Goal: Task Accomplishment & Management: Manage account settings

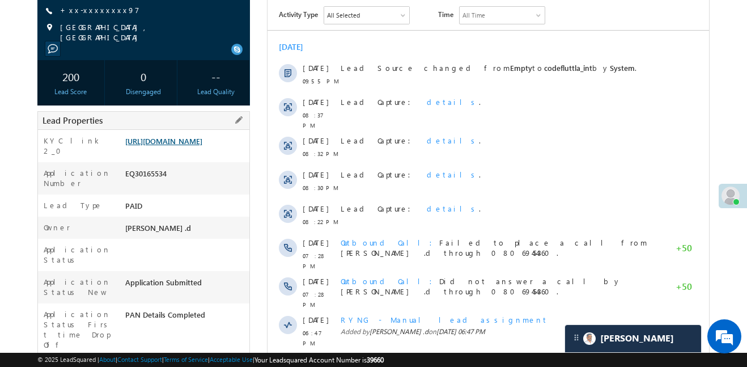
click at [202, 138] on link "https://angelbroking1-pk3em7sa.customui-test.leadsquared.com?leadId=af9581b4-15…" at bounding box center [163, 141] width 77 height 10
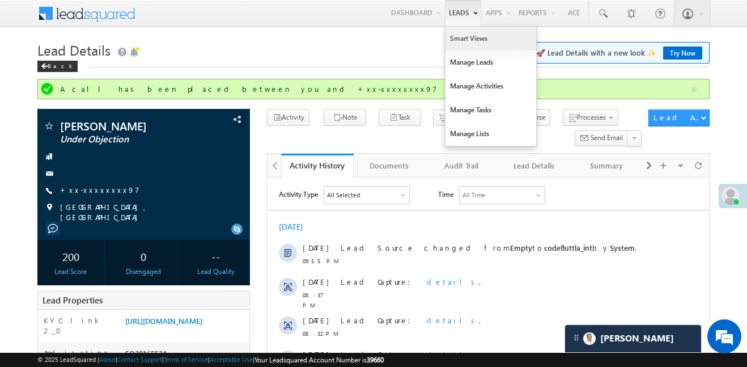
click at [453, 37] on link "Smart Views" at bounding box center [490, 39] width 91 height 24
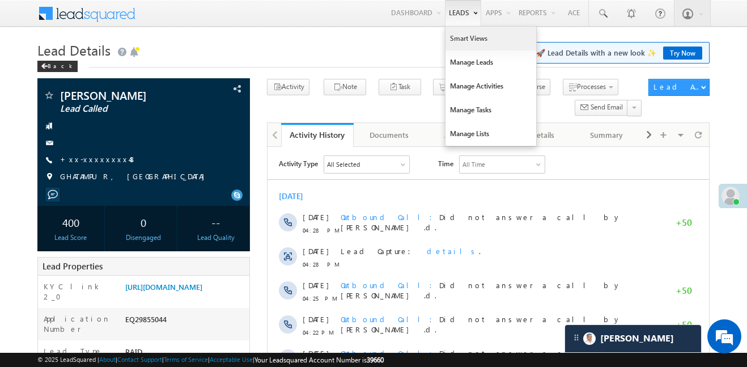
click at [471, 42] on link "Smart Views" at bounding box center [490, 39] width 91 height 24
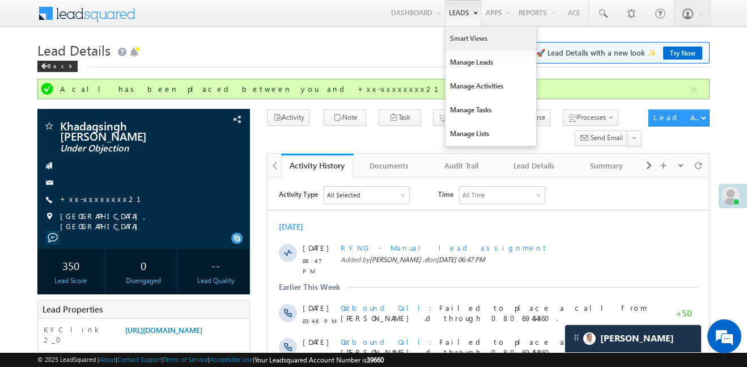
click at [458, 43] on link "Smart Views" at bounding box center [490, 39] width 91 height 24
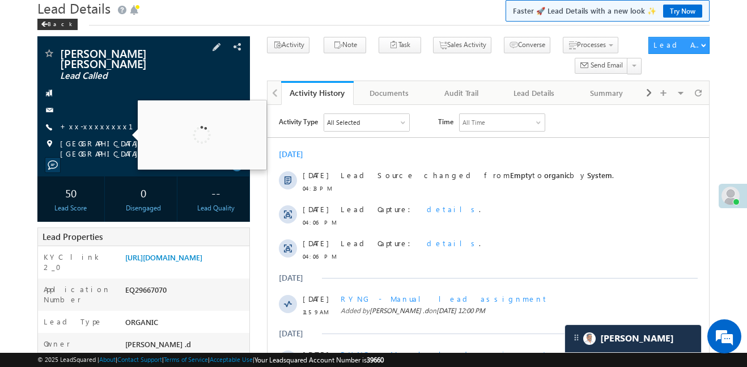
scroll to position [7, 0]
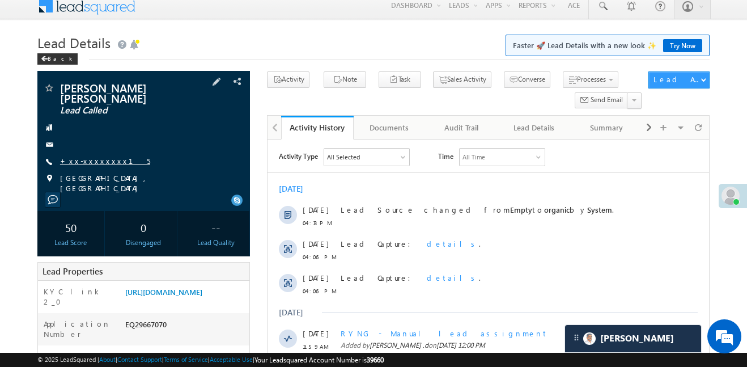
click at [103, 156] on link "+xx-xxxxxxxx15" at bounding box center [105, 161] width 90 height 10
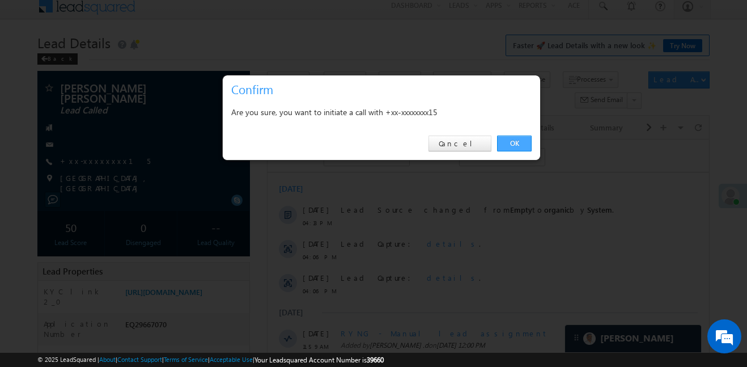
click at [524, 141] on link "OK" at bounding box center [514, 143] width 35 height 16
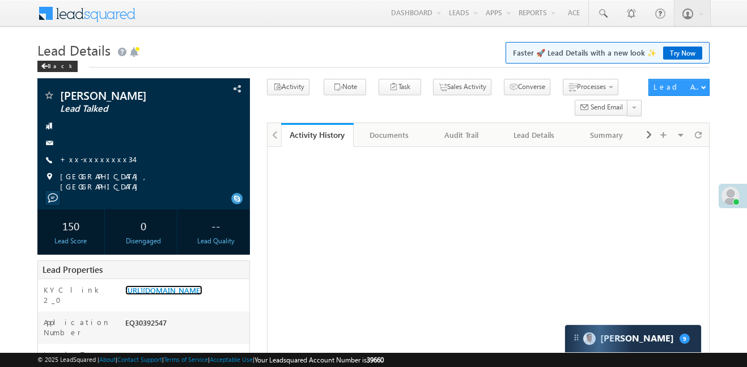
click at [186, 285] on link "https://angelbroking1-pk3em7sa.customui-test.leadsquared.com?leadId=a700e05b-8f…" at bounding box center [163, 290] width 77 height 10
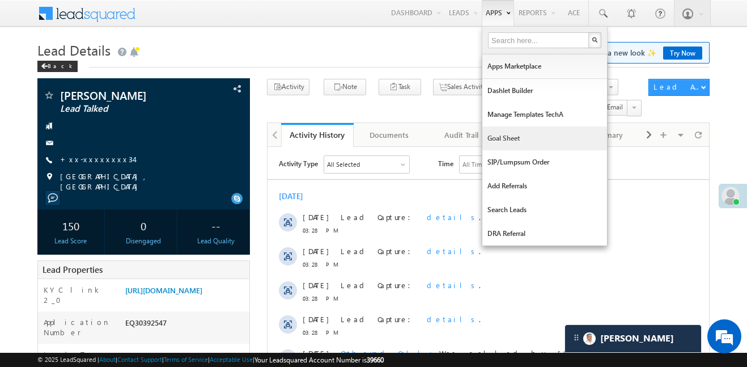
click at [520, 142] on link "Goal Sheet" at bounding box center [544, 138] width 125 height 24
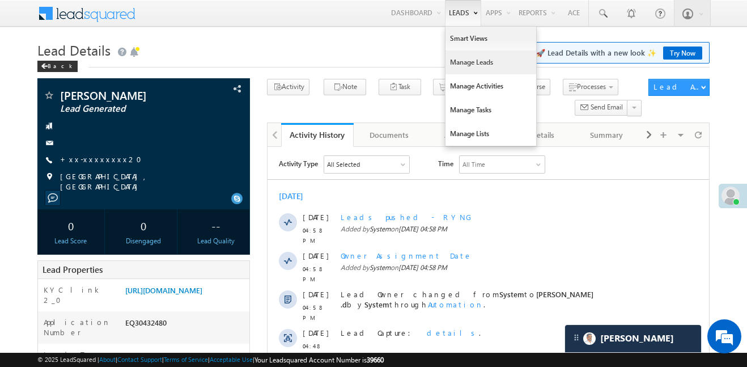
click at [470, 67] on link "Manage Leads" at bounding box center [490, 62] width 91 height 24
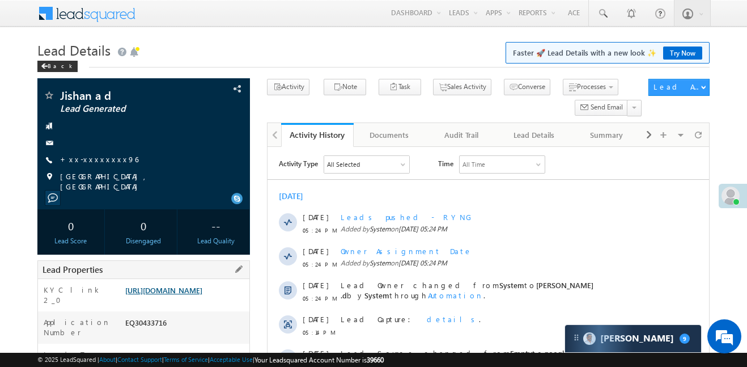
click at [202, 295] on link "https://angelbroking1-pk3em7sa.customui-test.leadsquared.com?leadId=52107616-ec…" at bounding box center [163, 290] width 77 height 10
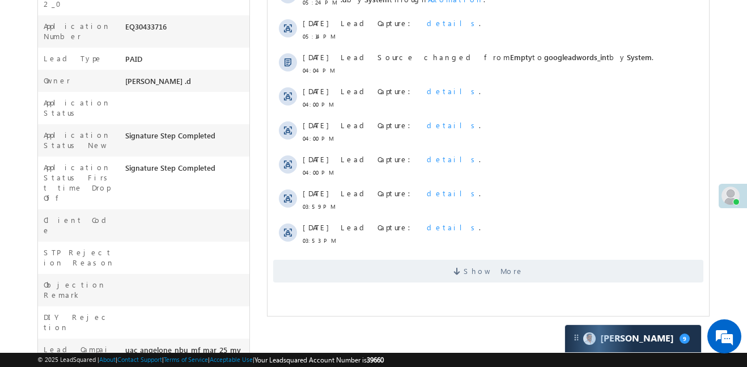
scroll to position [316, 0]
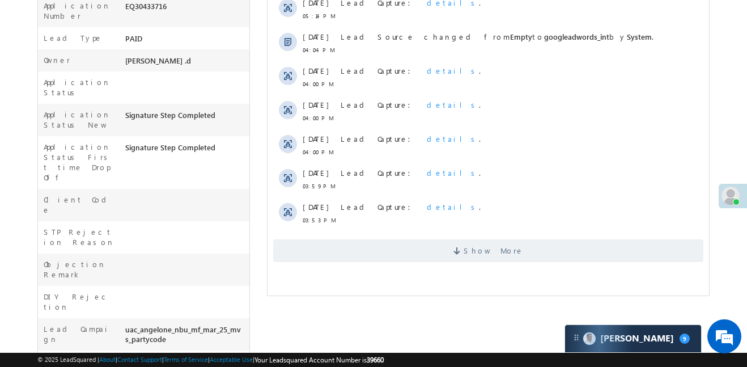
click at [483, 267] on html "Activity Type All Selected Select All Sales Activities 1 Sales Activity Email A…" at bounding box center [487, 51] width 441 height 440
click at [464, 252] on span at bounding box center [458, 252] width 10 height 11
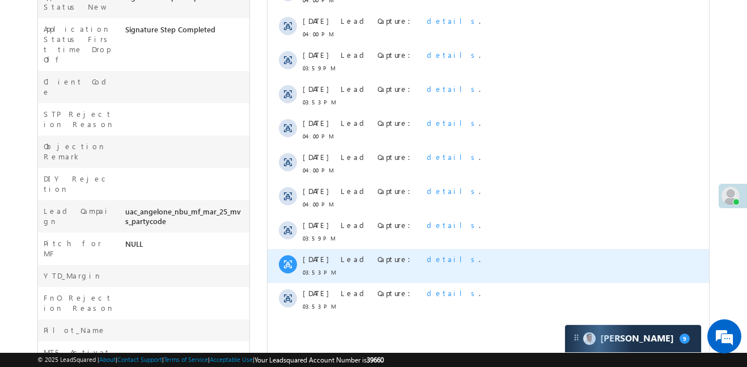
scroll to position [410, 0]
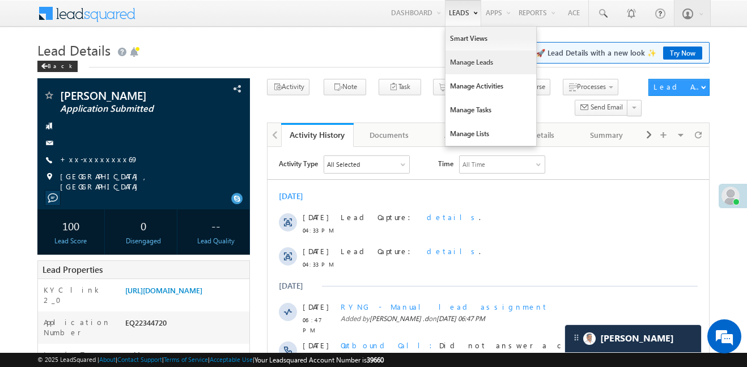
click at [485, 58] on link "Manage Leads" at bounding box center [490, 62] width 91 height 24
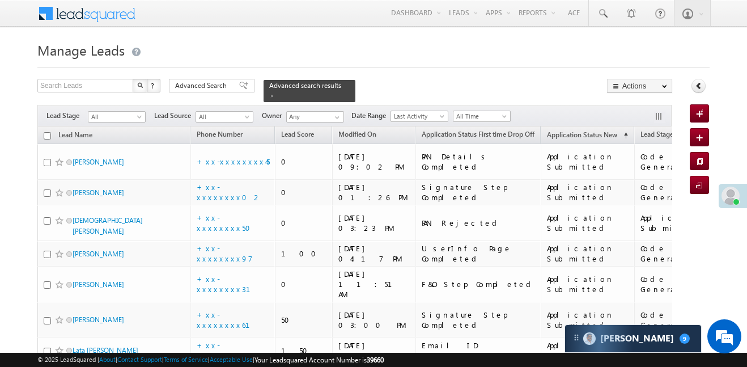
click at [275, 60] on div at bounding box center [373, 63] width 672 height 7
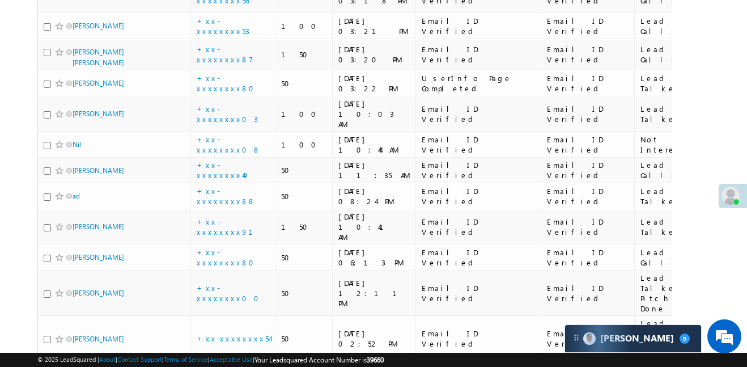
scroll to position [2638, 0]
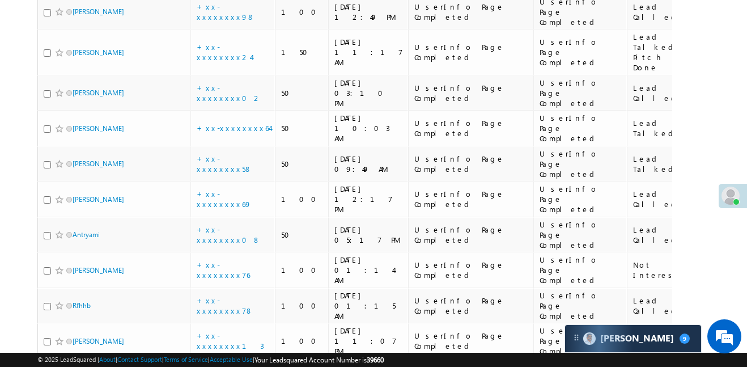
scroll to position [1062, 0]
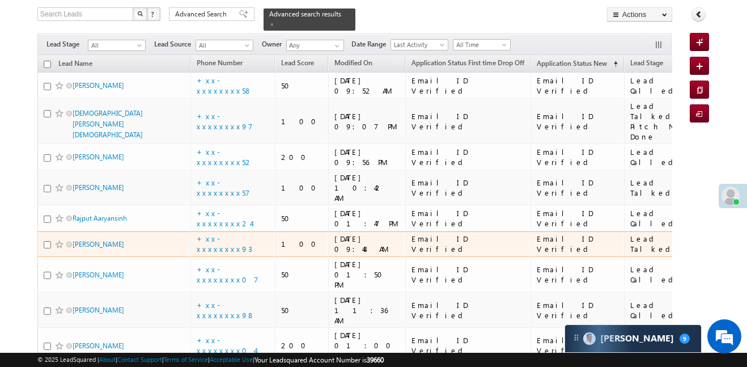
scroll to position [48, 0]
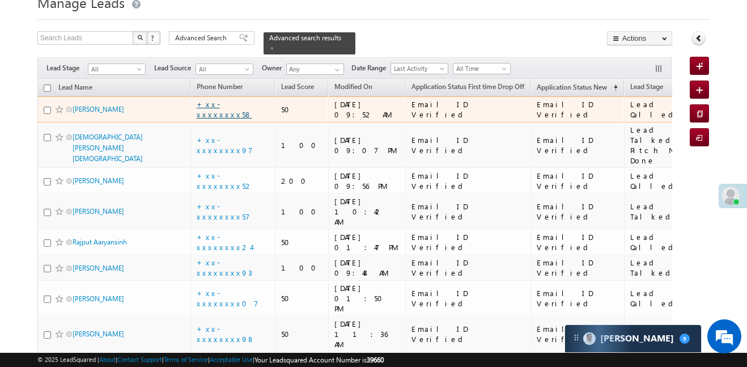
click at [233, 104] on link "+xx-xxxxxxxx58" at bounding box center [225, 109] width 56 height 20
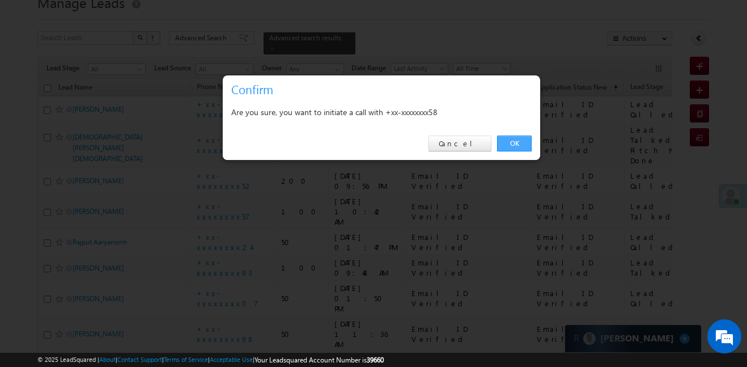
click at [510, 137] on link "OK" at bounding box center [514, 143] width 35 height 16
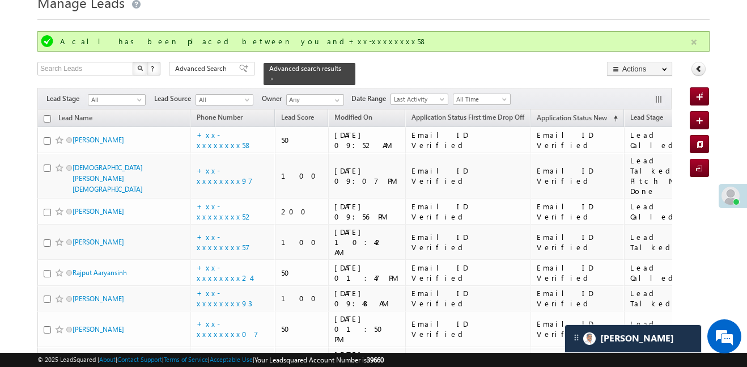
click at [695, 39] on button "button" at bounding box center [694, 42] width 14 height 14
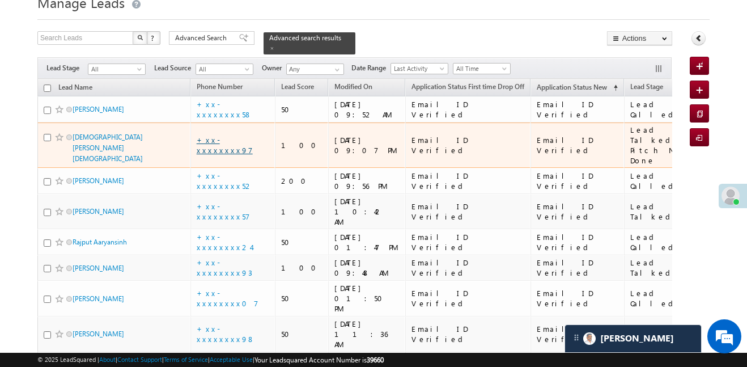
click at [235, 138] on link "+xx-xxxxxxxx97" at bounding box center [225, 145] width 56 height 20
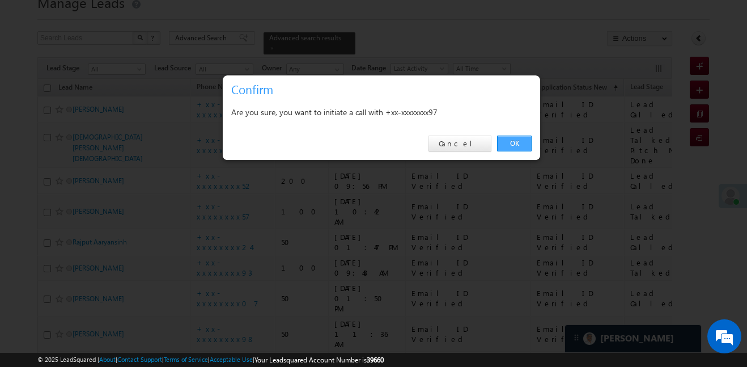
click at [513, 142] on link "OK" at bounding box center [514, 143] width 35 height 16
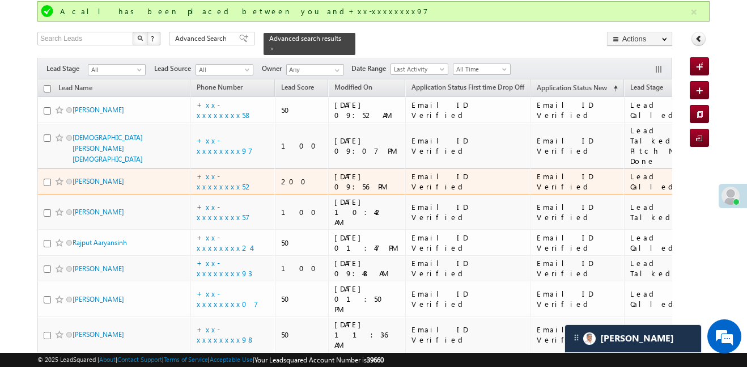
scroll to position [91, 0]
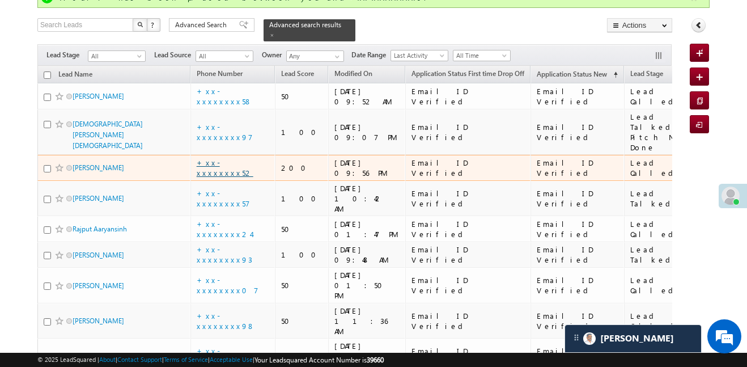
click at [211, 165] on link "+xx-xxxxxxxx52" at bounding box center [225, 168] width 57 height 20
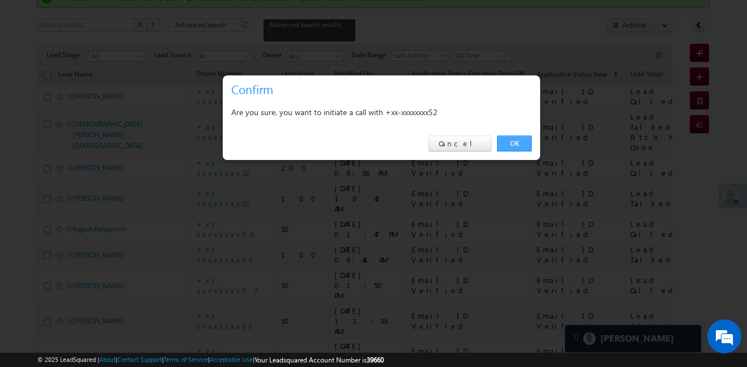
click at [518, 146] on link "OK" at bounding box center [514, 143] width 35 height 16
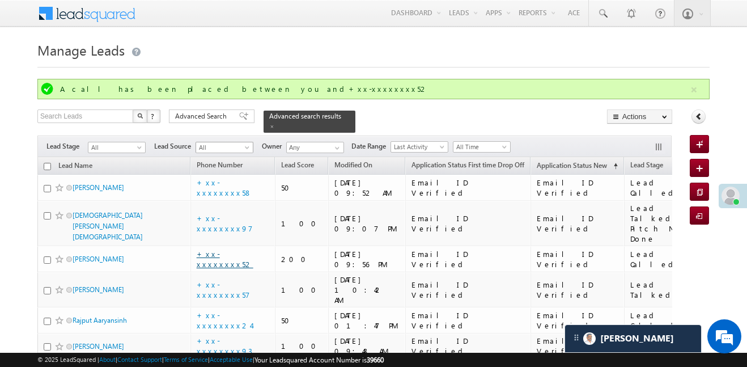
scroll to position [18, 0]
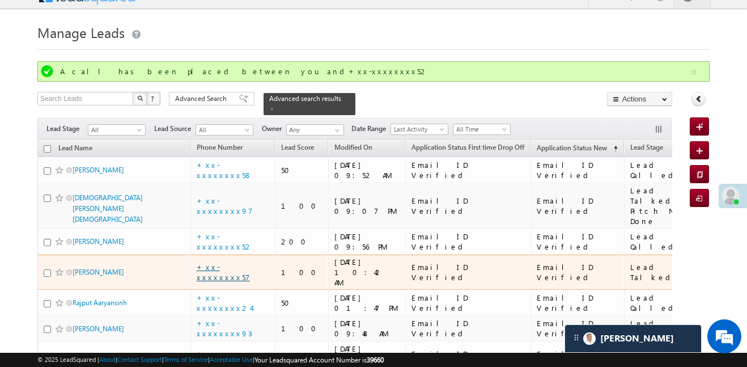
click at [233, 264] on link "+xx-xxxxxxxx57" at bounding box center [223, 272] width 53 height 20
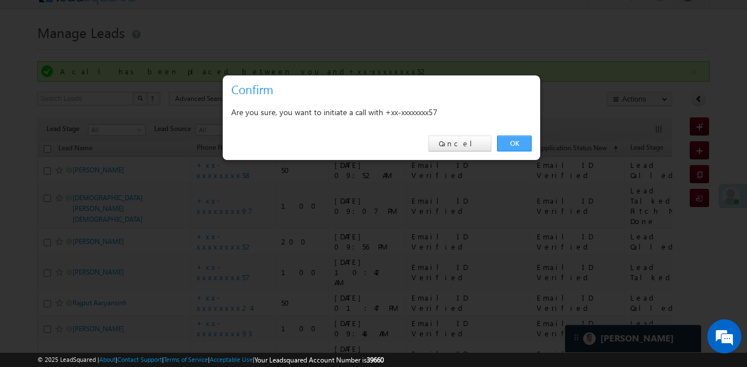
click at [509, 142] on link "OK" at bounding box center [514, 143] width 35 height 16
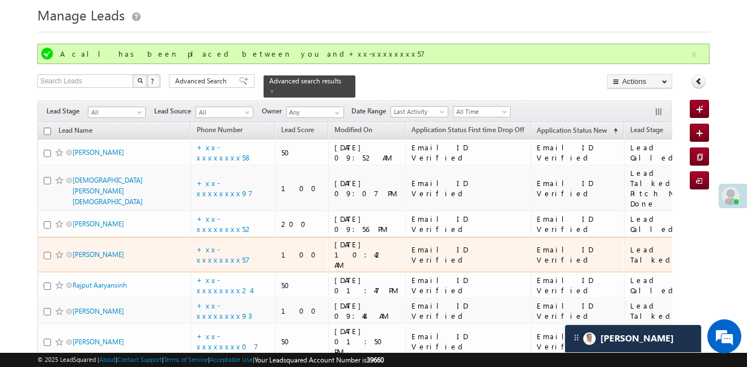
scroll to position [50, 0]
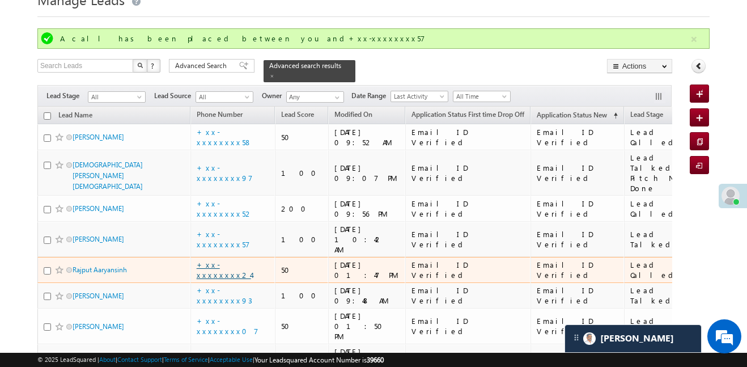
click at [243, 260] on link "+xx-xxxxxxxx24" at bounding box center [224, 270] width 54 height 20
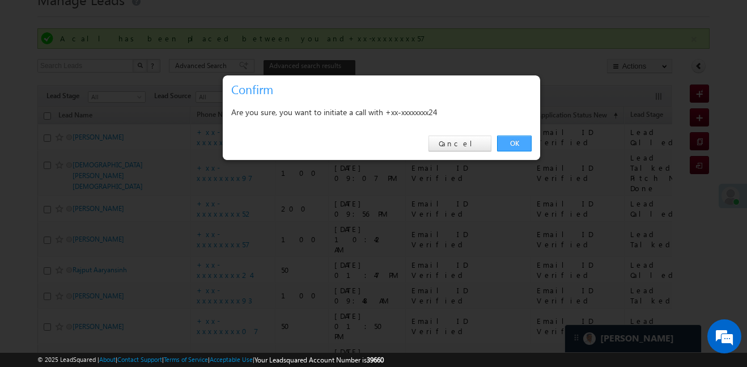
click at [509, 140] on link "OK" at bounding box center [514, 143] width 35 height 16
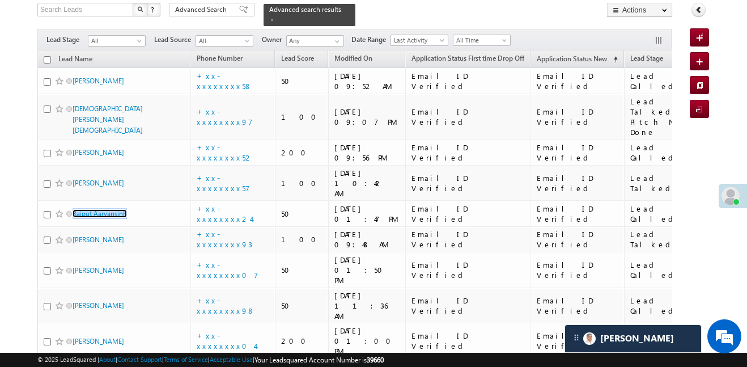
scroll to position [105, 0]
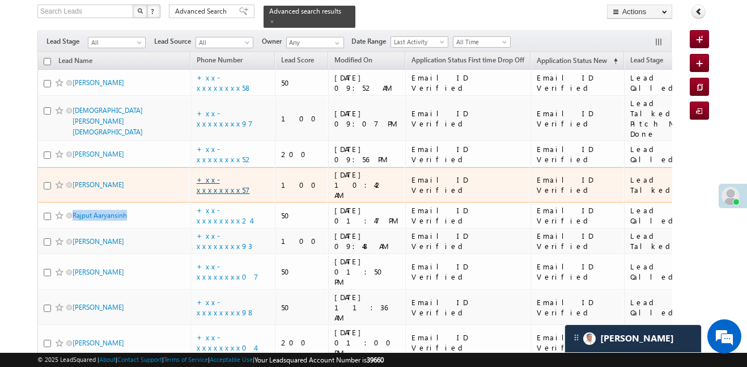
click at [234, 175] on link "+xx-xxxxxxxx57" at bounding box center [223, 185] width 53 height 20
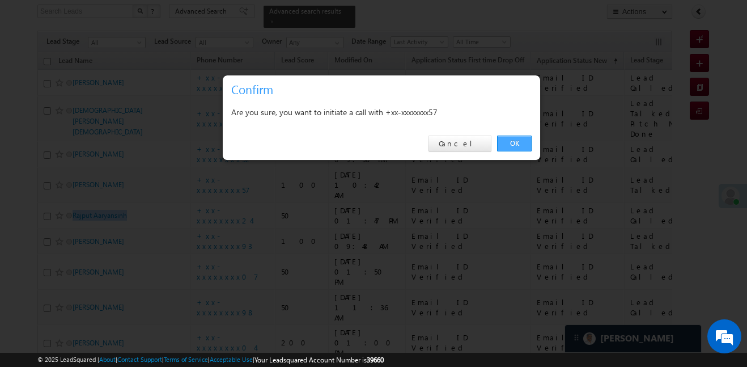
click at [515, 143] on link "OK" at bounding box center [514, 143] width 35 height 16
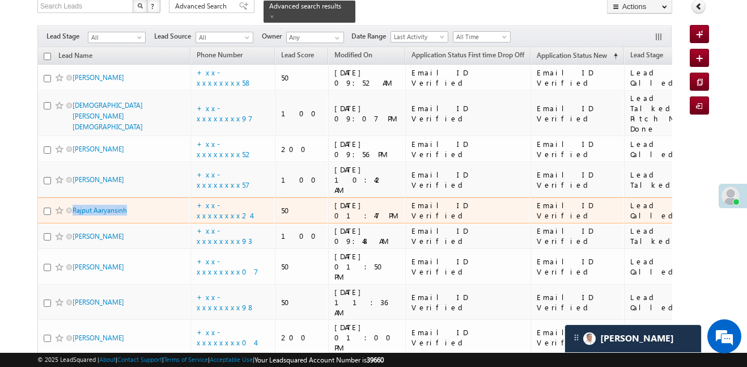
scroll to position [116, 0]
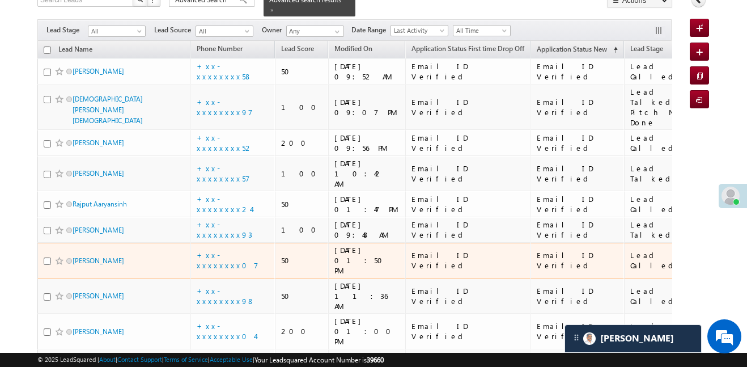
click at [230, 245] on td "+xx-xxxxxxxx07" at bounding box center [232, 261] width 85 height 36
click at [226, 250] on link "+xx-xxxxxxxx07" at bounding box center [228, 260] width 62 height 20
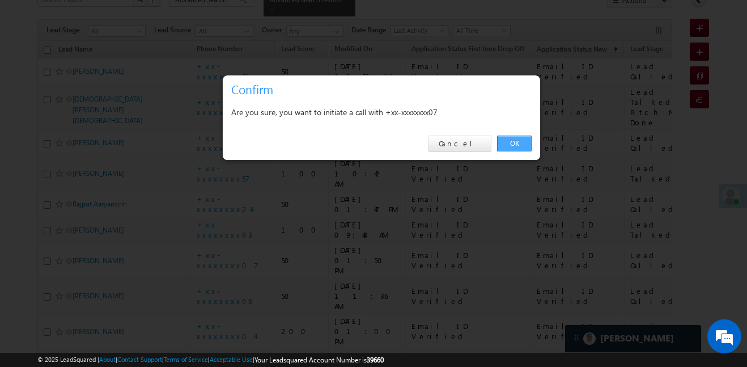
click at [512, 148] on link "OK" at bounding box center [514, 143] width 35 height 16
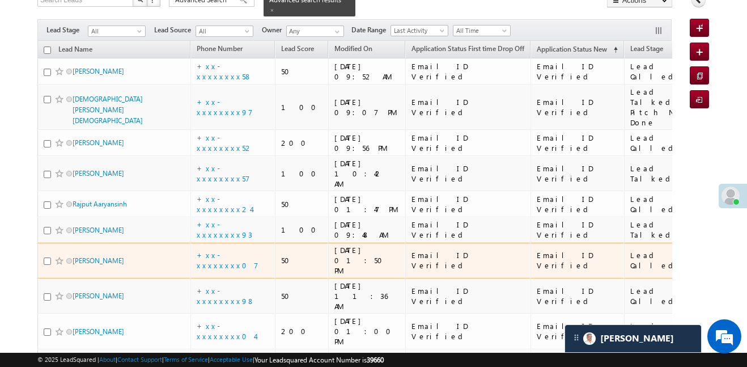
click at [49, 243] on td "[PERSON_NAME]" at bounding box center [113, 261] width 153 height 36
click at [55, 256] on span at bounding box center [59, 260] width 9 height 9
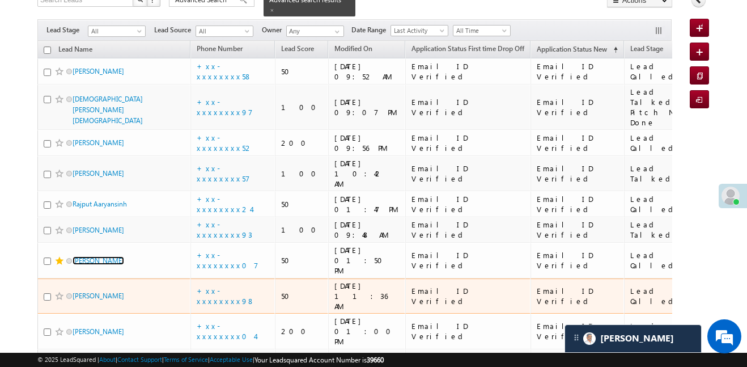
scroll to position [134, 0]
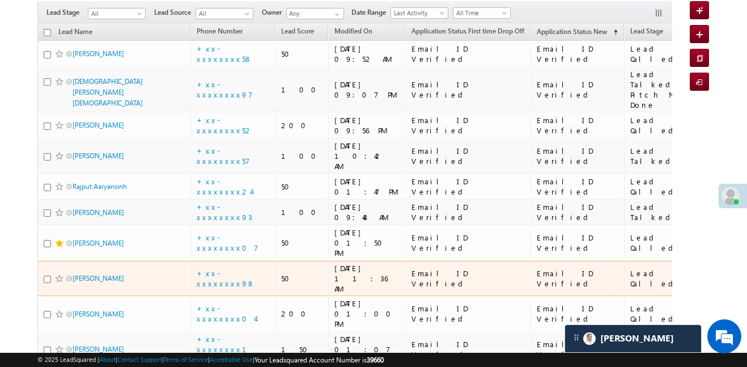
click at [58, 274] on span at bounding box center [59, 278] width 9 height 9
click at [241, 268] on link "+xx-xxxxxxxx98" at bounding box center [226, 278] width 58 height 20
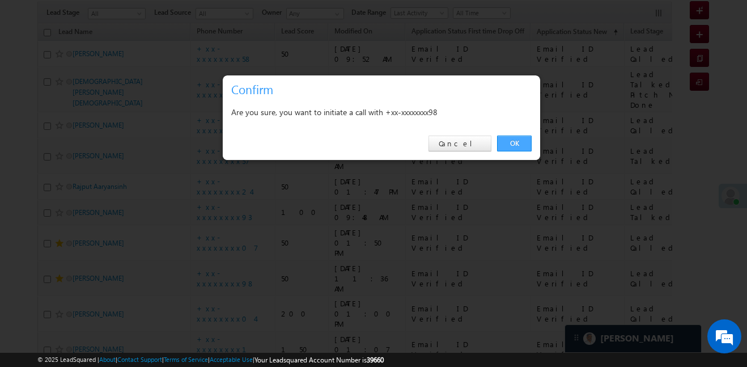
click at [503, 145] on link "OK" at bounding box center [514, 143] width 35 height 16
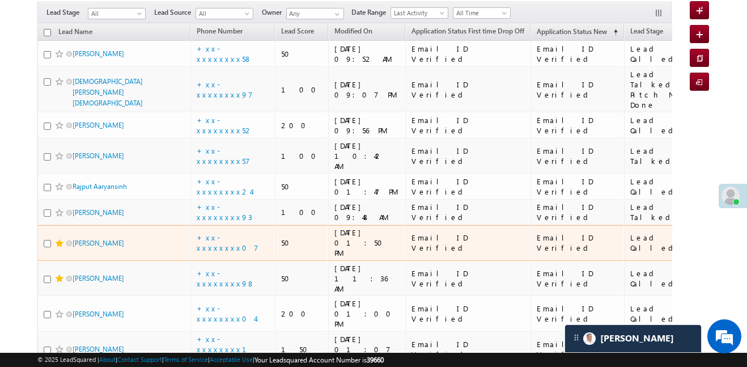
click at [59, 239] on span at bounding box center [59, 243] width 9 height 9
click at [55, 239] on span at bounding box center [59, 243] width 9 height 9
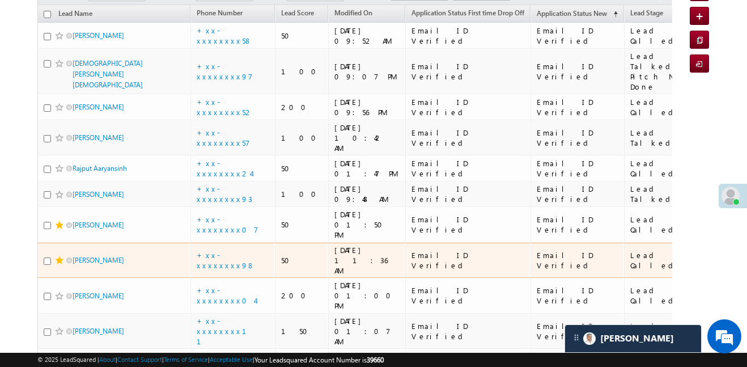
scroll to position [173, 0]
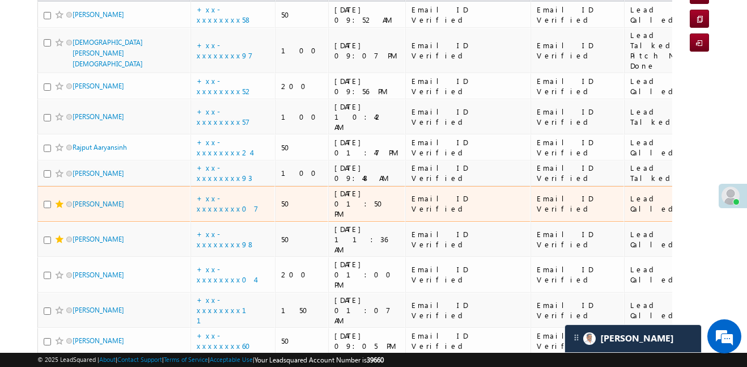
click at [57, 199] on span at bounding box center [59, 203] width 9 height 9
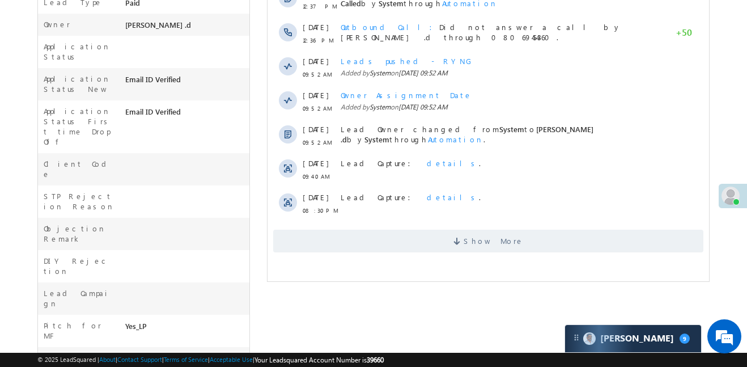
scroll to position [464, 0]
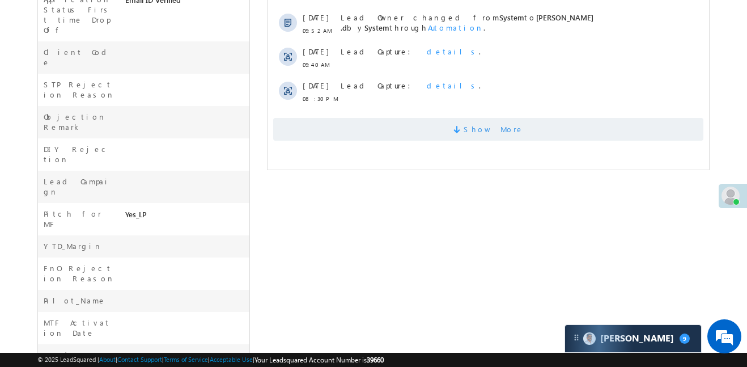
click at [459, 128] on span "Show More" at bounding box center [488, 129] width 430 height 23
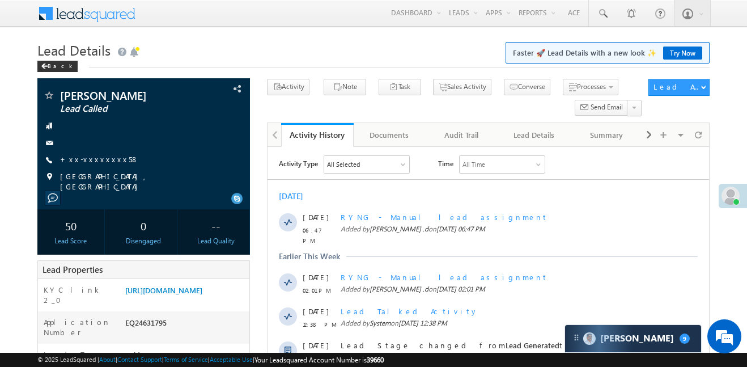
scroll to position [0, 0]
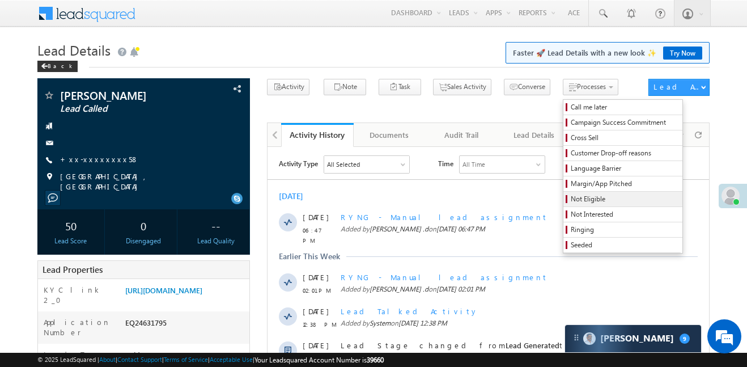
click at [571, 197] on span "Not Eligible" at bounding box center [625, 199] width 108 height 10
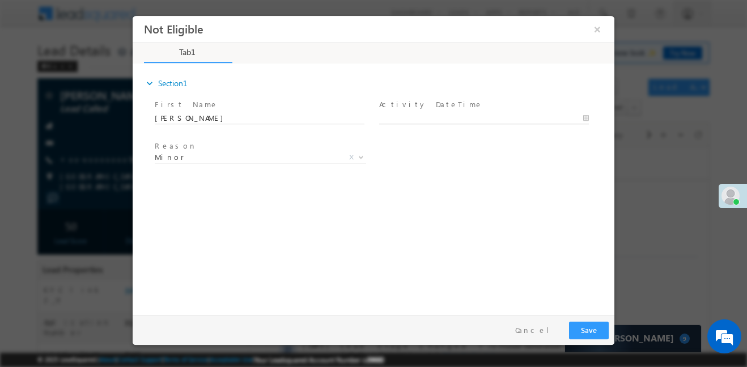
type input "12/10/25 6:14 PM"
click at [416, 116] on input "12/10/25 6:14 PM" at bounding box center [484, 117] width 210 height 11
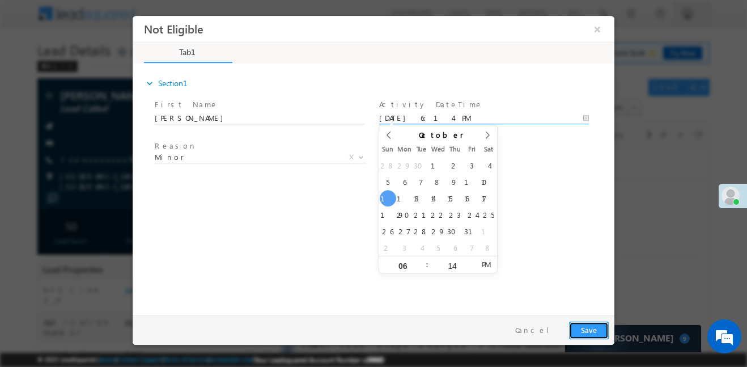
click at [583, 332] on button "Save" at bounding box center [589, 330] width 40 height 18
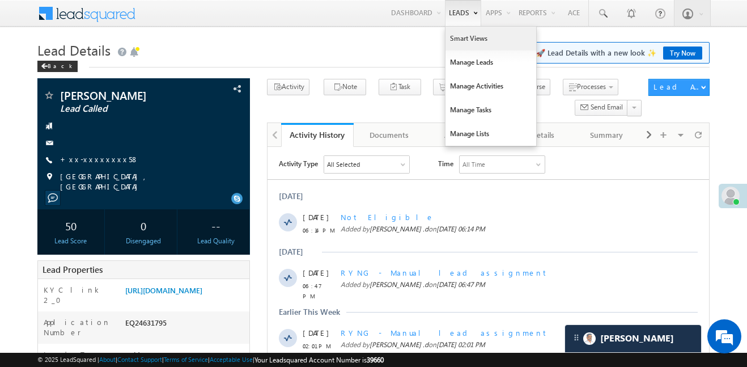
click at [459, 45] on link "Smart Views" at bounding box center [490, 39] width 91 height 24
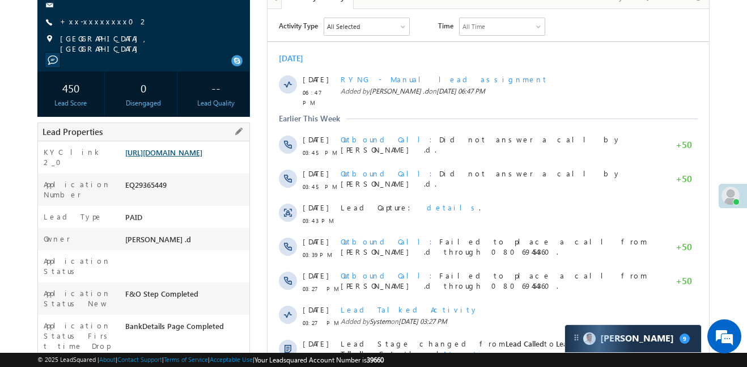
click at [195, 156] on link "[URL][DOMAIN_NAME]" at bounding box center [163, 152] width 77 height 10
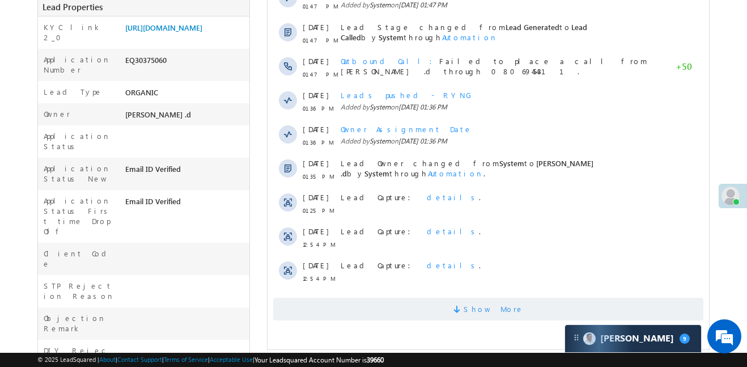
click at [520, 313] on span "Show More" at bounding box center [488, 309] width 430 height 23
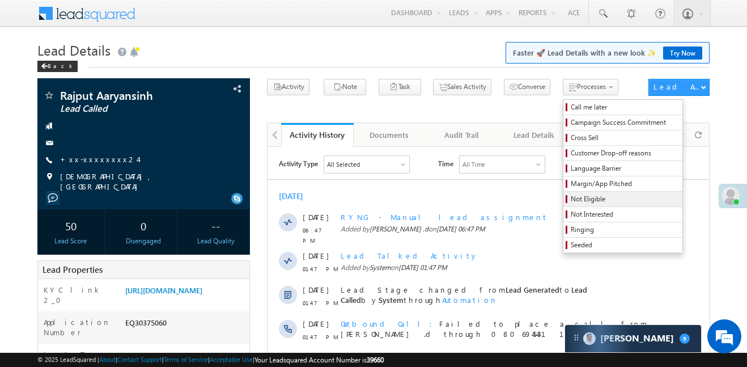
click at [576, 205] on link "Not Eligible" at bounding box center [622, 199] width 119 height 15
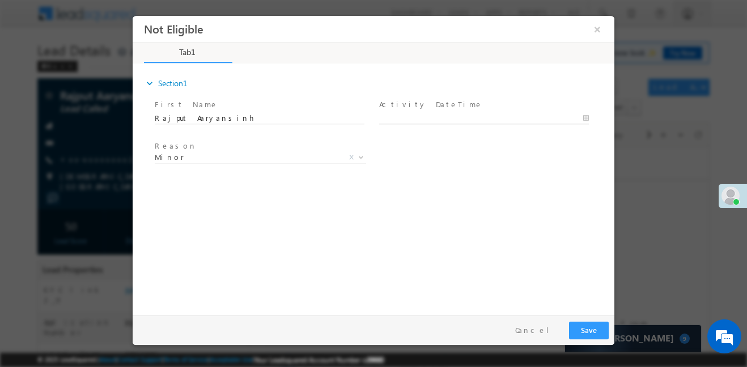
click at [454, 120] on body "Not Eligible ×" at bounding box center [374, 162] width 482 height 294
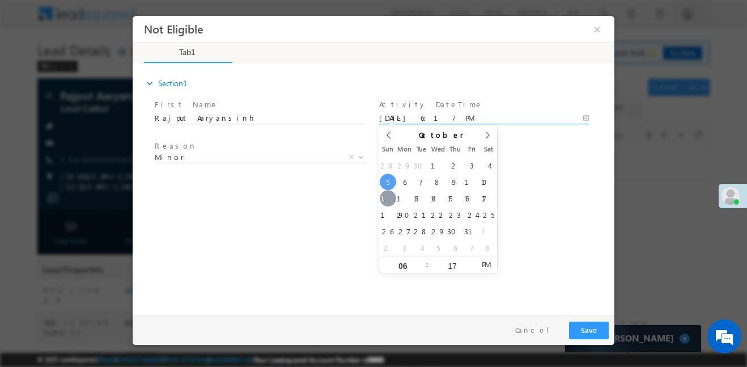
type input "12/10/25 6:17 PM"
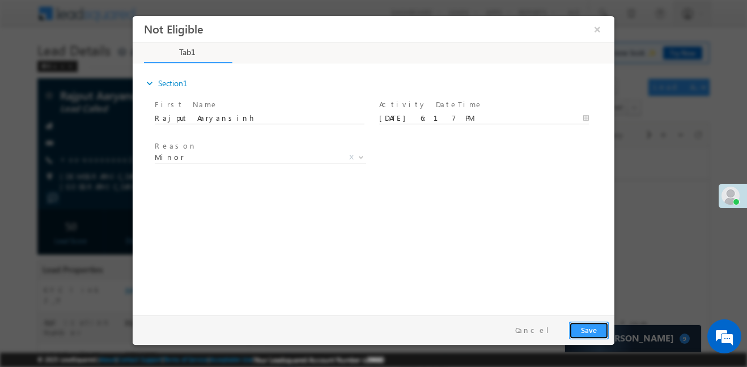
click at [597, 322] on button "Save" at bounding box center [589, 330] width 40 height 18
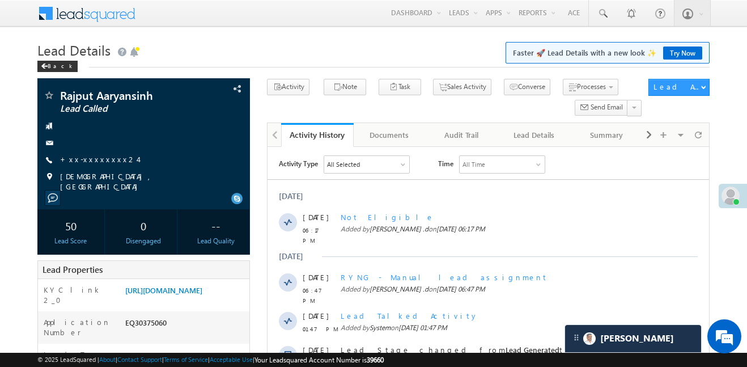
scroll to position [5435, 0]
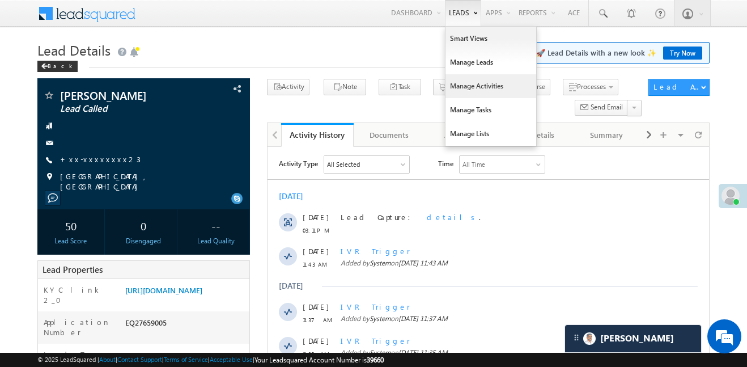
click at [466, 92] on link "Manage Activities" at bounding box center [490, 86] width 91 height 24
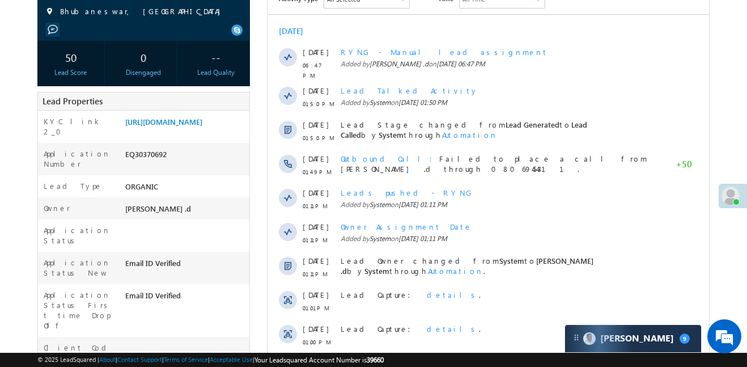
scroll to position [261, 0]
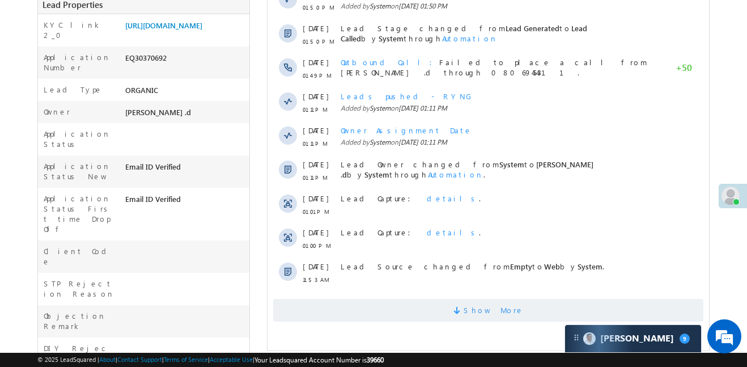
click at [445, 300] on span "Show More" at bounding box center [488, 310] width 430 height 23
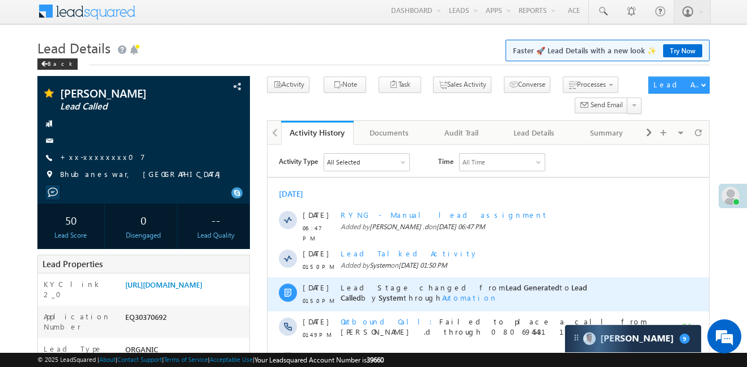
scroll to position [0, 0]
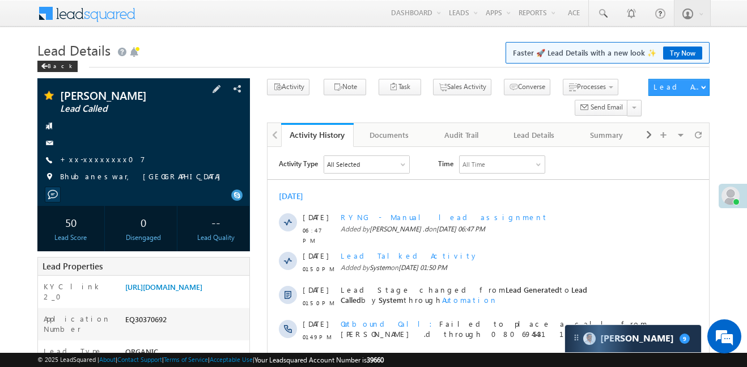
click at [43, 90] on span at bounding box center [48, 97] width 11 height 14
click at [51, 95] on span at bounding box center [48, 96] width 11 height 11
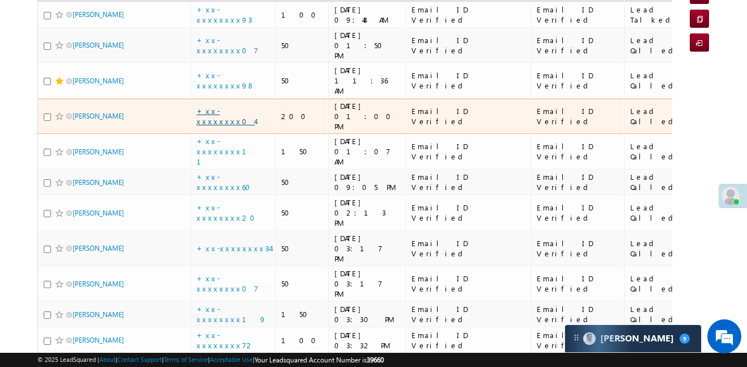
click at [223, 106] on link "+xx-xxxxxxxx04" at bounding box center [226, 116] width 58 height 20
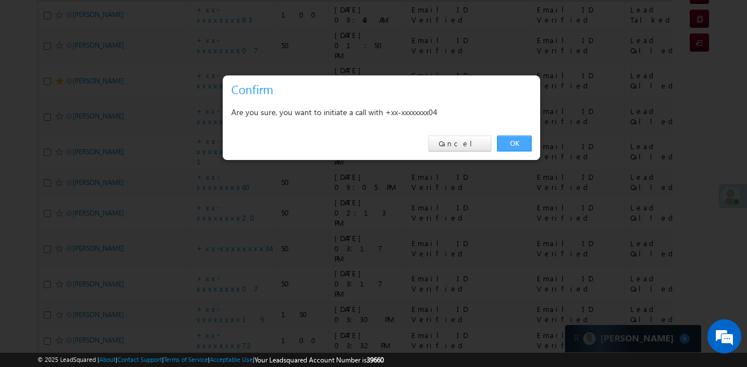
click at [514, 142] on link "OK" at bounding box center [514, 143] width 35 height 16
click at [530, 169] on td "Email ID Verified" at bounding box center [577, 182] width 94 height 26
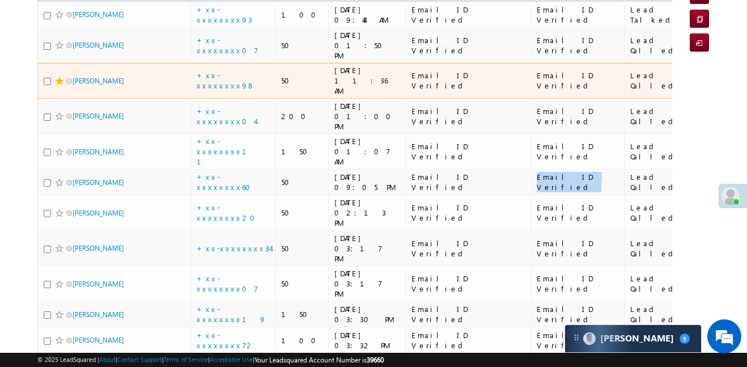
click at [57, 77] on span at bounding box center [59, 81] width 9 height 9
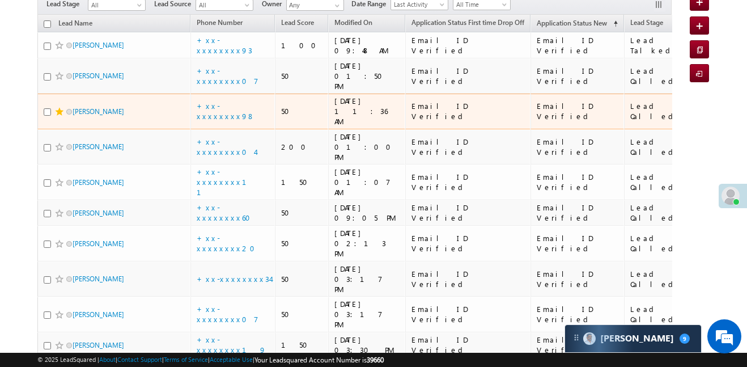
scroll to position [173, 0]
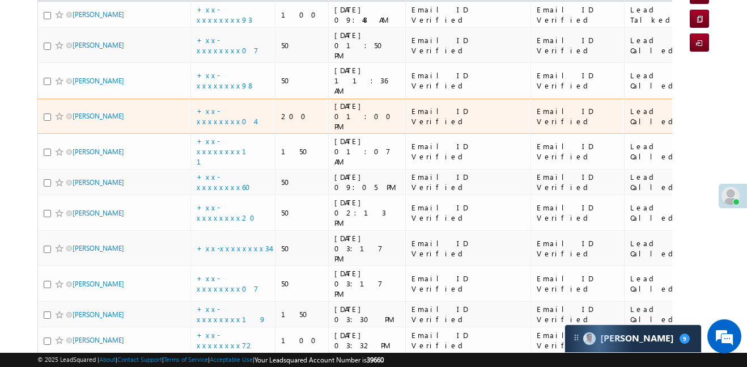
click at [55, 112] on span at bounding box center [59, 116] width 9 height 9
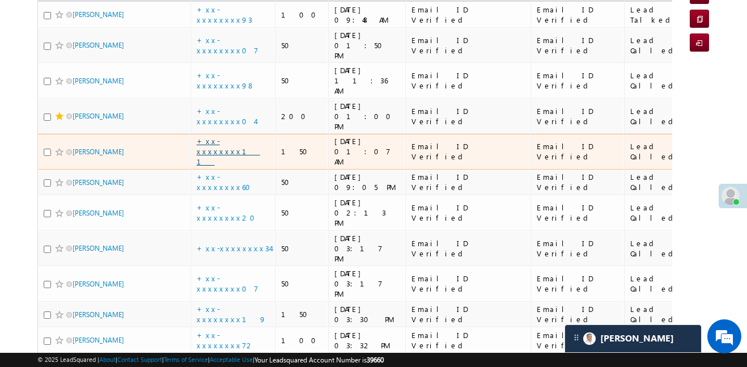
click at [230, 136] on link "+xx-xxxxxxxx11" at bounding box center [228, 151] width 63 height 30
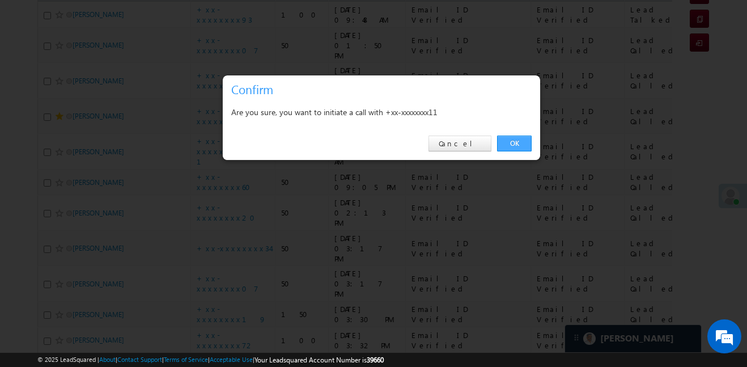
click at [519, 140] on link "OK" at bounding box center [514, 143] width 35 height 16
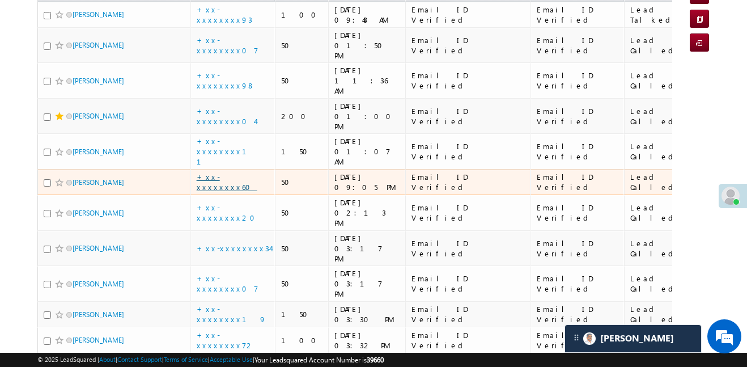
click at [235, 172] on link "+xx-xxxxxxxx60" at bounding box center [227, 182] width 61 height 20
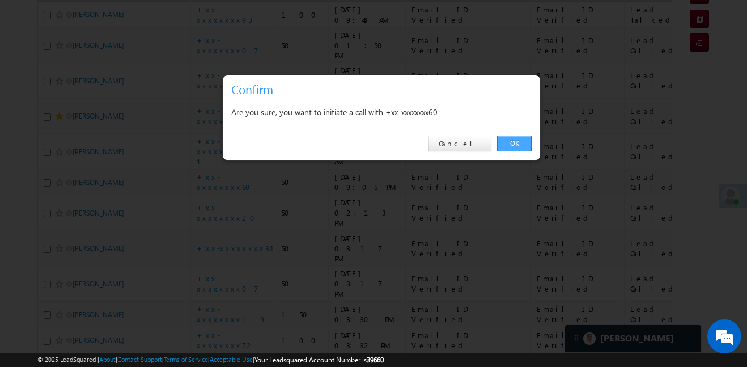
click at [526, 139] on link "OK" at bounding box center [514, 143] width 35 height 16
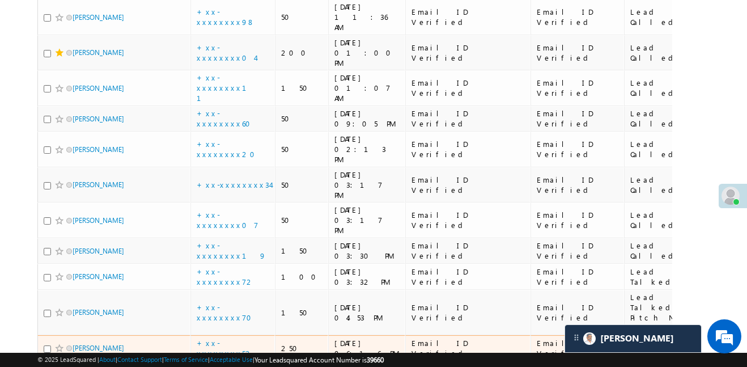
scroll to position [220, 0]
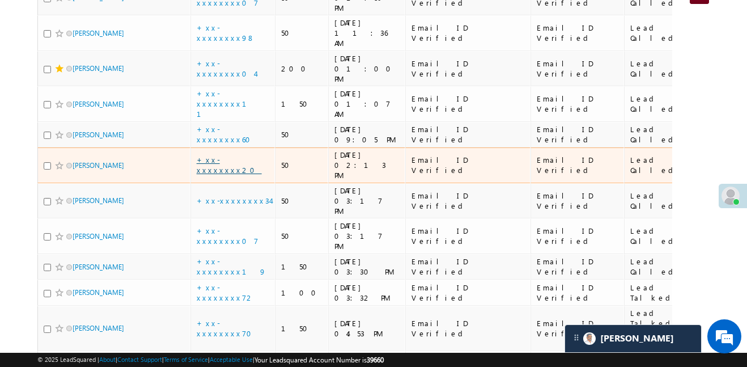
click at [227, 155] on link "+xx-xxxxxxxx20" at bounding box center [229, 165] width 65 height 20
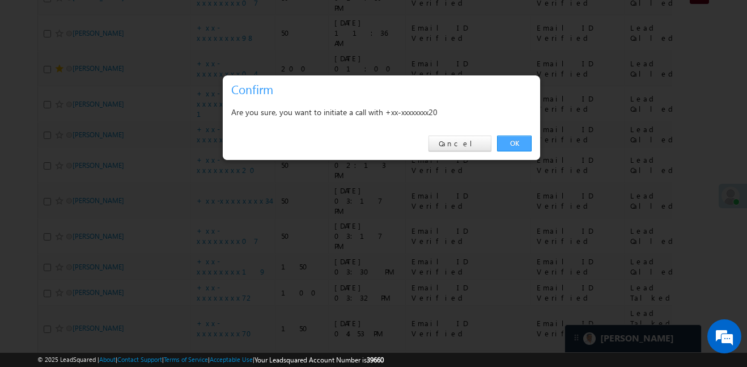
click at [509, 141] on link "OK" at bounding box center [514, 143] width 35 height 16
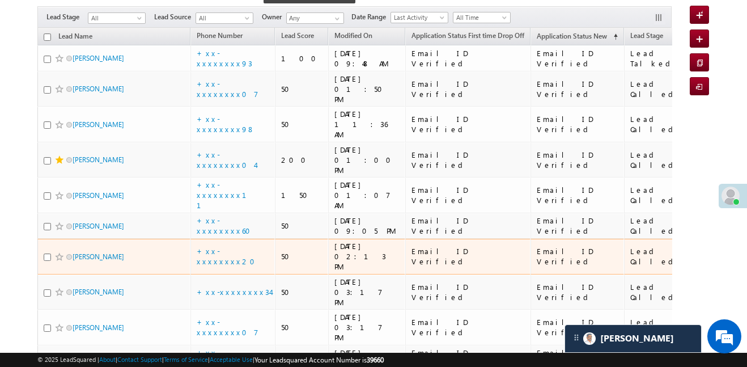
scroll to position [130, 0]
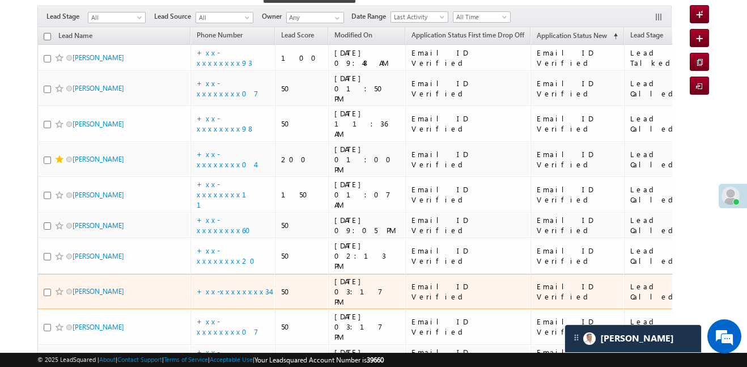
click at [226, 274] on td "+xx-xxxxxxxx34" at bounding box center [232, 292] width 85 height 36
click at [227, 286] on link "+xx-xxxxxxxx34" at bounding box center [234, 291] width 74 height 10
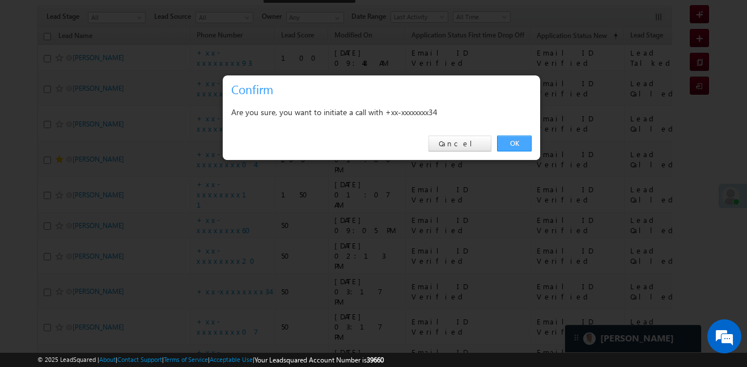
click at [509, 140] on link "OK" at bounding box center [514, 143] width 35 height 16
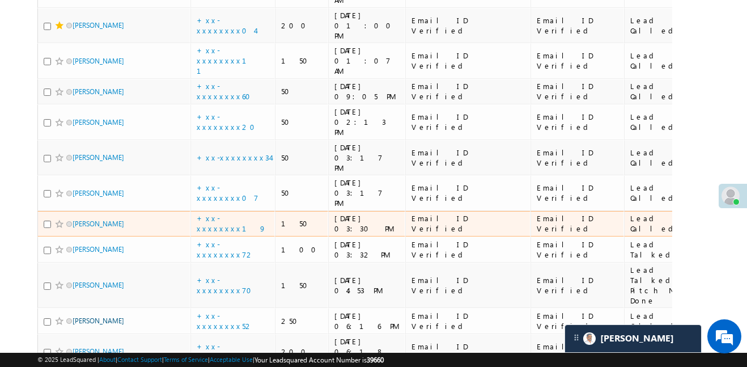
scroll to position [265, 0]
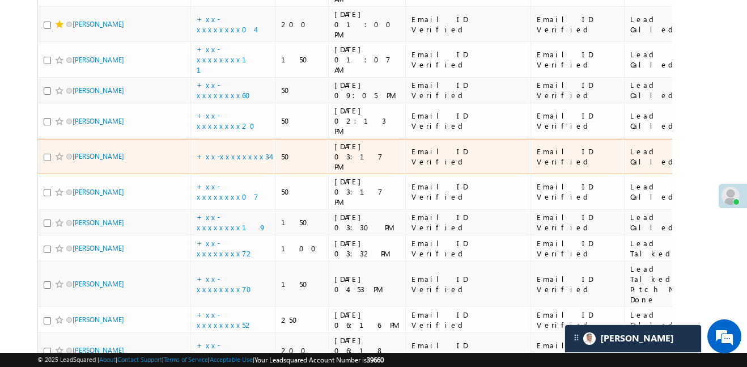
click at [57, 152] on span at bounding box center [59, 156] width 9 height 9
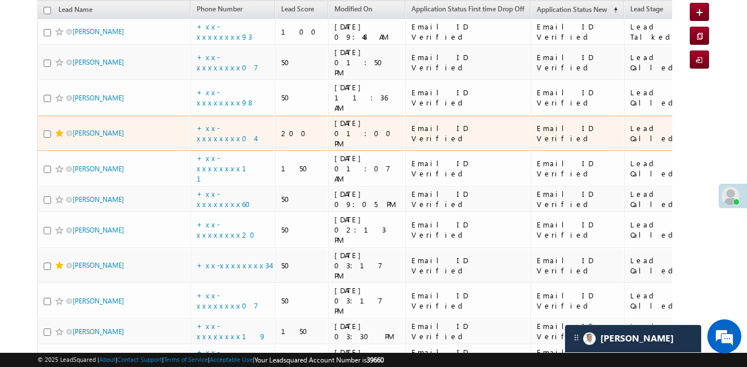
scroll to position [145, 0]
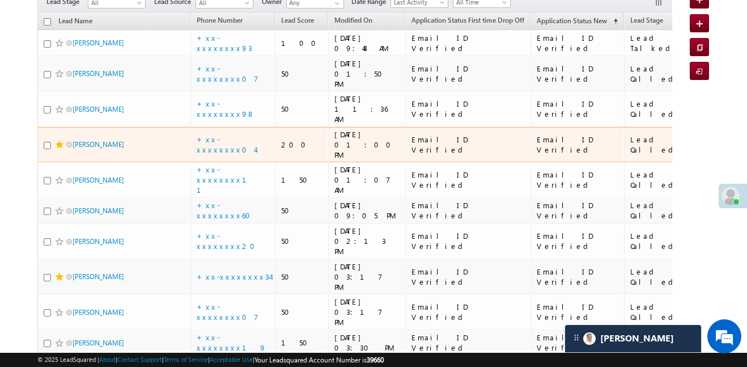
click at [58, 140] on span at bounding box center [59, 144] width 9 height 9
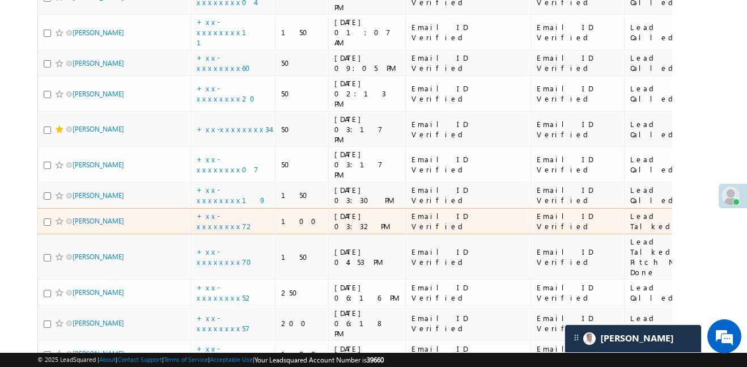
scroll to position [303, 0]
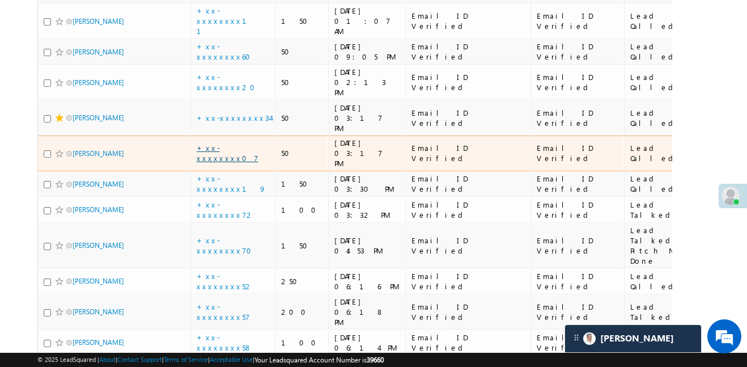
click at [232, 143] on link "+xx-xxxxxxxx07" at bounding box center [228, 153] width 62 height 20
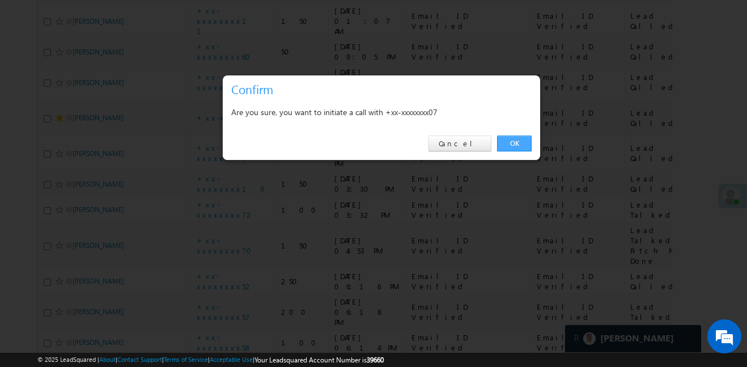
click at [517, 131] on div "OK Cancel" at bounding box center [381, 144] width 317 height 32
click at [516, 142] on link "OK" at bounding box center [514, 143] width 35 height 16
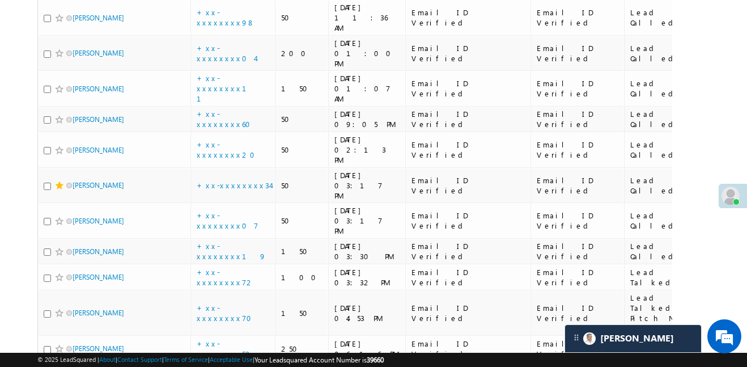
scroll to position [208, 0]
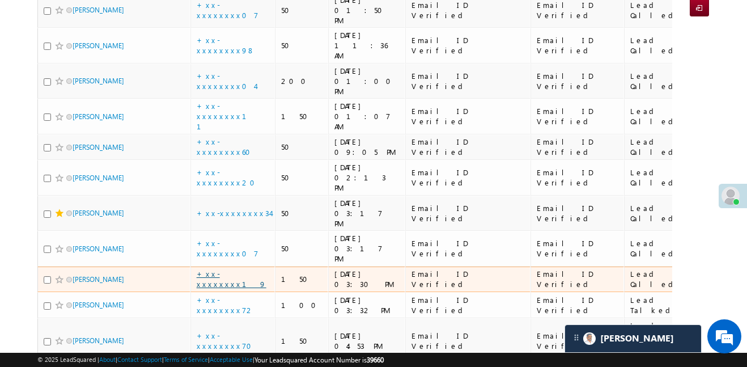
click at [234, 269] on link "+xx-xxxxxxxx19" at bounding box center [232, 279] width 70 height 20
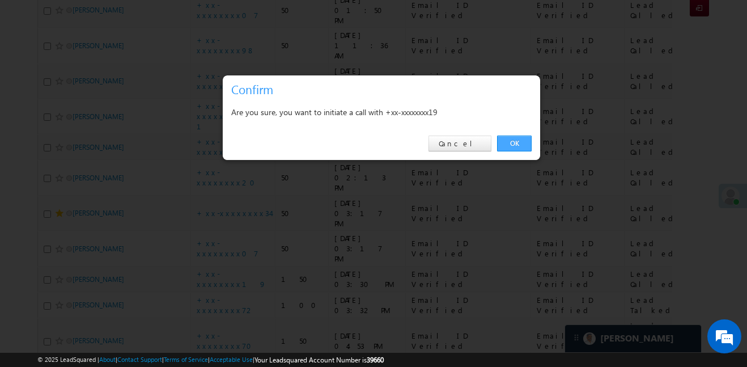
click at [530, 137] on link "OK" at bounding box center [514, 143] width 35 height 16
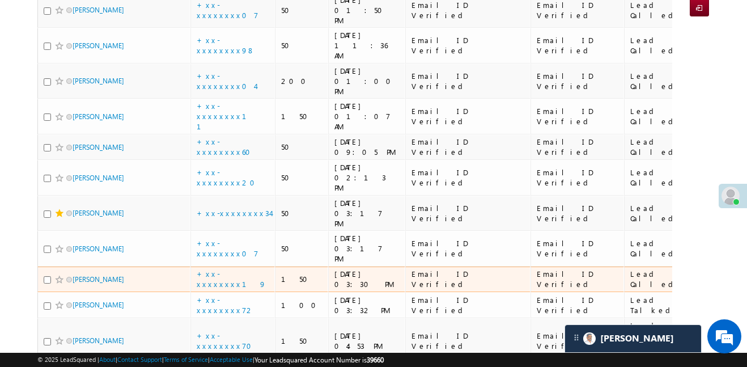
click at [60, 275] on span at bounding box center [59, 279] width 9 height 9
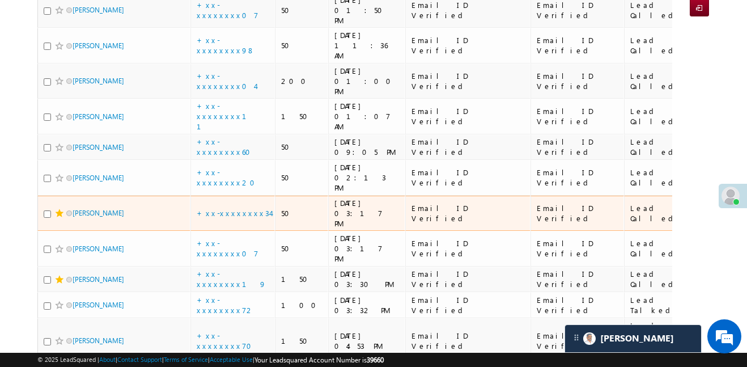
click at [57, 209] on span at bounding box center [59, 213] width 9 height 9
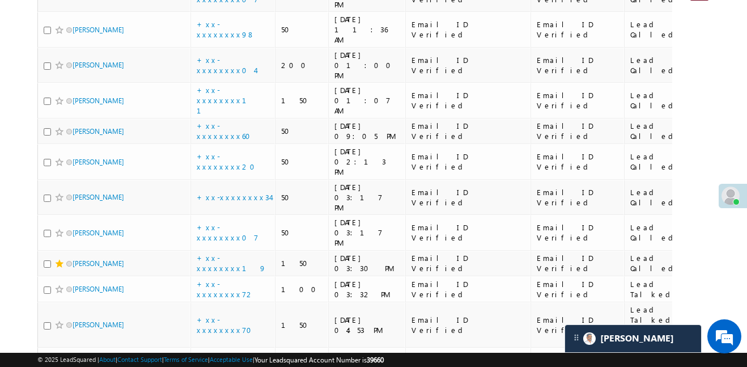
scroll to position [298, 0]
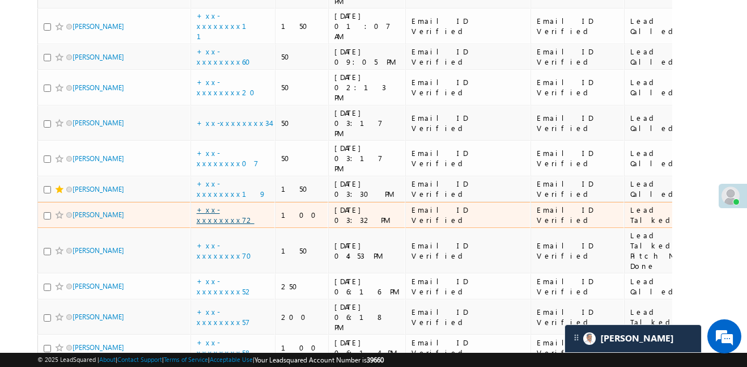
click at [233, 205] on link "+xx-xxxxxxxx72" at bounding box center [226, 215] width 58 height 20
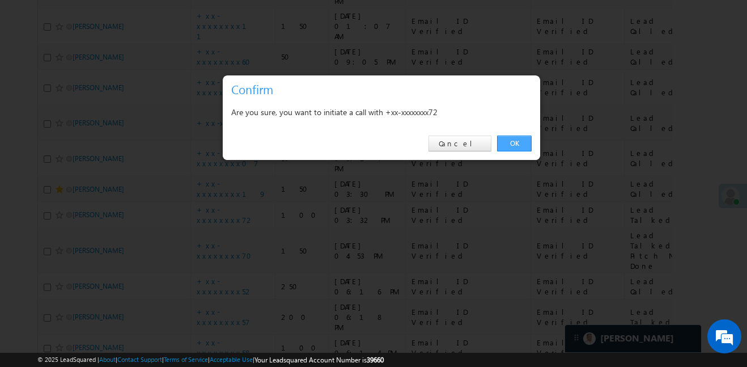
click at [512, 146] on link "OK" at bounding box center [514, 143] width 35 height 16
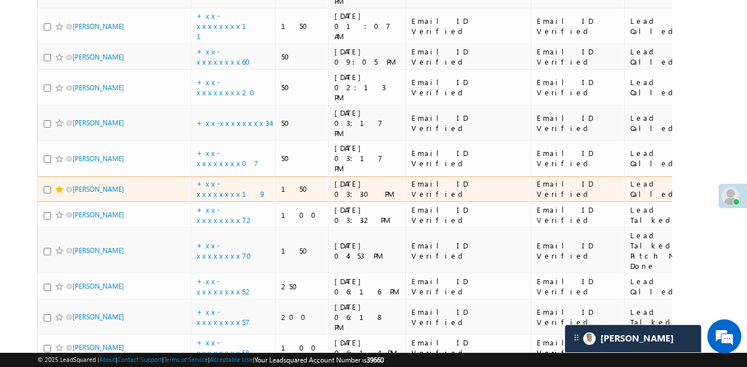
click at [56, 185] on span at bounding box center [59, 189] width 9 height 9
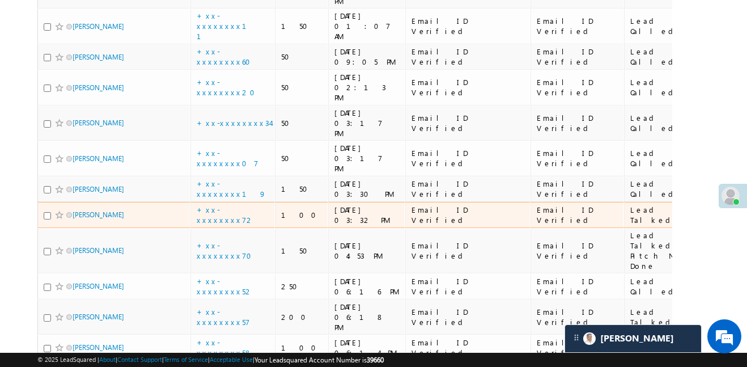
click at [55, 210] on span at bounding box center [59, 214] width 9 height 9
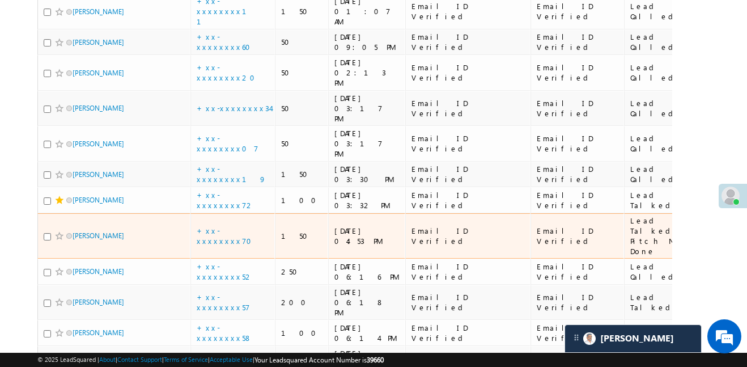
scroll to position [316, 0]
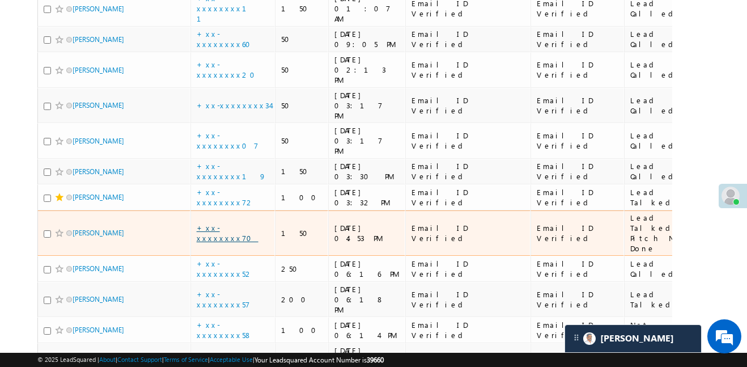
click at [244, 223] on link "+xx-xxxxxxxx70" at bounding box center [228, 233] width 62 height 20
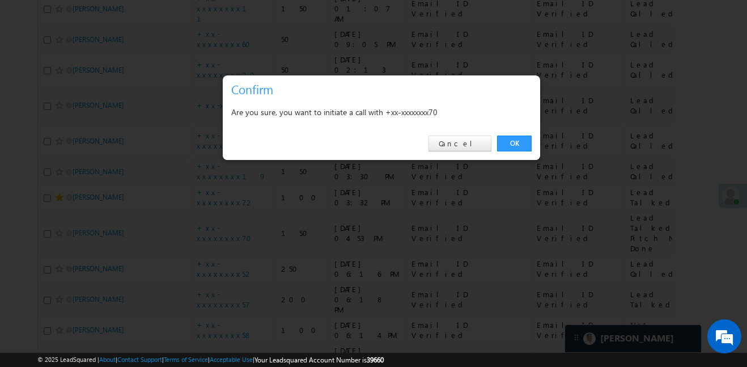
click at [527, 135] on link "OK" at bounding box center [514, 143] width 35 height 16
click at [530, 210] on td "Email ID Verified" at bounding box center [577, 233] width 94 height 46
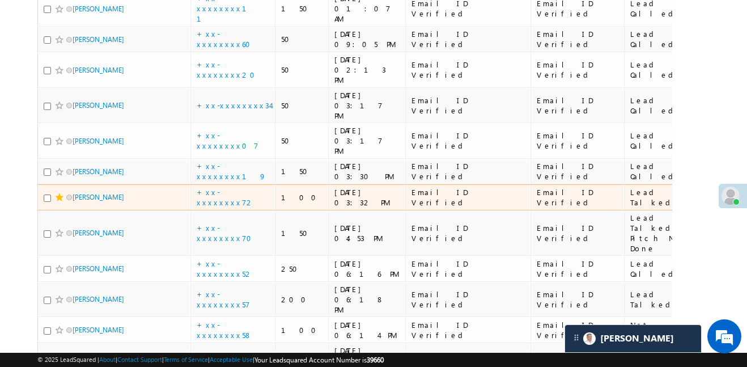
click at [58, 193] on span at bounding box center [59, 197] width 9 height 9
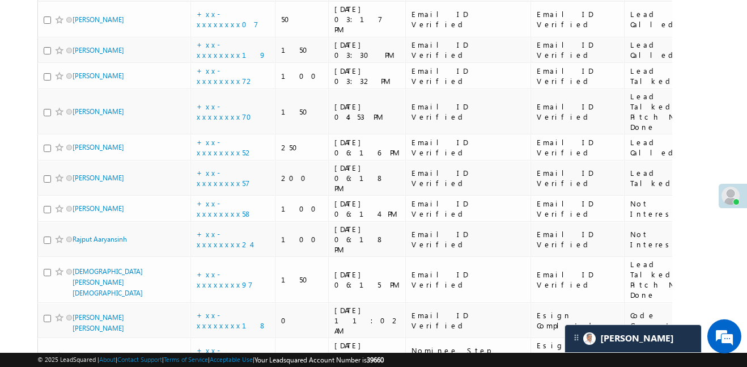
scroll to position [431, 0]
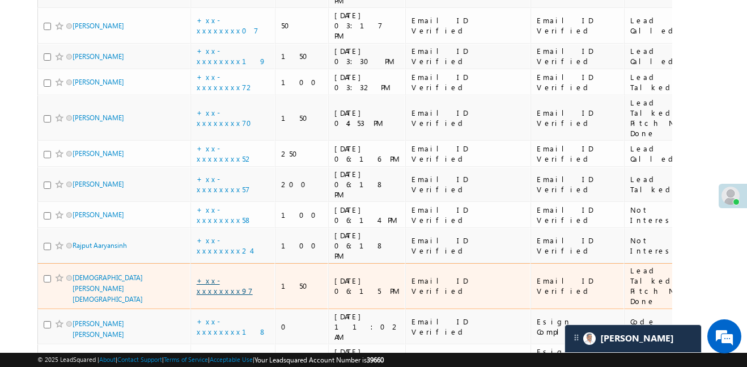
click at [214, 275] on link "+xx-xxxxxxxx97" at bounding box center [225, 285] width 56 height 20
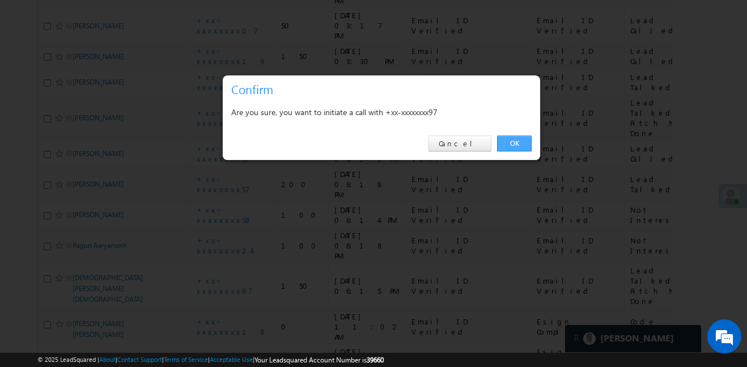
click at [517, 143] on link "OK" at bounding box center [514, 143] width 35 height 16
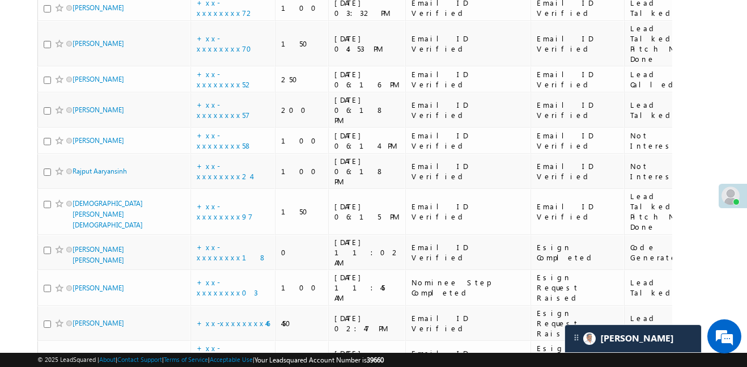
scroll to position [497, 0]
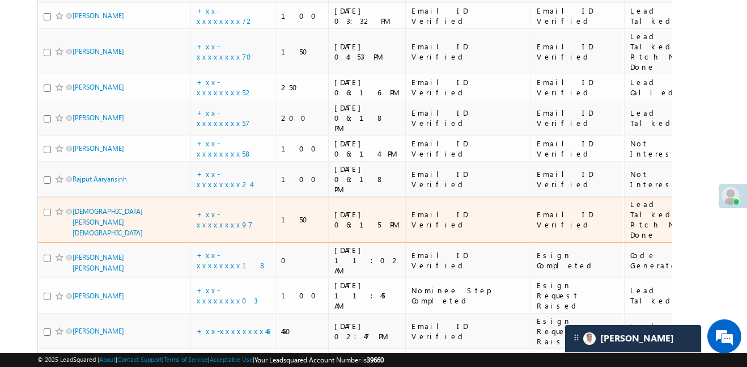
click at [59, 207] on span at bounding box center [59, 211] width 9 height 9
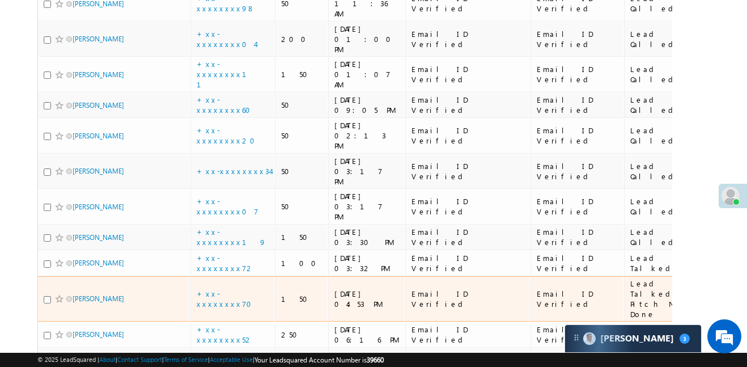
scroll to position [248, 0]
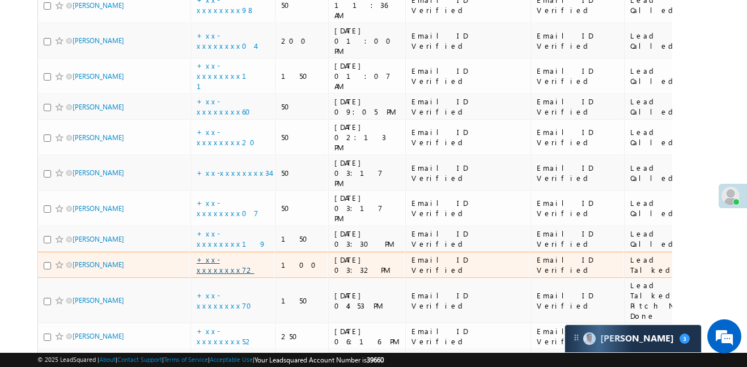
click at [231, 254] on link "+xx-xxxxxxxx72" at bounding box center [226, 264] width 58 height 20
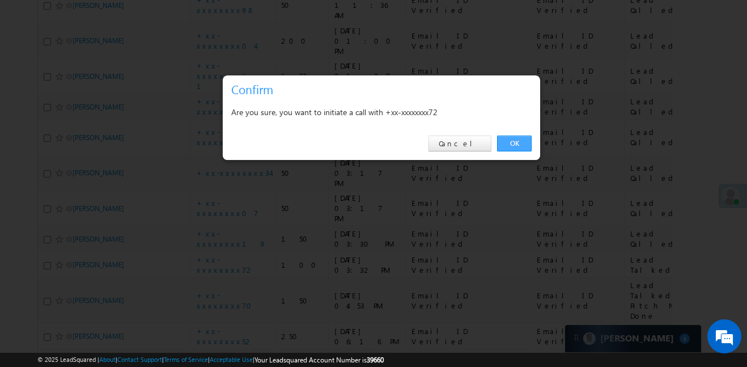
click at [518, 144] on link "OK" at bounding box center [514, 143] width 35 height 16
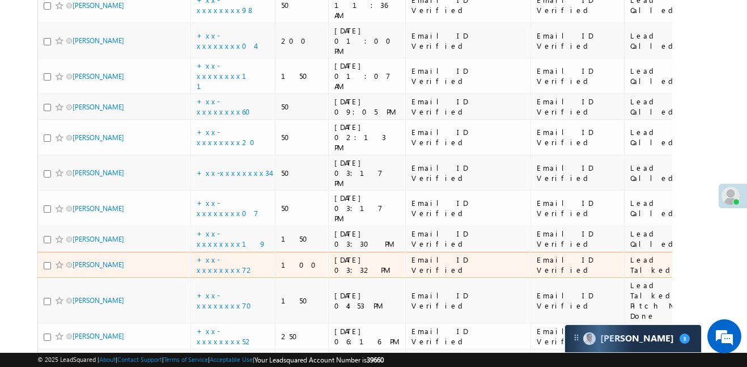
click at [55, 260] on span at bounding box center [59, 264] width 9 height 9
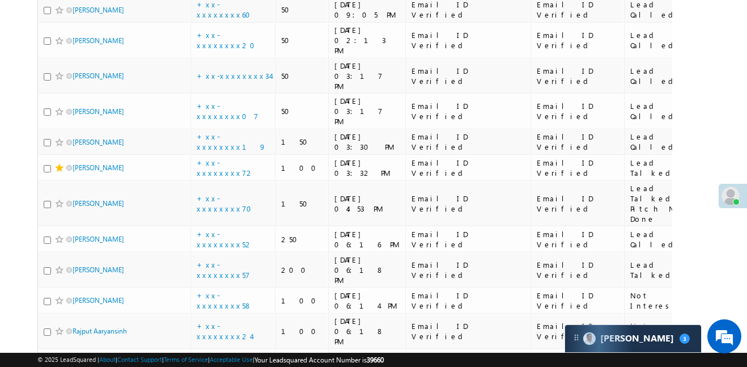
scroll to position [379, 0]
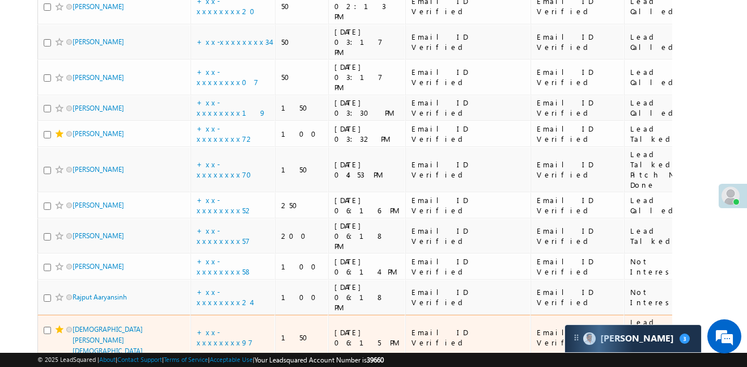
click at [59, 325] on span at bounding box center [59, 329] width 9 height 9
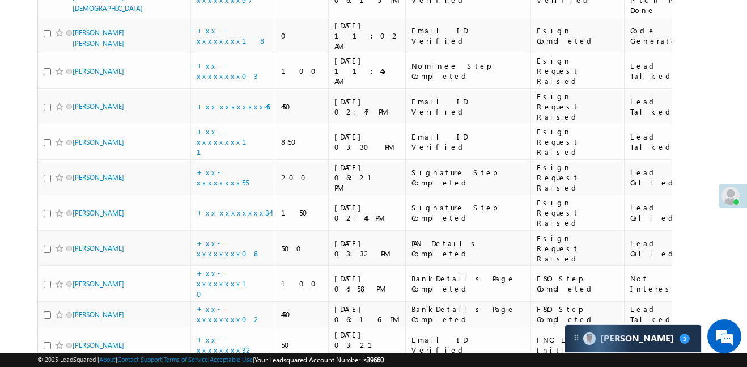
scroll to position [768, 0]
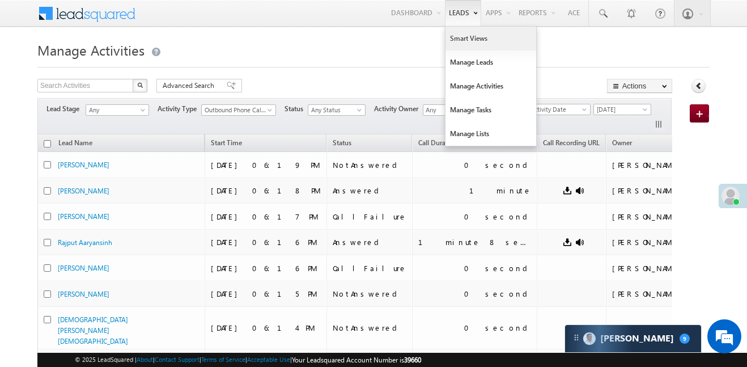
click at [471, 43] on link "Smart Views" at bounding box center [490, 39] width 91 height 24
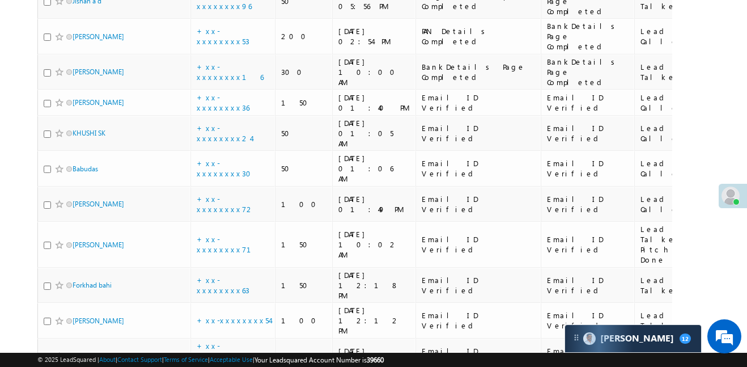
scroll to position [2637, 0]
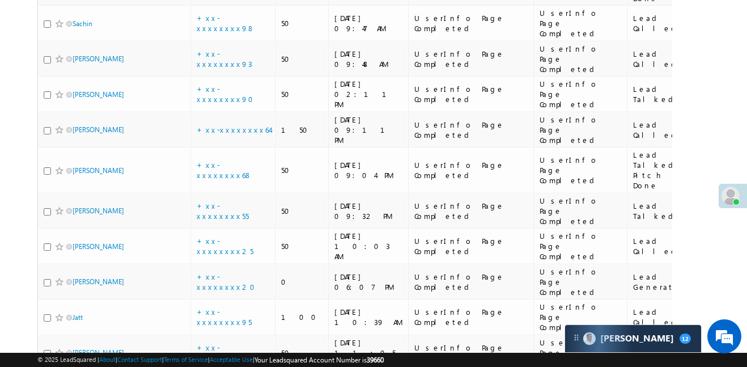
scroll to position [1062, 0]
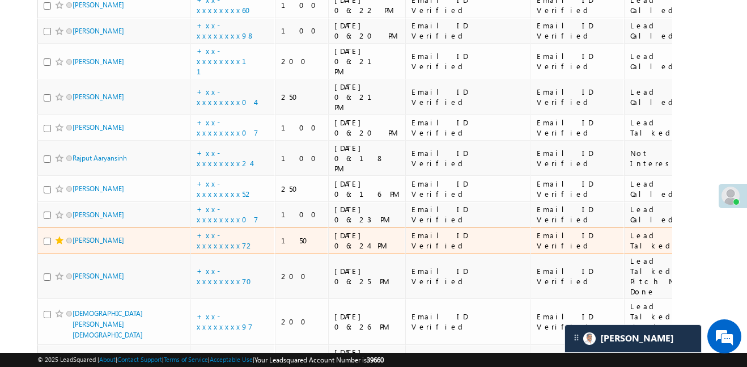
scroll to position [315, 0]
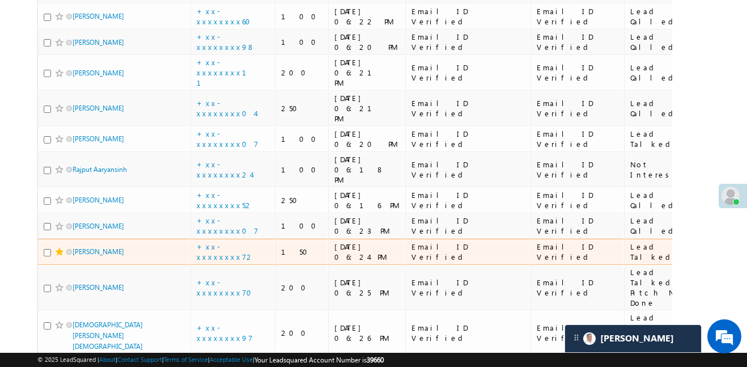
click at [59, 247] on span at bounding box center [59, 251] width 9 height 9
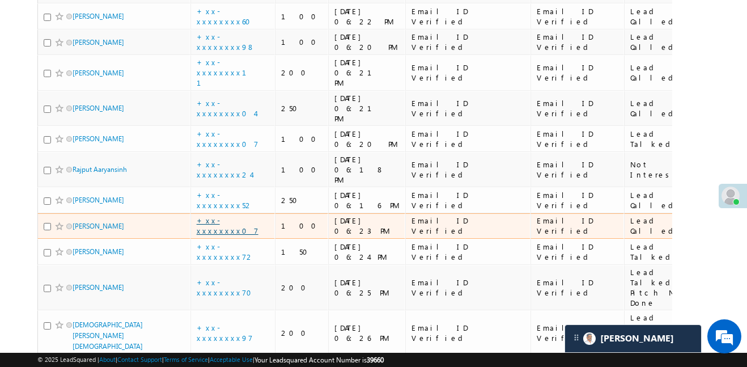
click at [227, 215] on link "+xx-xxxxxxxx07" at bounding box center [228, 225] width 62 height 20
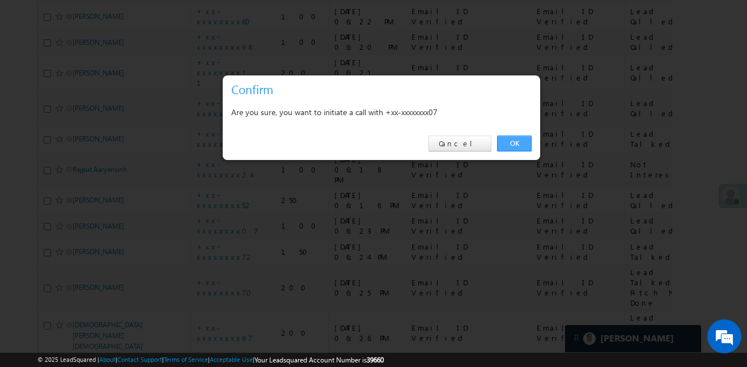
click at [503, 138] on link "OK" at bounding box center [514, 143] width 35 height 16
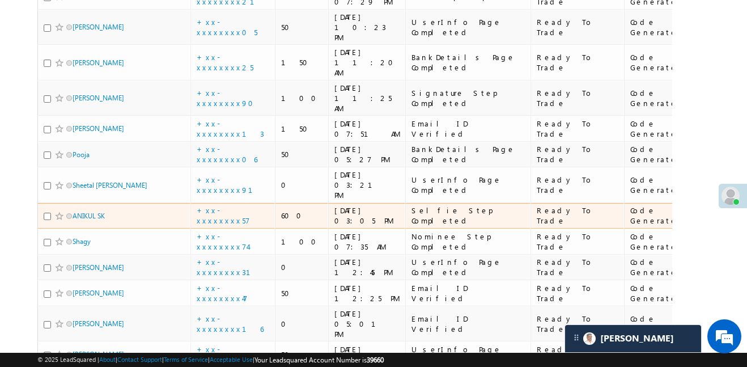
scroll to position [2637, 0]
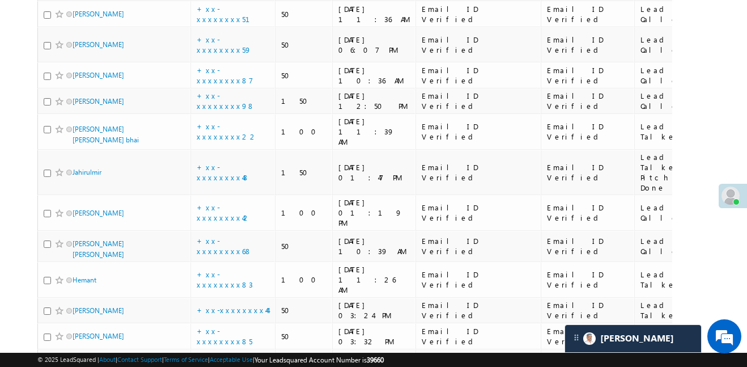
scroll to position [2638, 0]
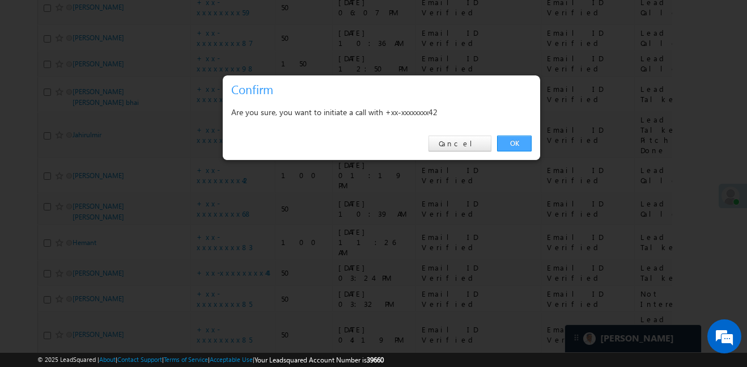
click at [506, 138] on link "OK" at bounding box center [514, 143] width 35 height 16
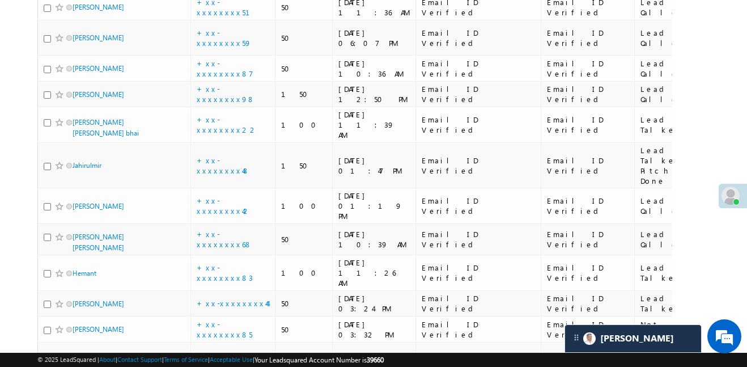
scroll to position [2668, 0]
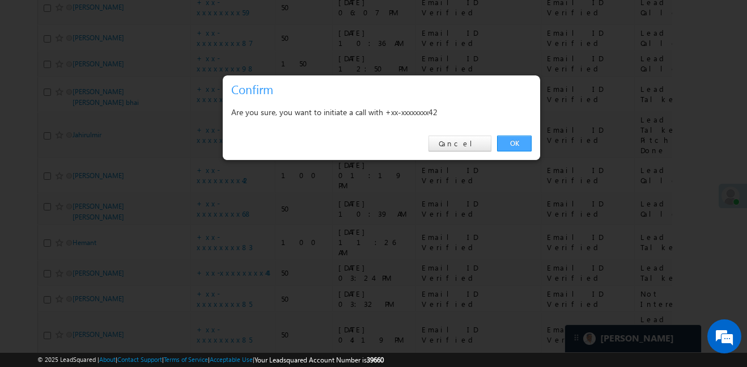
click at [525, 145] on link "OK" at bounding box center [514, 143] width 35 height 16
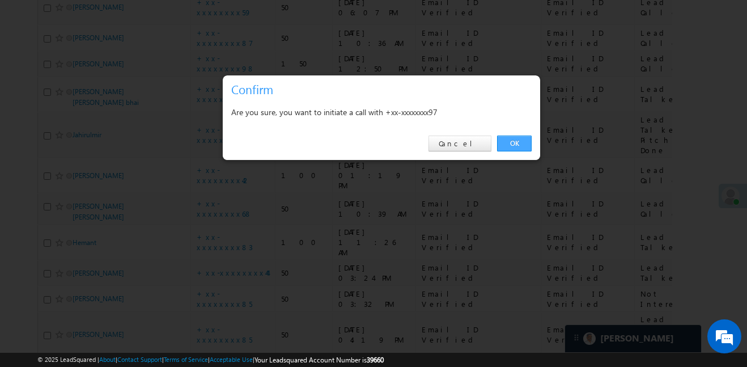
click at [519, 135] on link "OK" at bounding box center [514, 143] width 35 height 16
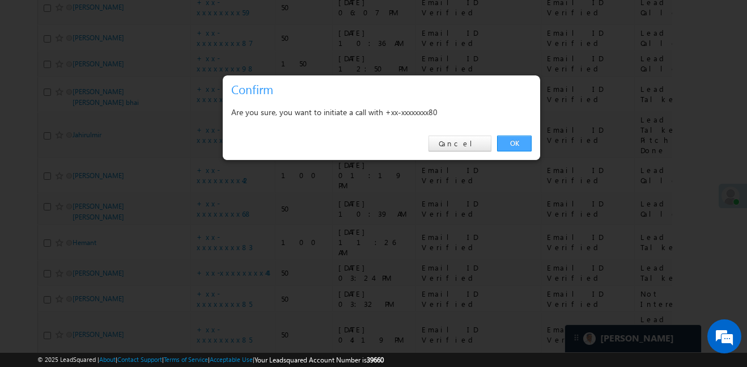
click at [519, 144] on link "OK" at bounding box center [514, 143] width 35 height 16
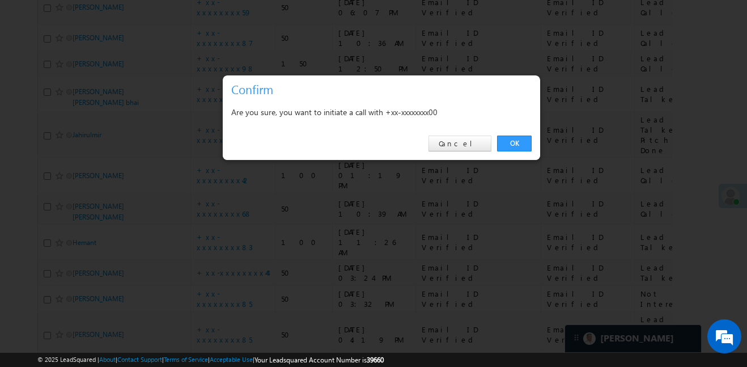
click at [509, 129] on div "OK Cancel" at bounding box center [381, 144] width 317 height 32
click at [522, 145] on link "OK" at bounding box center [514, 143] width 35 height 16
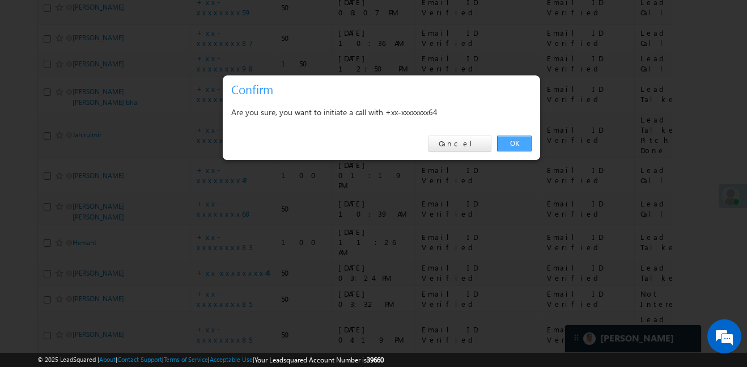
click at [513, 143] on link "OK" at bounding box center [514, 143] width 35 height 16
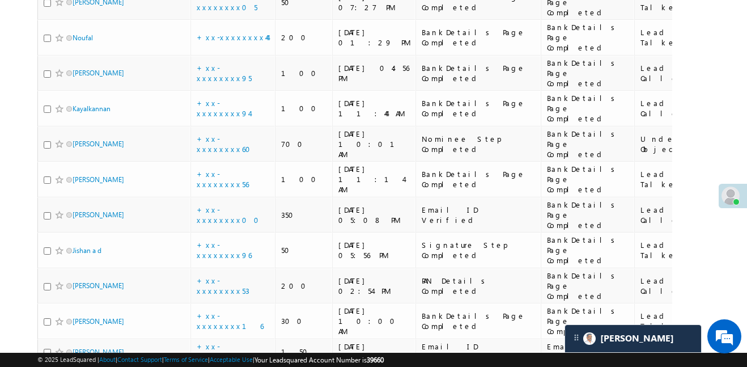
scroll to position [694, 0]
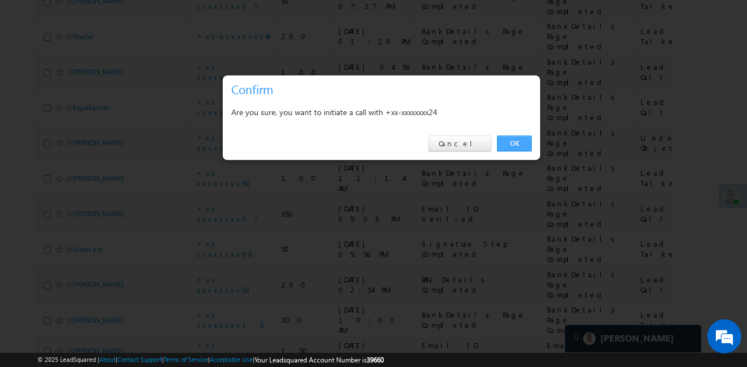
click at [513, 143] on link "OK" at bounding box center [514, 143] width 35 height 16
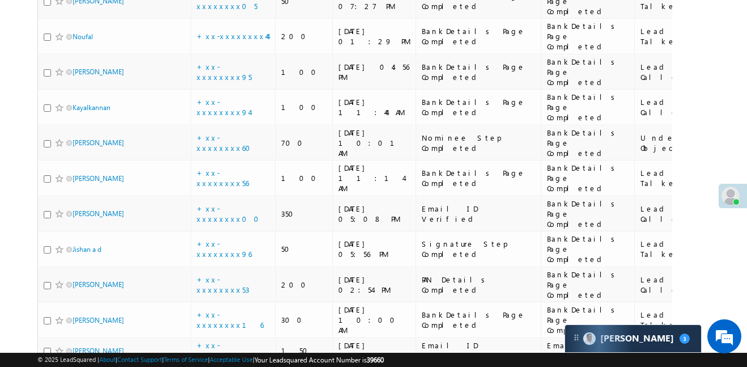
scroll to position [5558, 0]
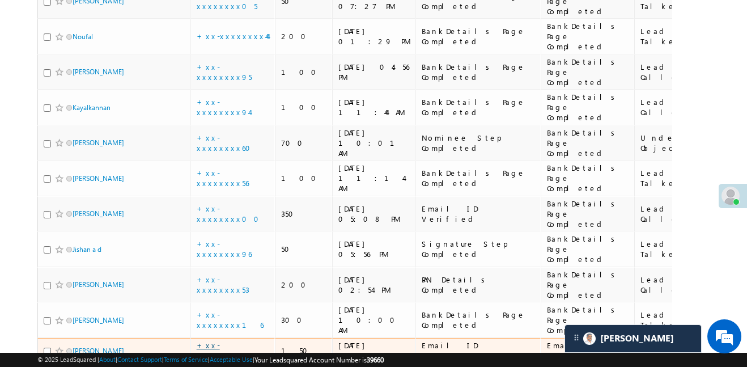
click at [233, 340] on link "+xx-xxxxxxxx36" at bounding box center [223, 350] width 53 height 20
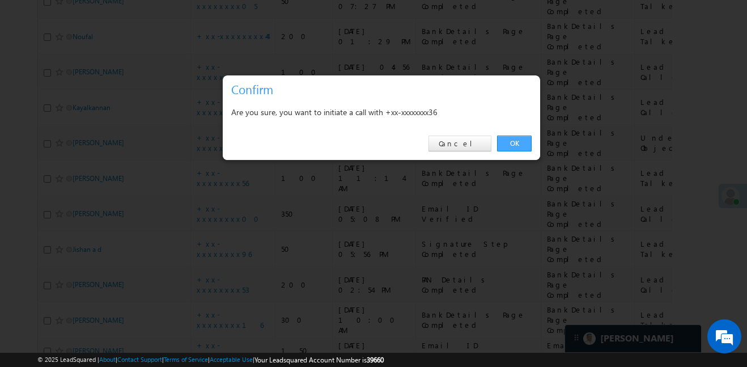
click at [521, 138] on link "OK" at bounding box center [514, 143] width 35 height 16
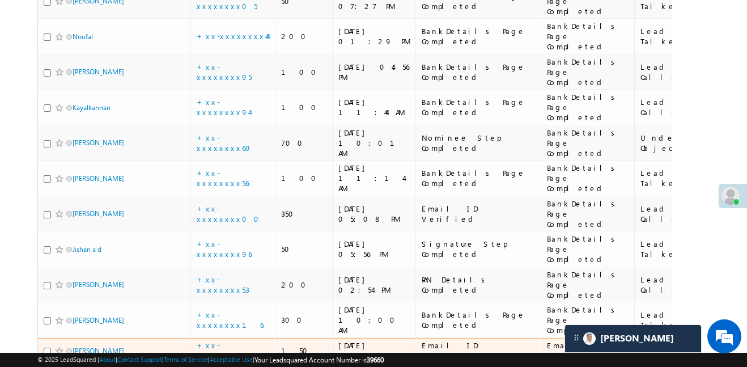
click at [54, 345] on link at bounding box center [59, 350] width 10 height 10
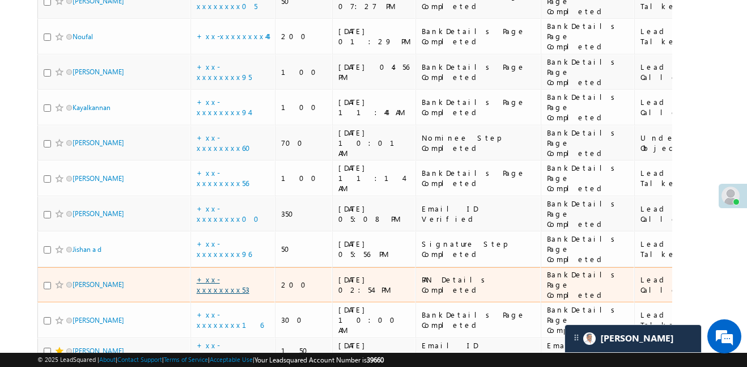
click at [214, 274] on link "+xx-xxxxxxxx53" at bounding box center [223, 284] width 53 height 20
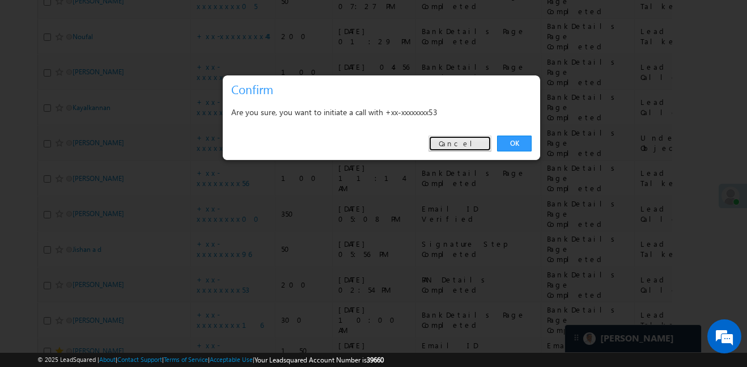
click at [475, 141] on link "Cancel" at bounding box center [459, 143] width 63 height 16
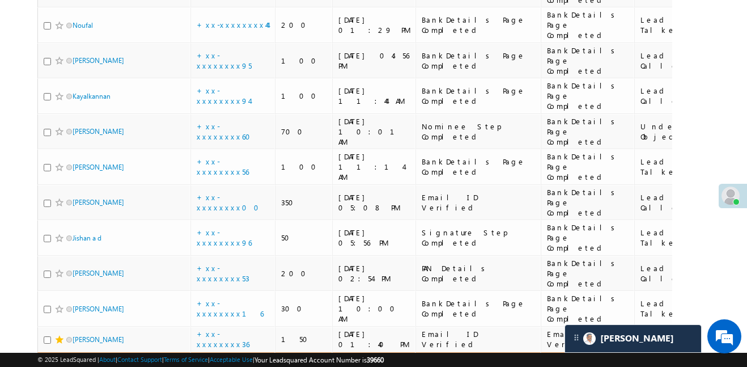
scroll to position [727, 0]
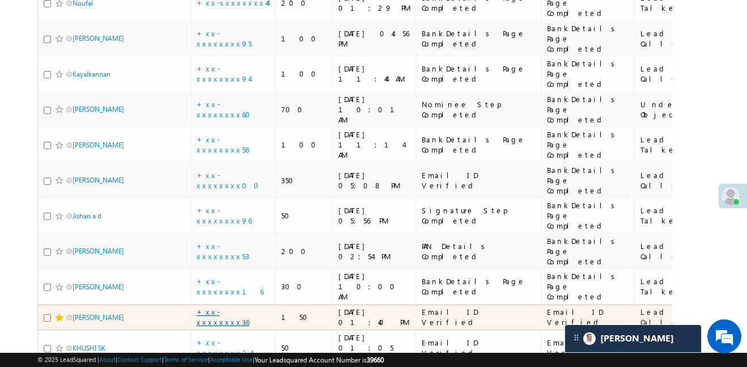
click at [216, 307] on link "+xx-xxxxxxxx36" at bounding box center [223, 317] width 53 height 20
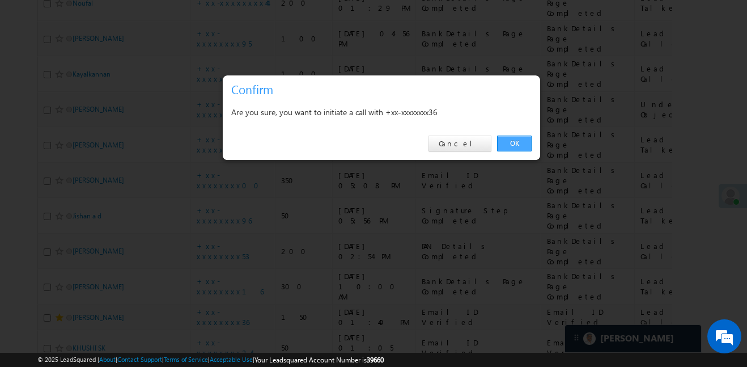
click at [523, 141] on link "OK" at bounding box center [514, 143] width 35 height 16
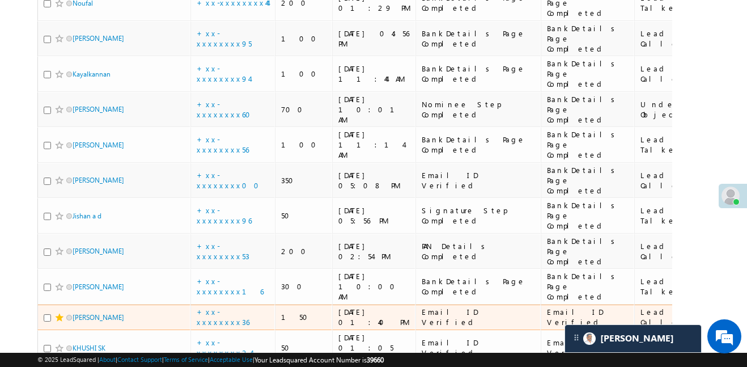
click at [57, 313] on span at bounding box center [59, 317] width 9 height 9
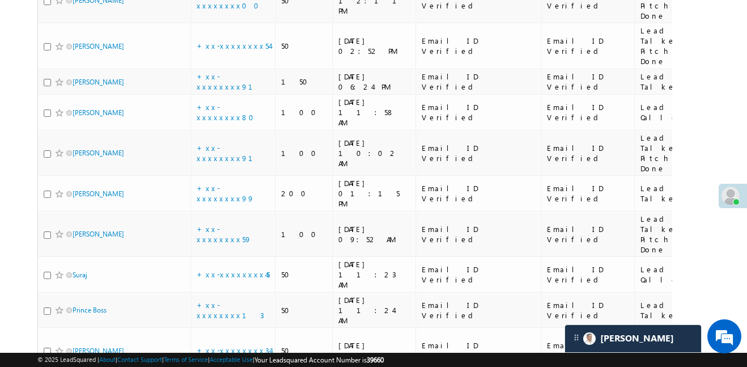
scroll to position [1872, 0]
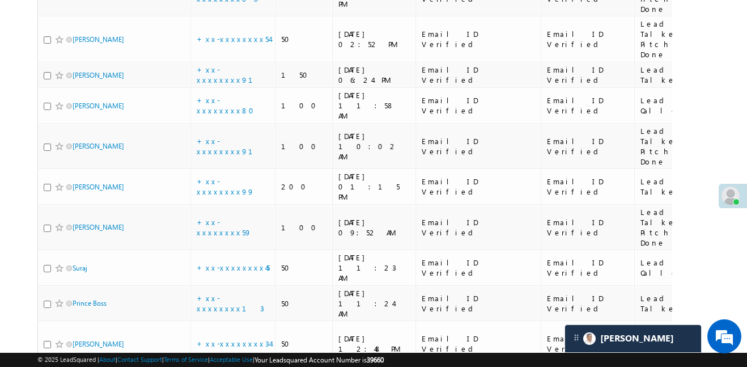
checkbox input "true"
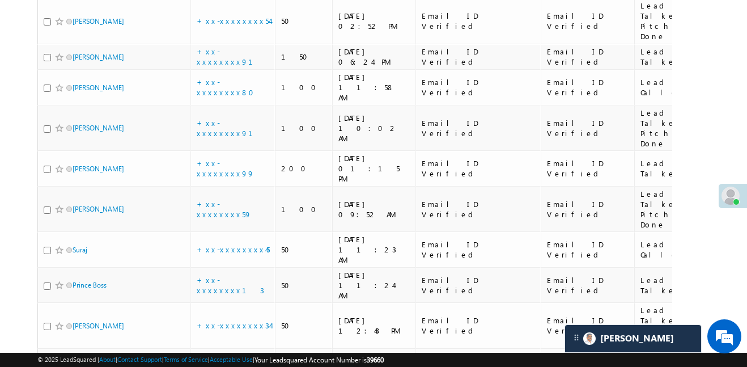
scroll to position [1888, 0]
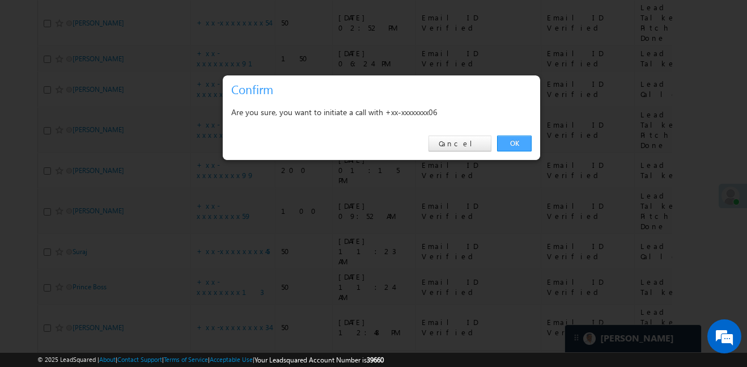
click at [518, 141] on link "OK" at bounding box center [514, 143] width 35 height 16
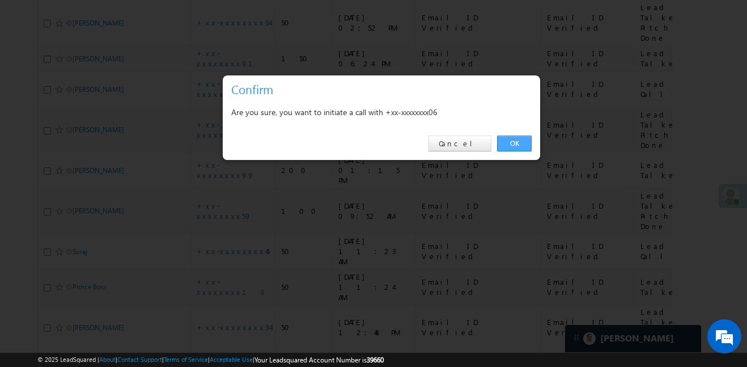
click at [514, 138] on link "OK" at bounding box center [514, 143] width 35 height 16
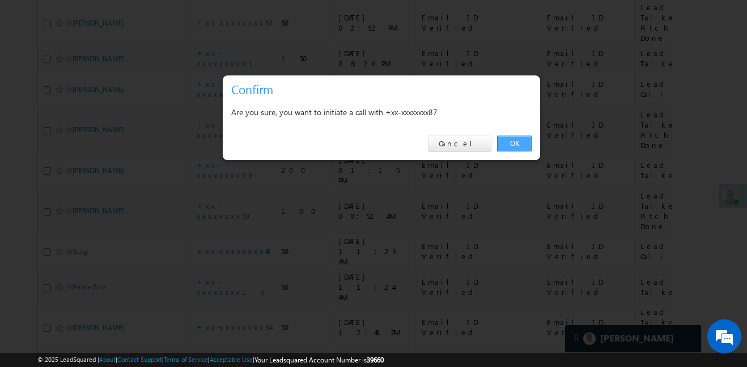
click at [522, 140] on link "OK" at bounding box center [514, 143] width 35 height 16
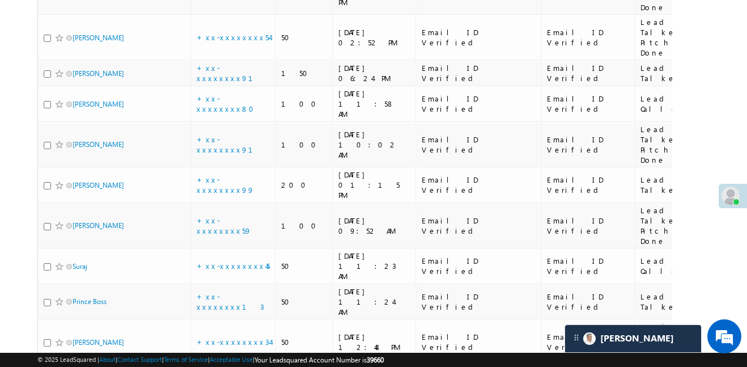
scroll to position [1871, 0]
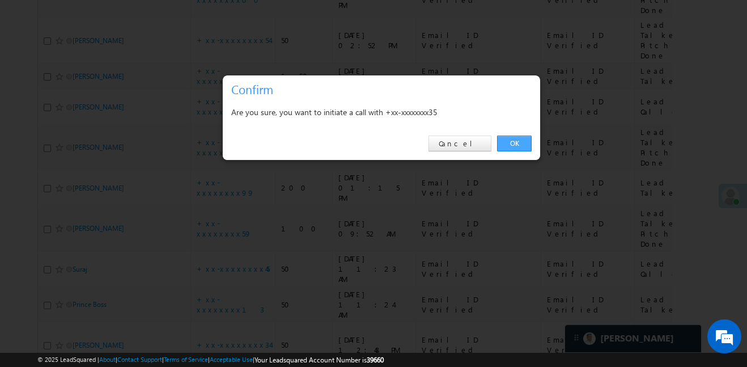
drag, startPoint x: 536, startPoint y: 154, endPoint x: 526, endPoint y: 143, distance: 14.4
click at [537, 153] on div "OK Cancel" at bounding box center [381, 144] width 317 height 32
click at [526, 143] on link "OK" at bounding box center [514, 143] width 35 height 16
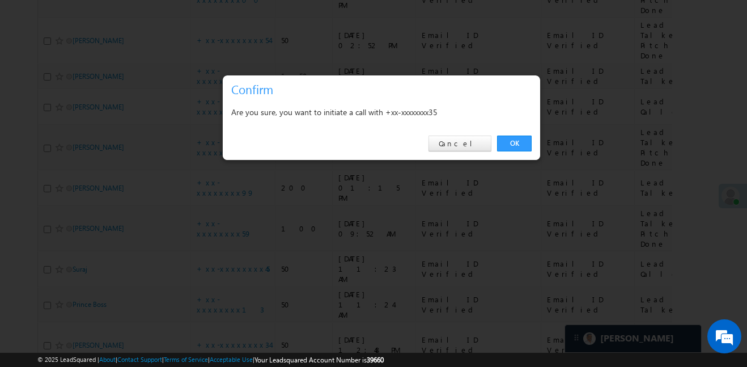
click at [502, 133] on div "OK Cancel" at bounding box center [381, 144] width 317 height 32
click at [511, 140] on link "OK" at bounding box center [514, 143] width 35 height 16
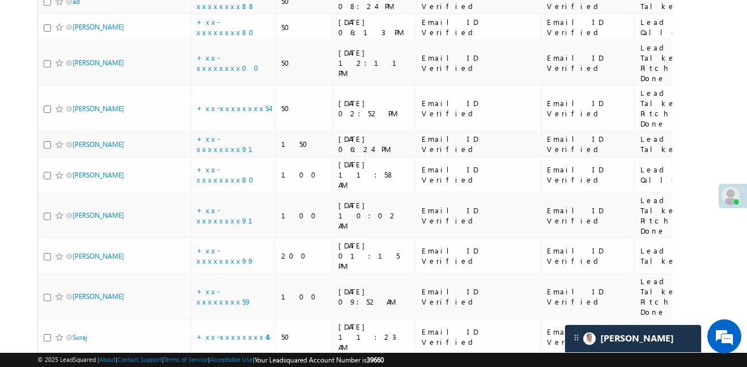
scroll to position [1817, 0]
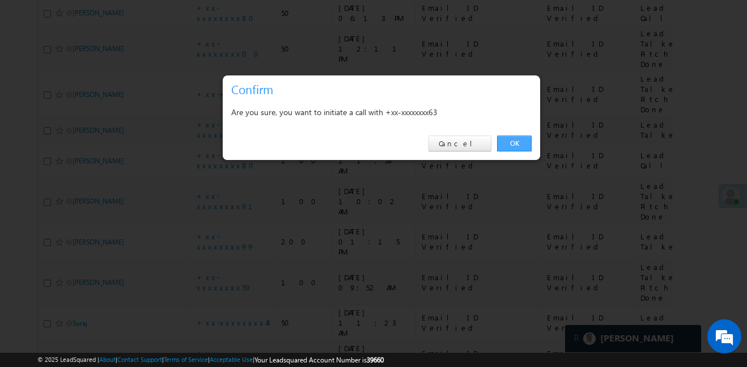
click at [512, 146] on link "OK" at bounding box center [514, 143] width 35 height 16
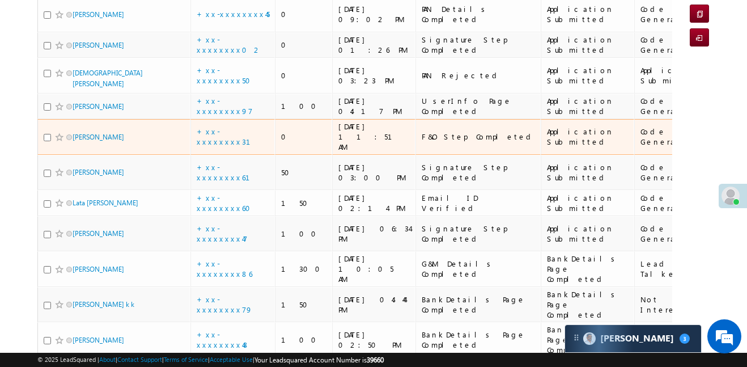
scroll to position [148, 0]
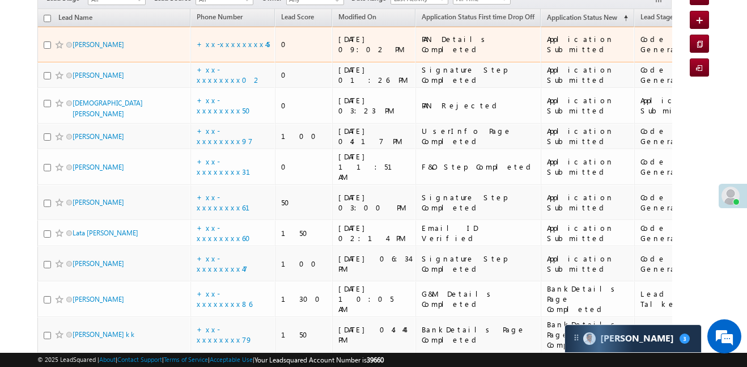
click at [222, 39] on div "+xx-xxxxxxxx45" at bounding box center [234, 44] width 74 height 10
click at [224, 39] on link "+xx-xxxxxxxx45" at bounding box center [233, 44] width 73 height 10
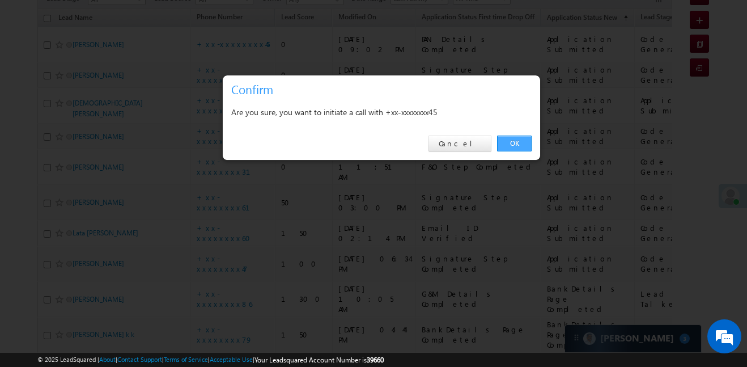
click at [526, 137] on link "OK" at bounding box center [514, 143] width 35 height 16
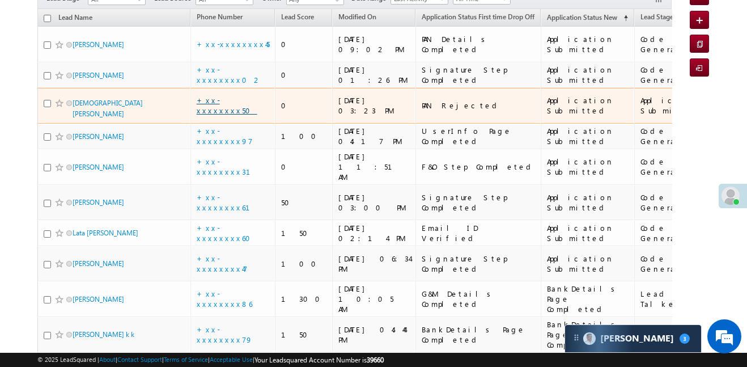
click at [222, 95] on link "+xx-xxxxxxxx50" at bounding box center [227, 105] width 61 height 20
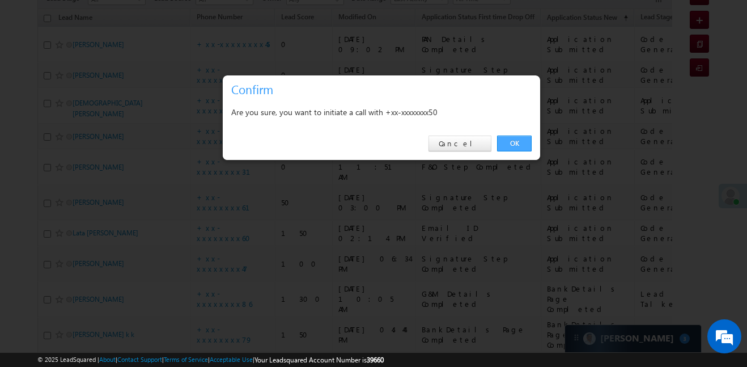
click at [526, 147] on link "OK" at bounding box center [514, 143] width 35 height 16
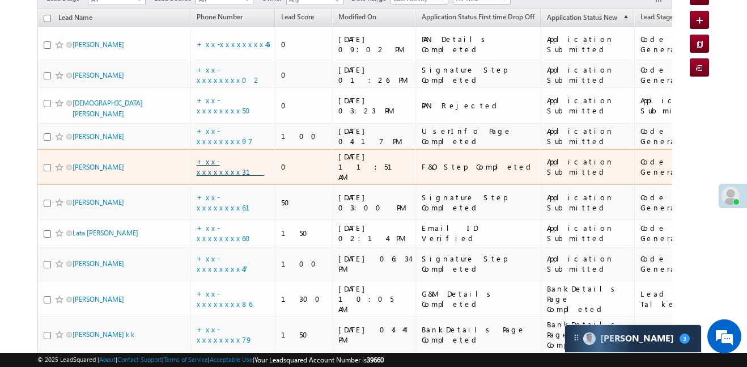
click at [240, 156] on link "+xx-xxxxxxxx31" at bounding box center [230, 166] width 67 height 20
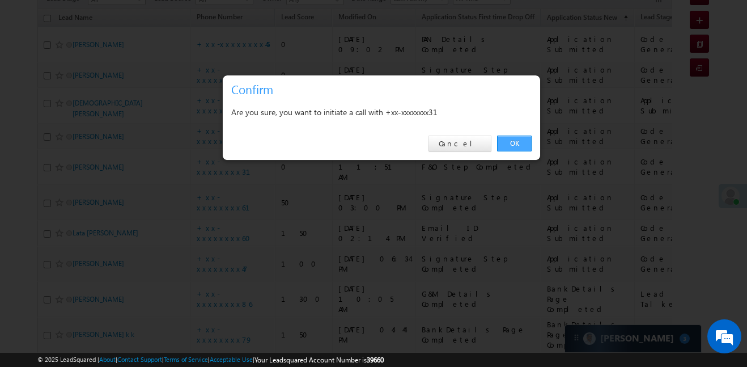
click at [525, 140] on link "OK" at bounding box center [514, 143] width 35 height 16
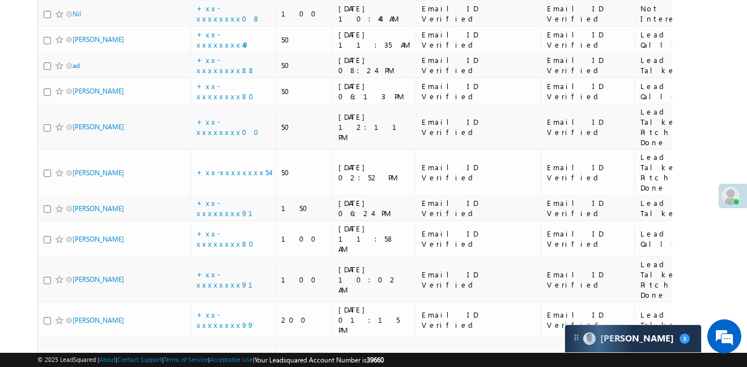
scroll to position [1984, 0]
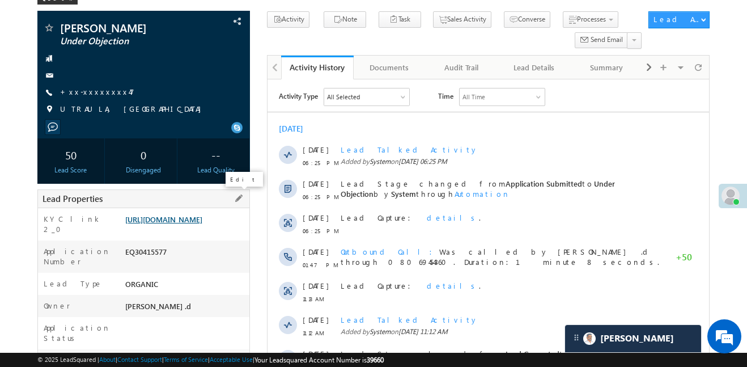
scroll to position [61, 0]
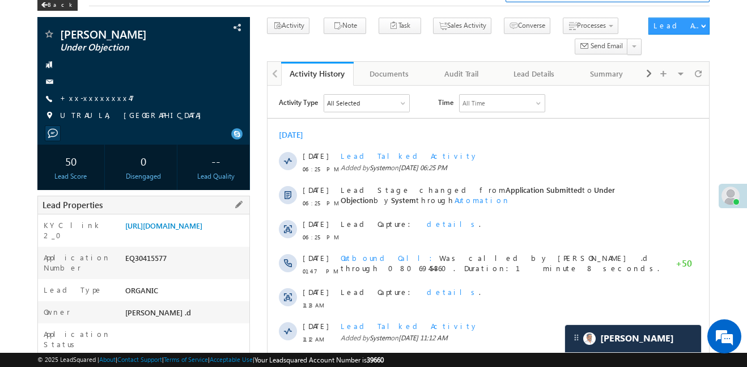
click at [207, 236] on div "[URL][DOMAIN_NAME]" at bounding box center [185, 228] width 127 height 16
click at [202, 230] on link "[URL][DOMAIN_NAME]" at bounding box center [163, 225] width 77 height 10
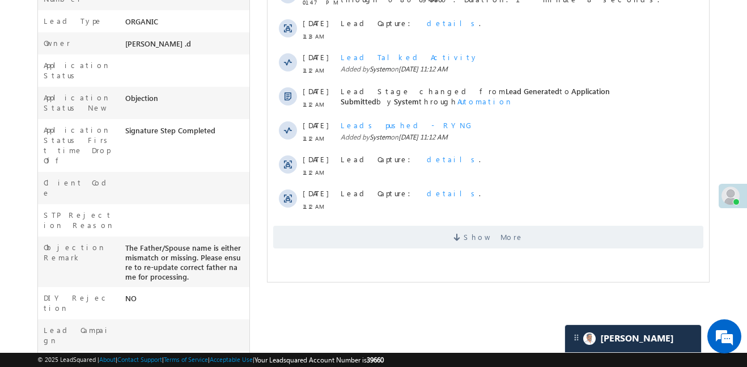
scroll to position [348, 0]
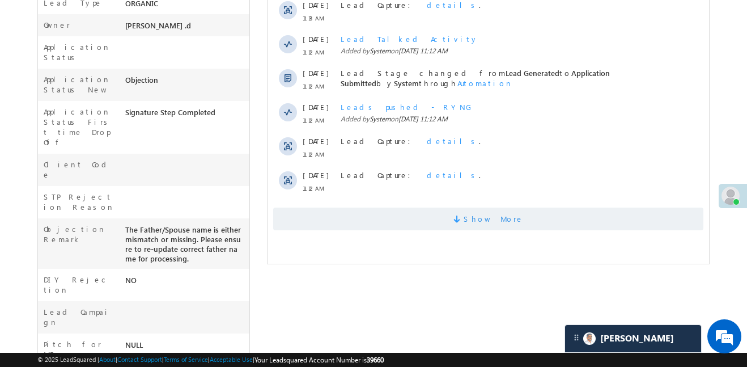
click at [464, 215] on span at bounding box center [458, 220] width 10 height 11
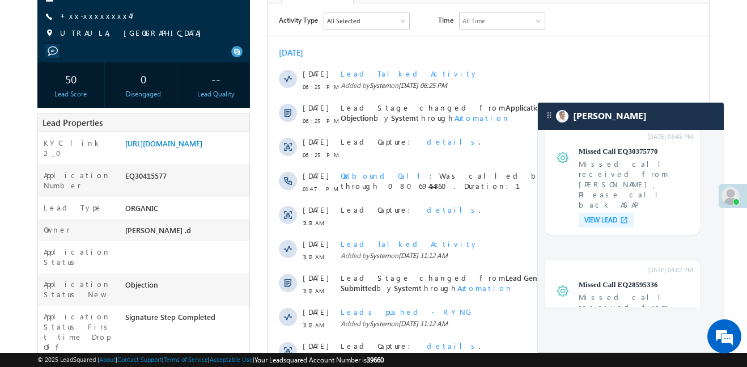
scroll to position [28, 0]
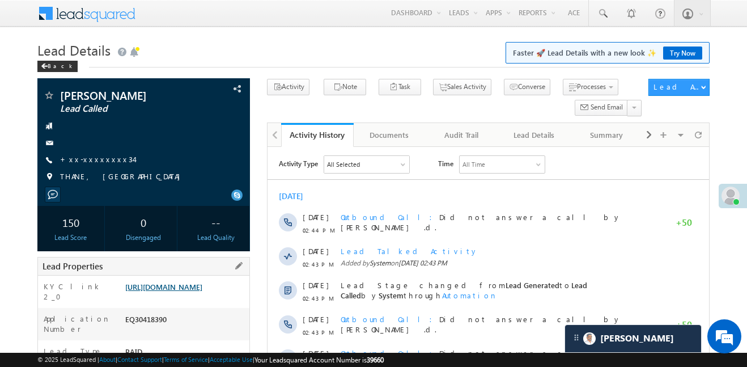
click at [176, 291] on link "[URL][DOMAIN_NAME]" at bounding box center [163, 287] width 77 height 10
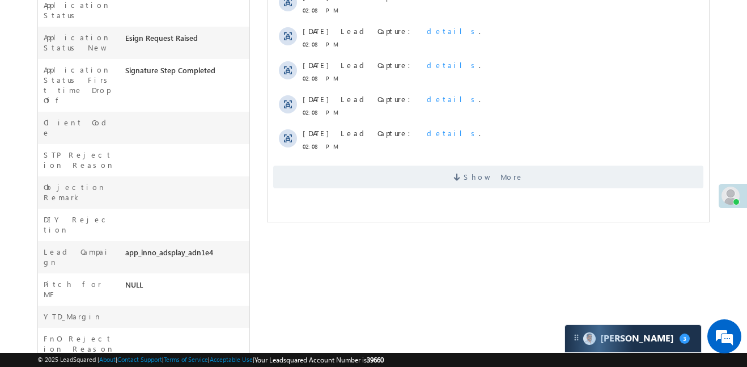
scroll to position [400, 0]
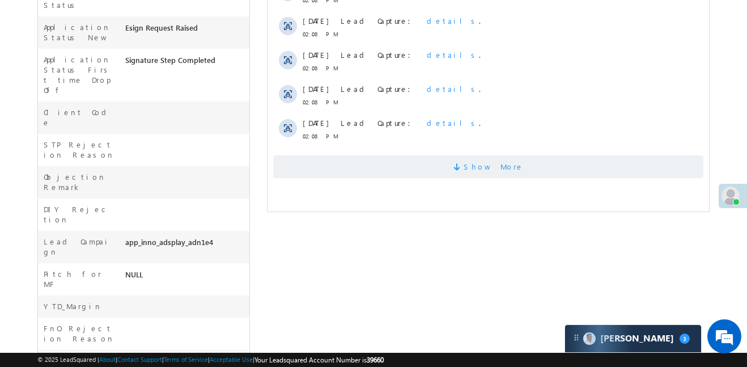
click at [396, 168] on span "Show More" at bounding box center [488, 166] width 430 height 23
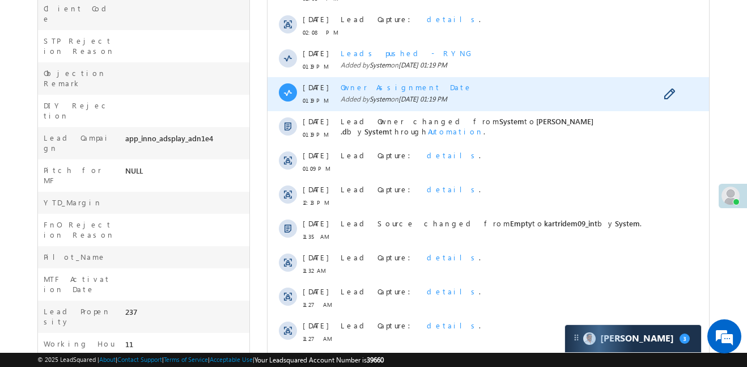
scroll to position [599, 0]
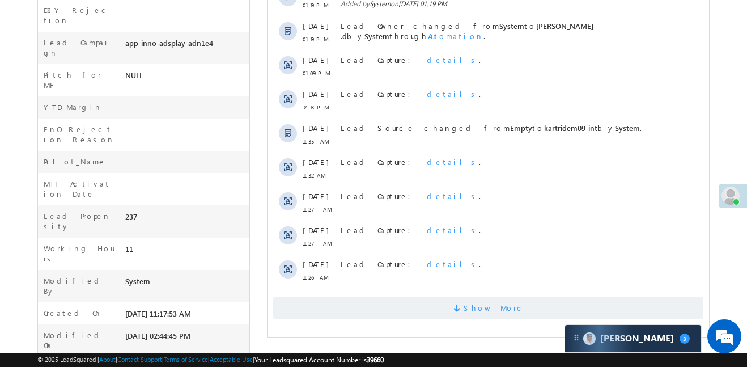
click at [457, 298] on span "Show More" at bounding box center [488, 307] width 430 height 23
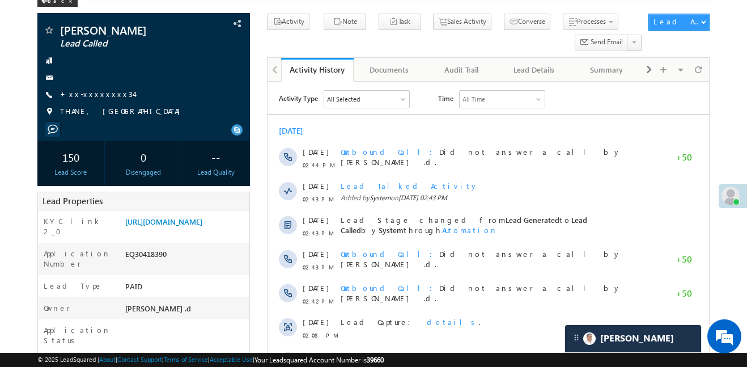
scroll to position [0, 0]
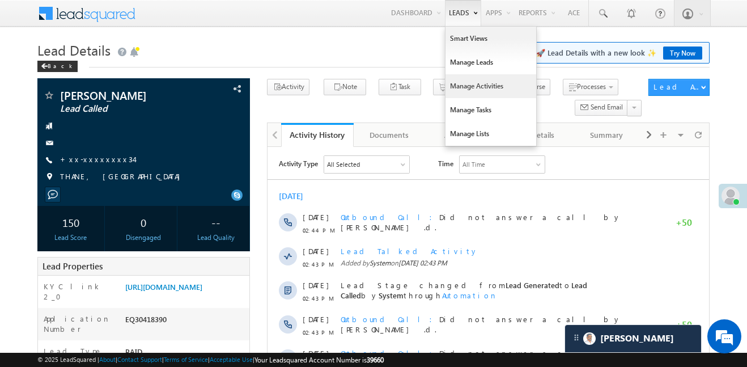
click at [481, 86] on link "Manage Activities" at bounding box center [490, 86] width 91 height 24
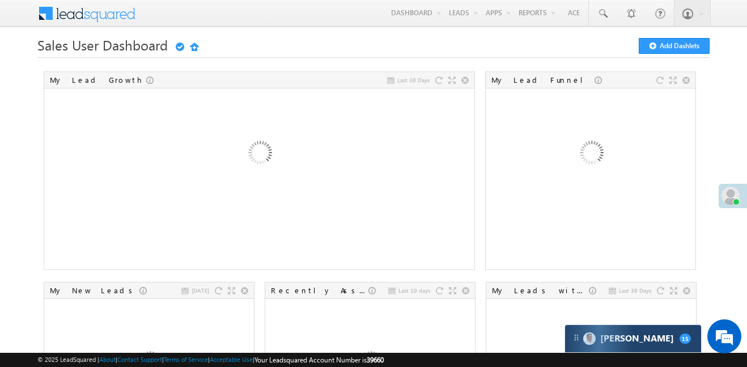
click at [673, 335] on div "[PERSON_NAME] 15" at bounding box center [633, 338] width 136 height 27
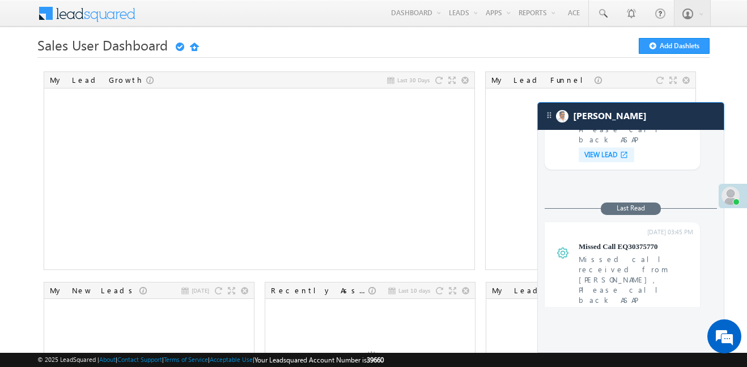
scroll to position [4247, 0]
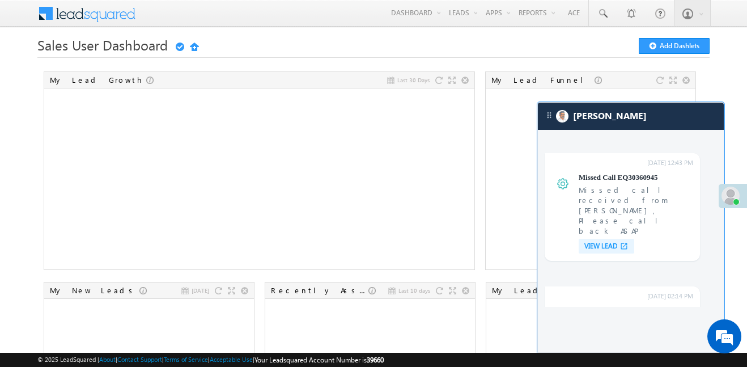
scroll to position [3414, 0]
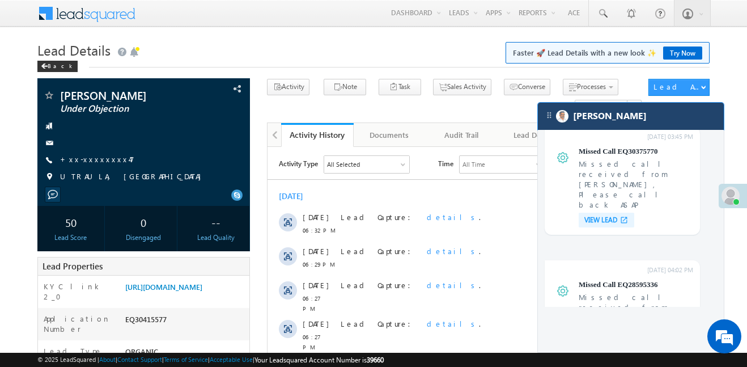
click at [715, 112] on div "[PERSON_NAME]" at bounding box center [631, 116] width 186 height 27
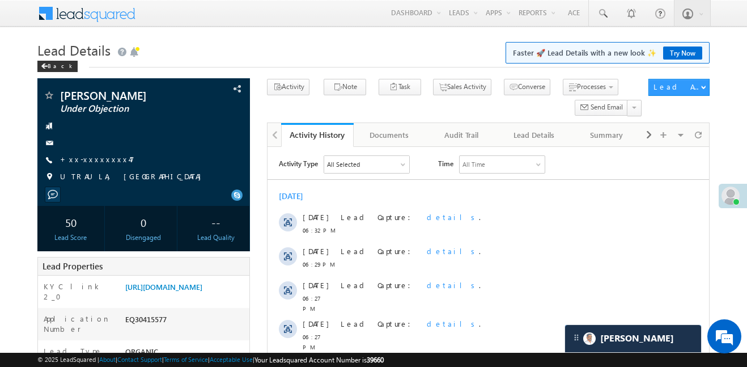
scroll to position [4398, 0]
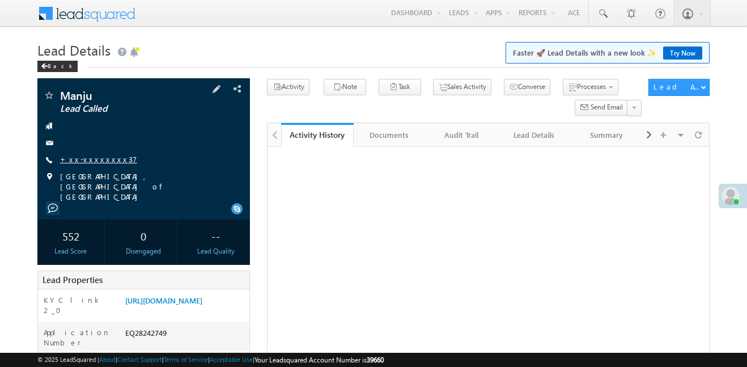
click at [101, 154] on link "+xx-xxxxxxxx37" at bounding box center [98, 159] width 77 height 10
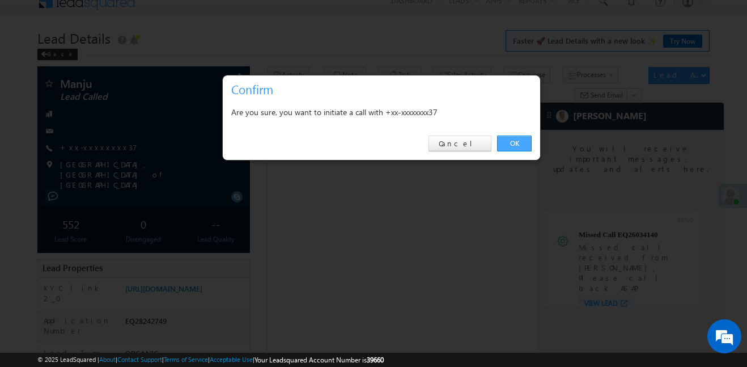
scroll to position [4324, 0]
click at [506, 137] on link "OK" at bounding box center [514, 143] width 35 height 16
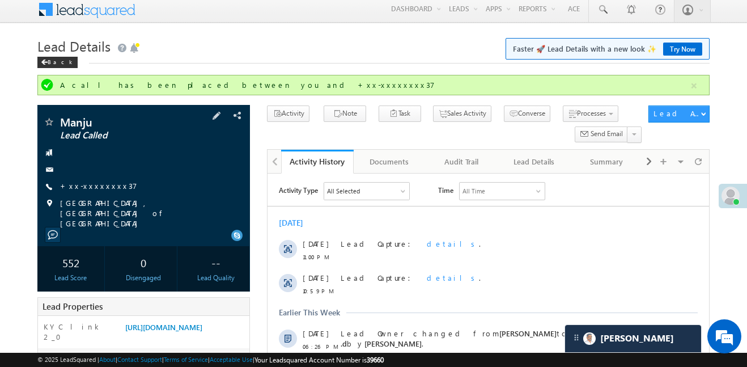
scroll to position [0, 0]
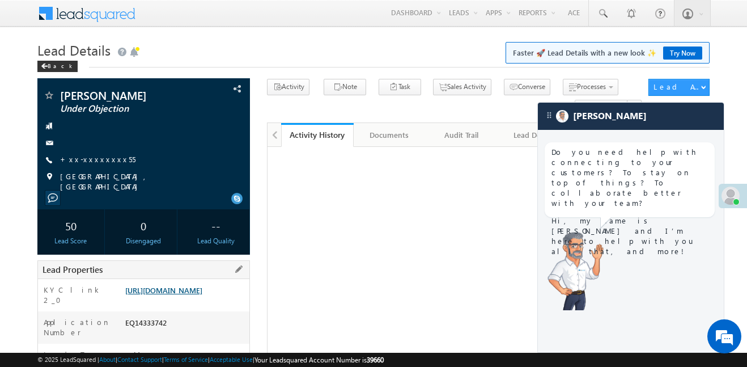
scroll to position [137, 0]
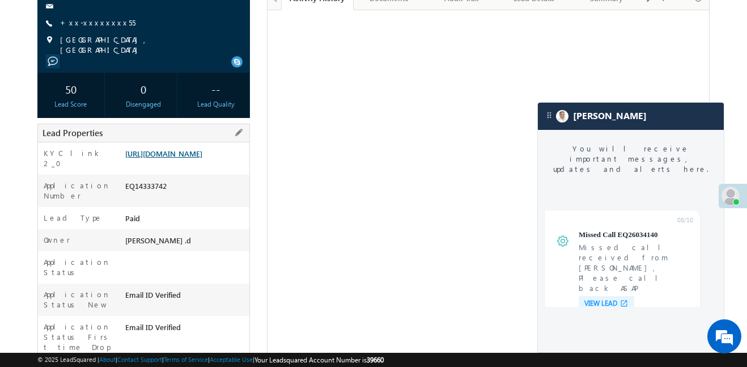
click at [188, 156] on link "[URL][DOMAIN_NAME]" at bounding box center [163, 153] width 77 height 10
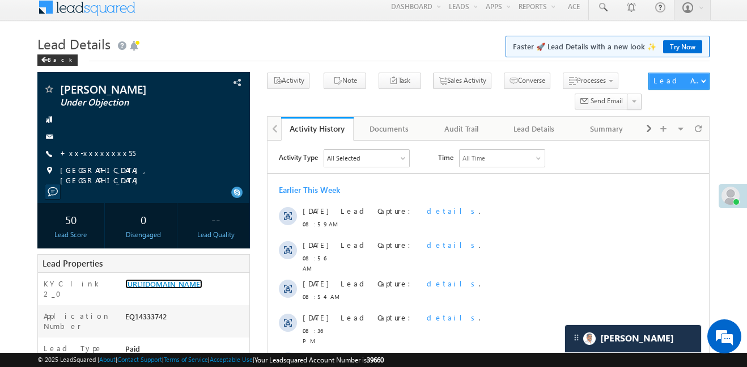
scroll to position [0, 0]
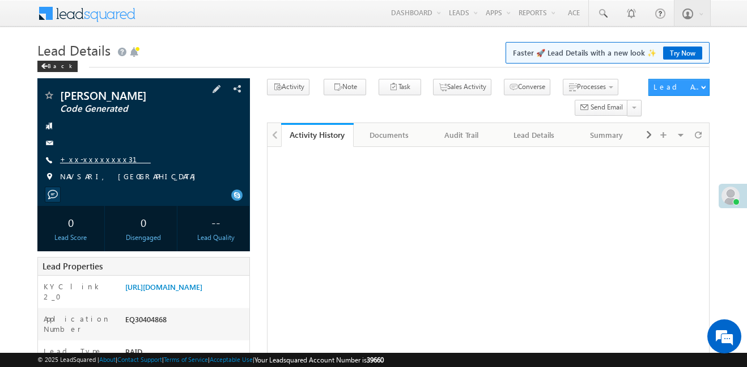
click at [94, 156] on link "+xx-xxxxxxxx31" at bounding box center [105, 159] width 91 height 10
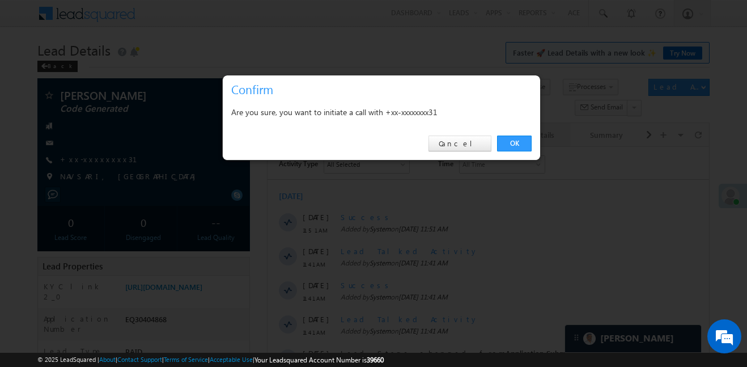
click at [521, 146] on link "OK" at bounding box center [514, 143] width 35 height 16
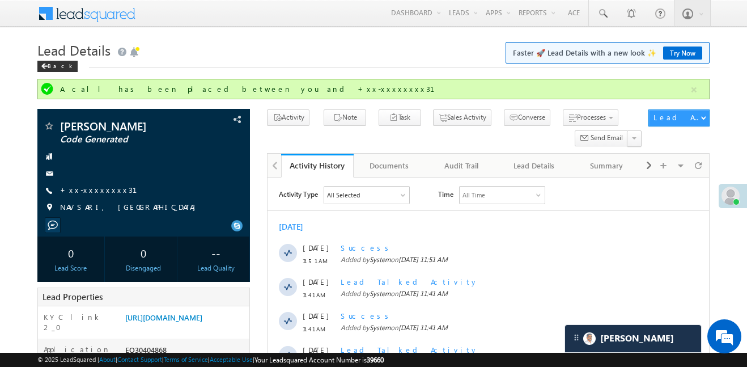
scroll to position [5408, 0]
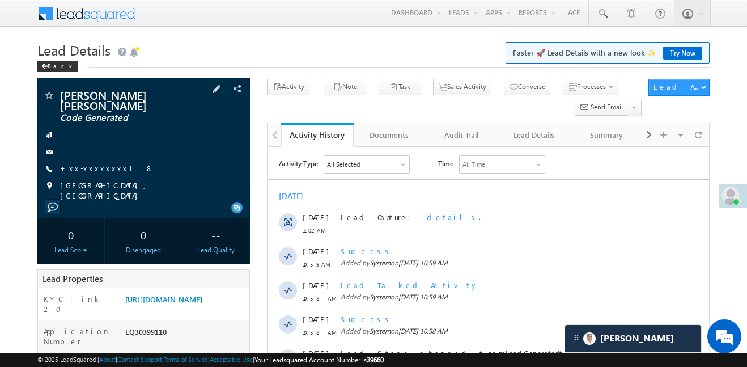
click at [90, 163] on link "+xx-xxxxxxxx18" at bounding box center [107, 168] width 94 height 10
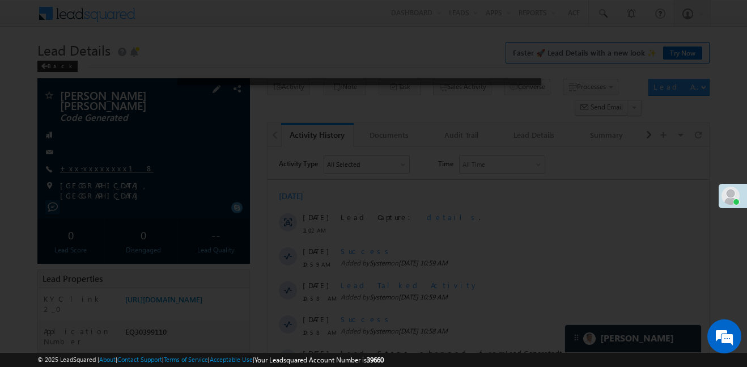
scroll to position [5408, 0]
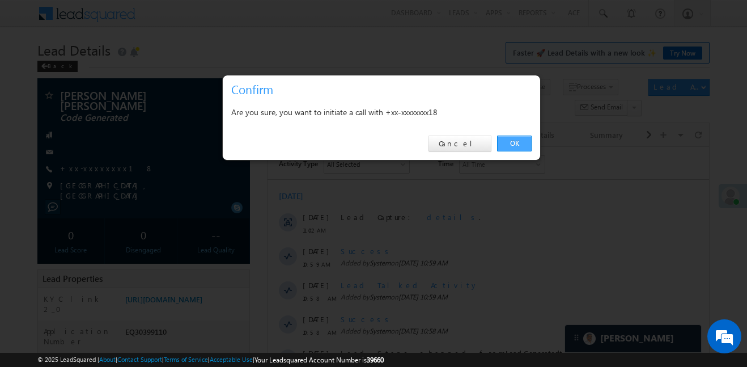
click at [514, 141] on link "OK" at bounding box center [514, 143] width 35 height 16
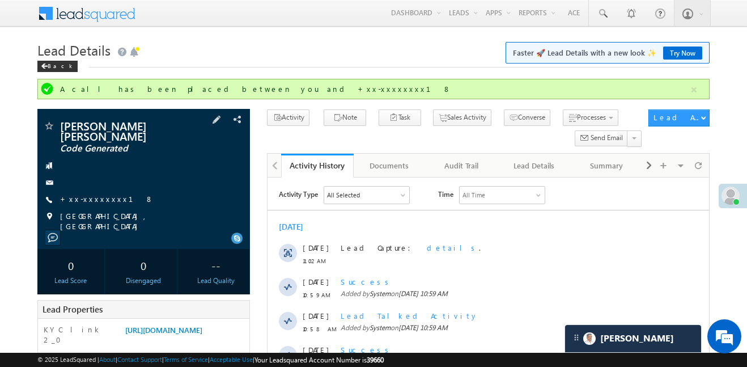
scroll to position [0, 0]
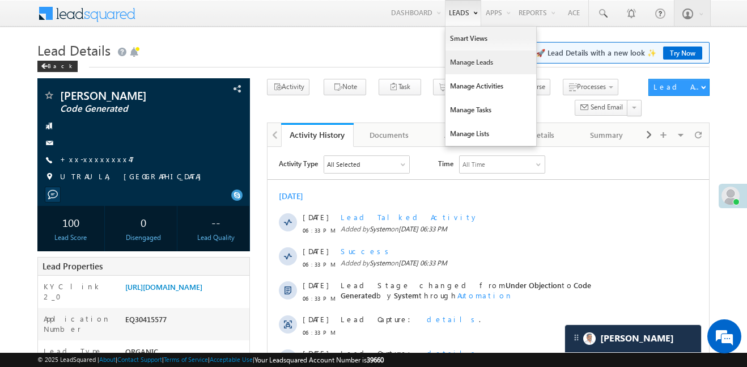
click at [474, 62] on link "Manage Leads" at bounding box center [490, 62] width 91 height 24
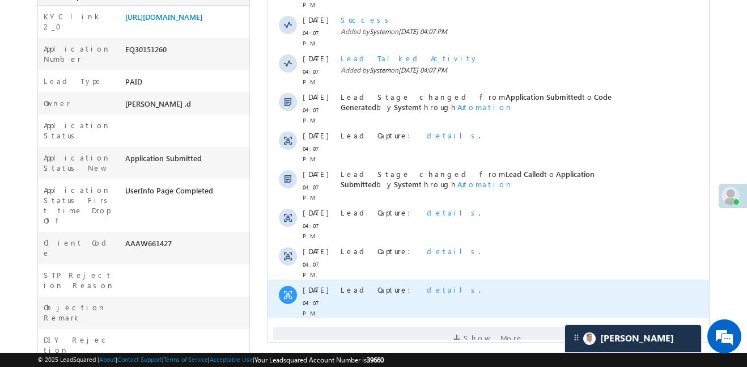
scroll to position [5408, 0]
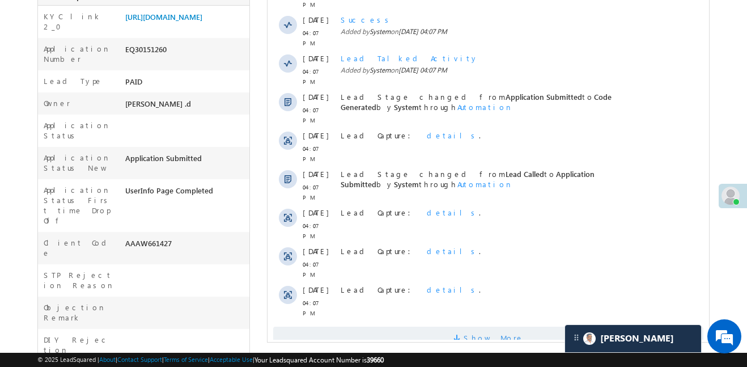
click at [501, 326] on span "Show More" at bounding box center [494, 337] width 60 height 23
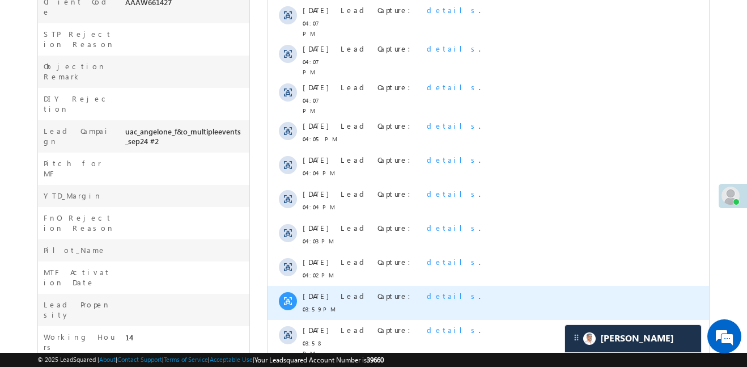
scroll to position [599, 0]
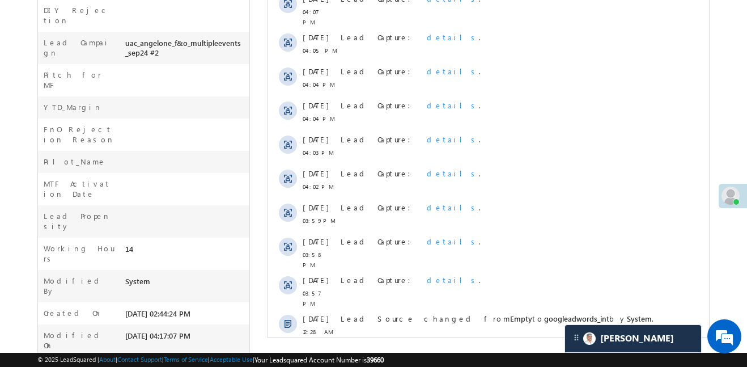
click at [524, 351] on span "Show More" at bounding box center [488, 362] width 430 height 23
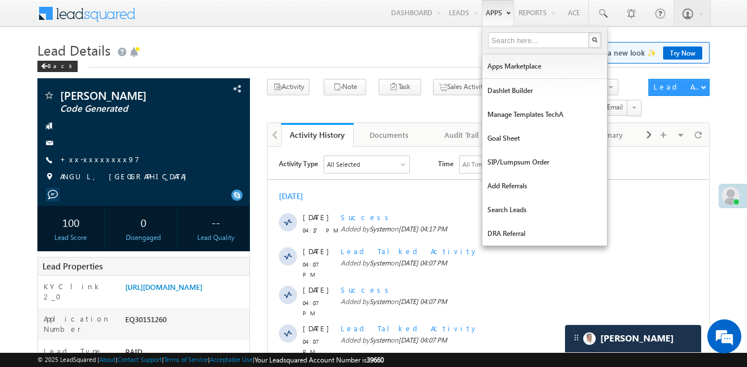
scroll to position [5558, 0]
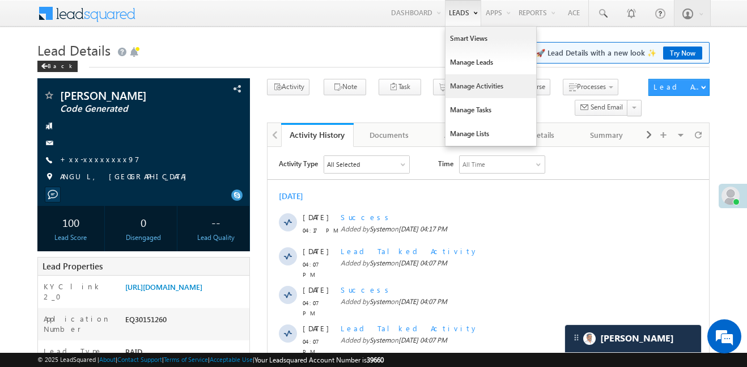
click at [474, 86] on link "Manage Activities" at bounding box center [490, 86] width 91 height 24
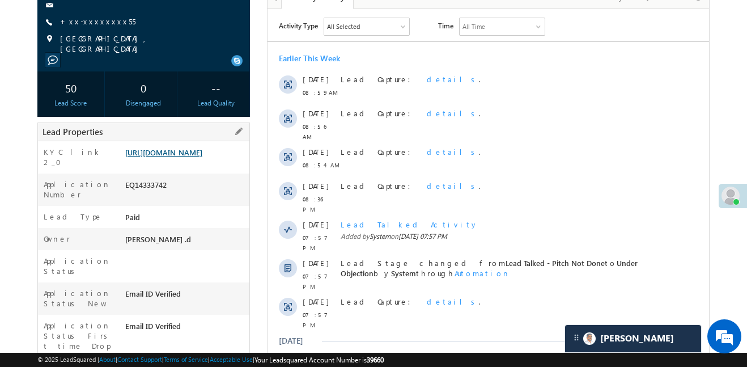
click at [185, 157] on link "https://angelbroking1-pk3em7sa.customui-test.leadsquared.com?leadId=f9a27de8-dc…" at bounding box center [163, 152] width 77 height 10
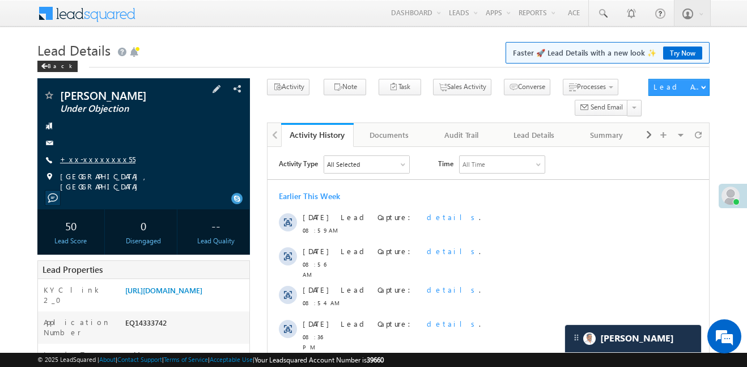
click at [99, 158] on link "+xx-xxxxxxxx55" at bounding box center [97, 159] width 75 height 10
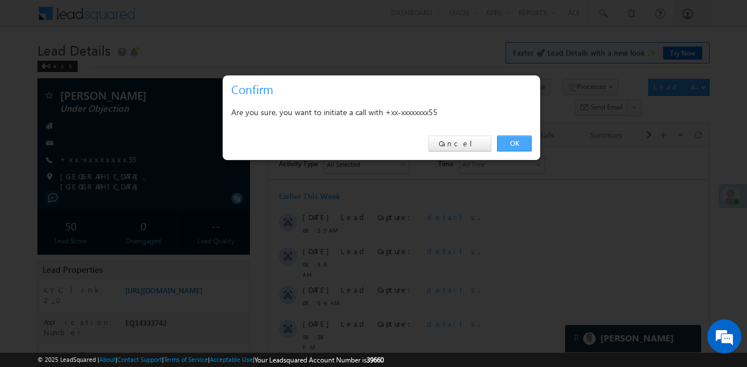
click at [523, 142] on link "OK" at bounding box center [514, 143] width 35 height 16
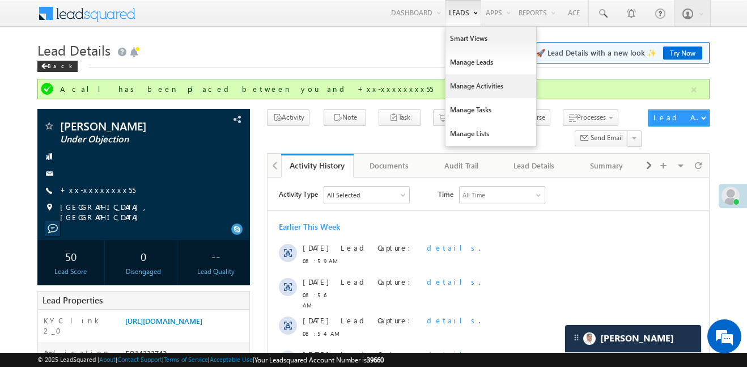
click at [476, 78] on link "Manage Activities" at bounding box center [490, 86] width 91 height 24
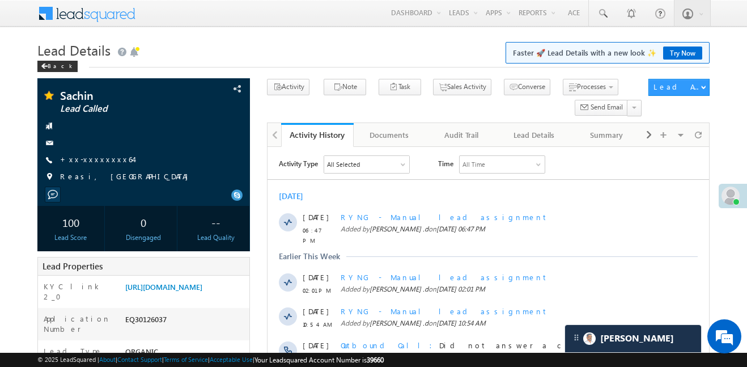
scroll to position [5558, 0]
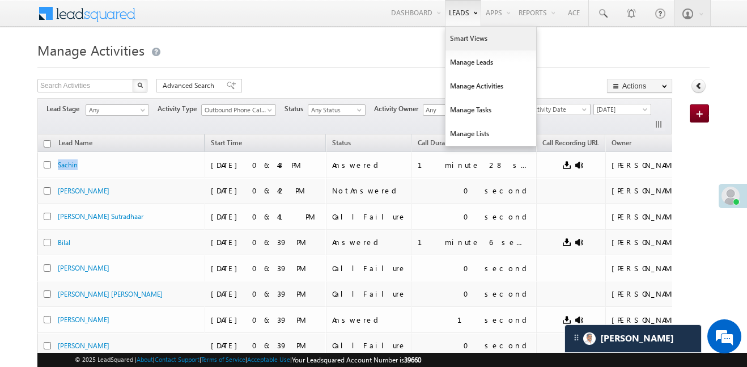
click at [464, 37] on link "Smart Views" at bounding box center [490, 39] width 91 height 24
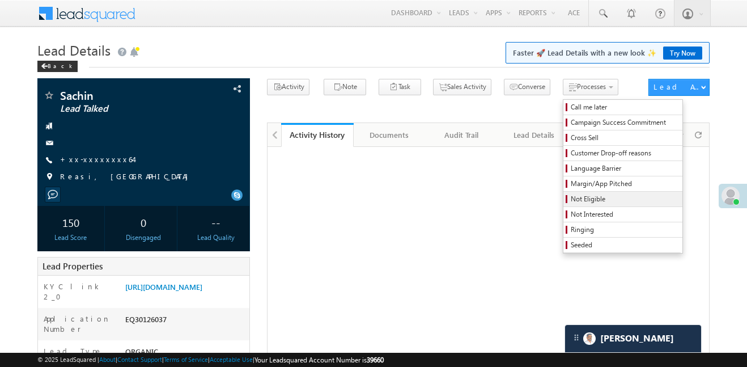
click at [563, 205] on link "Not Eligible" at bounding box center [622, 199] width 119 height 15
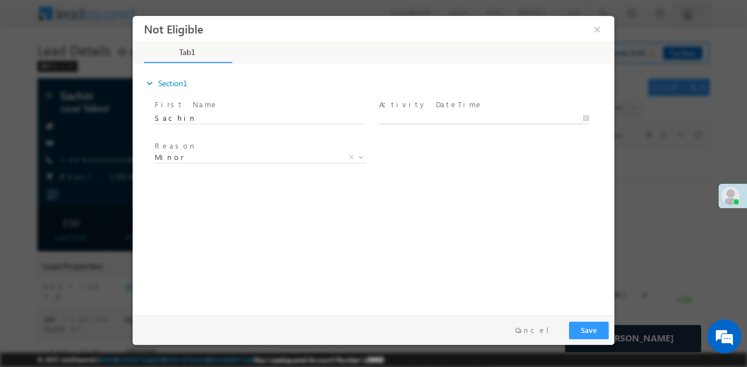
type input "12/10/25 6:47 PM"
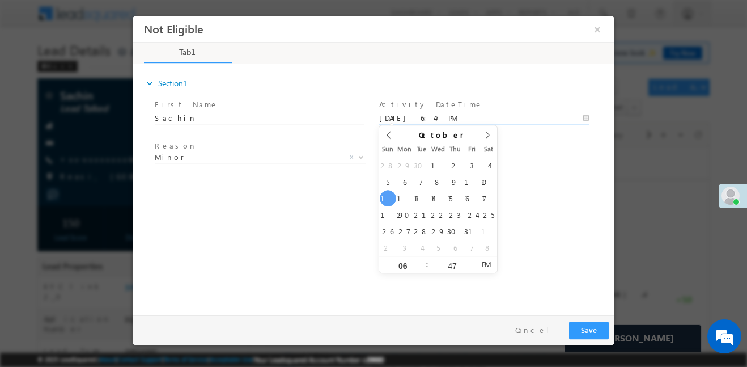
click at [434, 117] on input "12/10/25 6:47 PM" at bounding box center [484, 117] width 210 height 11
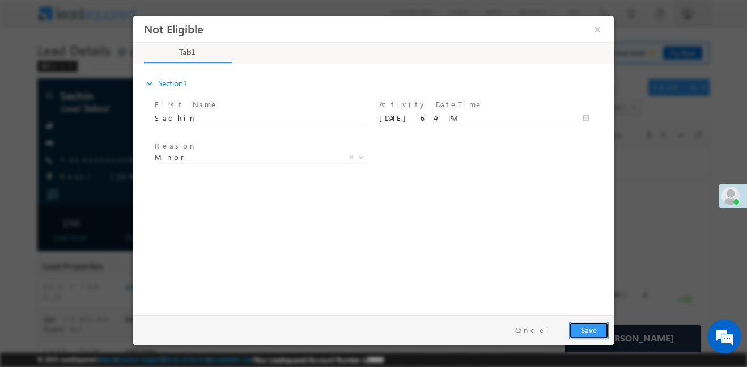
click at [597, 332] on button "Save" at bounding box center [589, 330] width 40 height 18
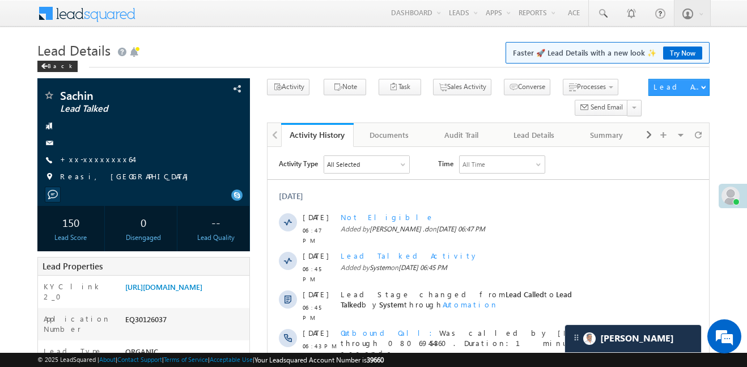
scroll to position [101, 0]
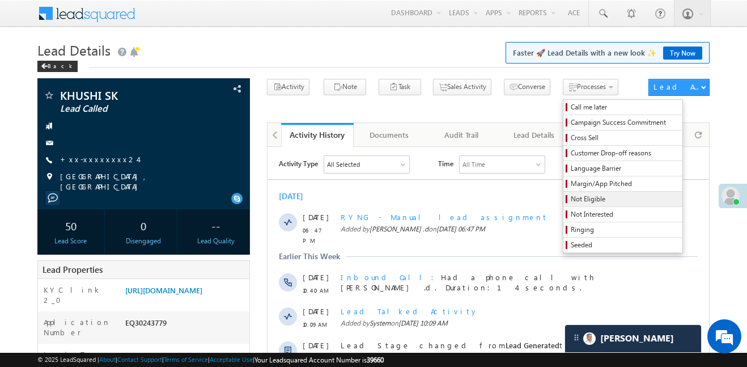
click at [571, 199] on span "Not Eligible" at bounding box center [625, 199] width 108 height 10
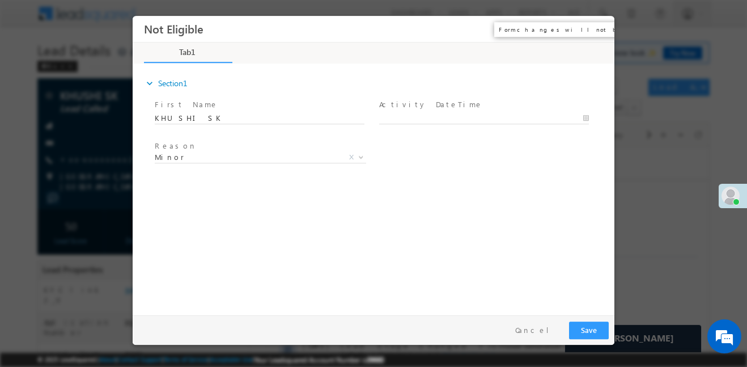
click at [598, 33] on button "×" at bounding box center [597, 28] width 19 height 21
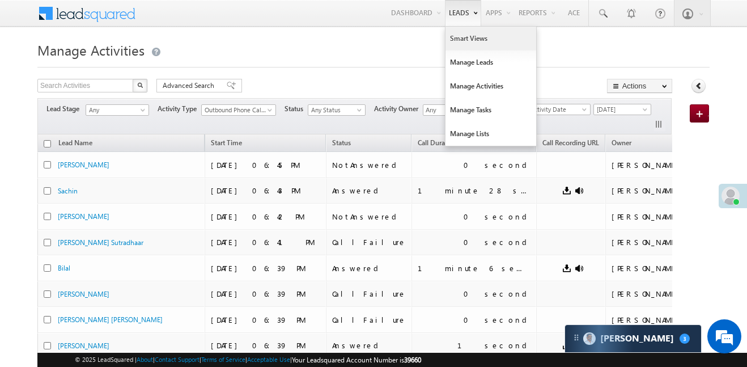
click at [464, 36] on link "Smart Views" at bounding box center [490, 39] width 91 height 24
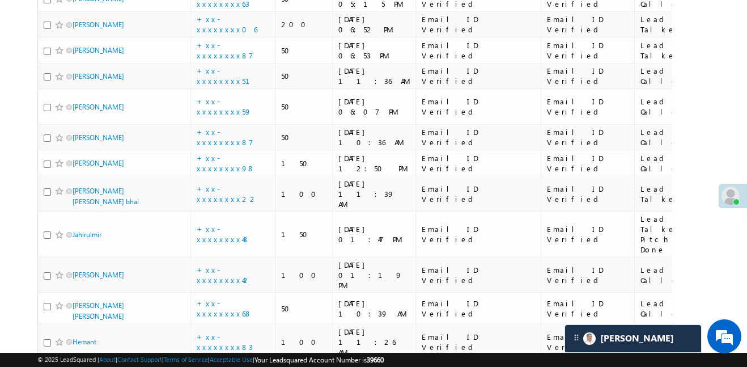
scroll to position [2638, 0]
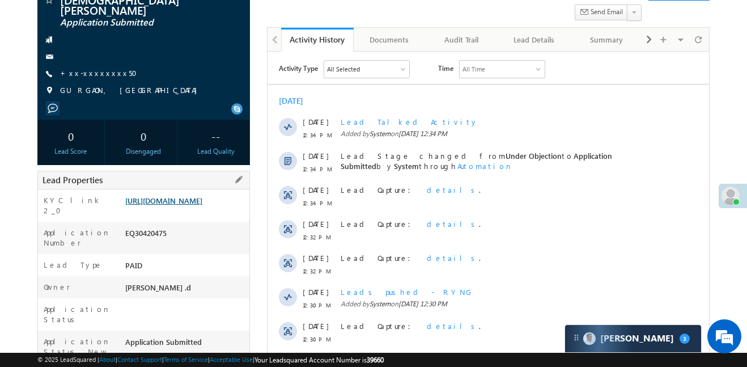
click at [202, 196] on link "[URL][DOMAIN_NAME]" at bounding box center [163, 201] width 77 height 10
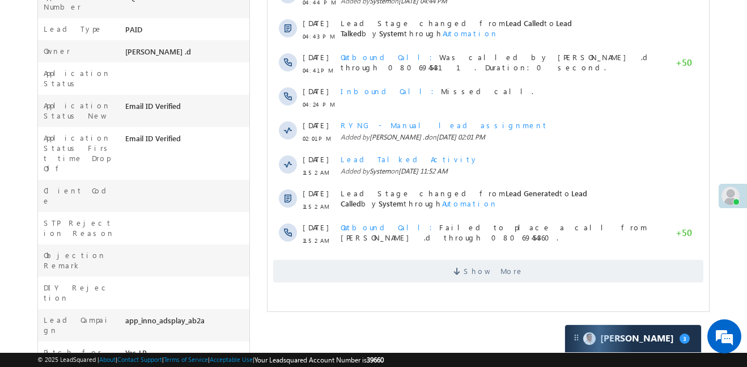
scroll to position [5435, 0]
click at [475, 278] on div "Activity Type All Selected Select All Sales Activities 1 Sales Activity Email A…" at bounding box center [487, 58] width 441 height 460
click at [477, 274] on span "Show More" at bounding box center [494, 271] width 60 height 23
click at [463, 251] on div "Show More" at bounding box center [487, 266] width 441 height 31
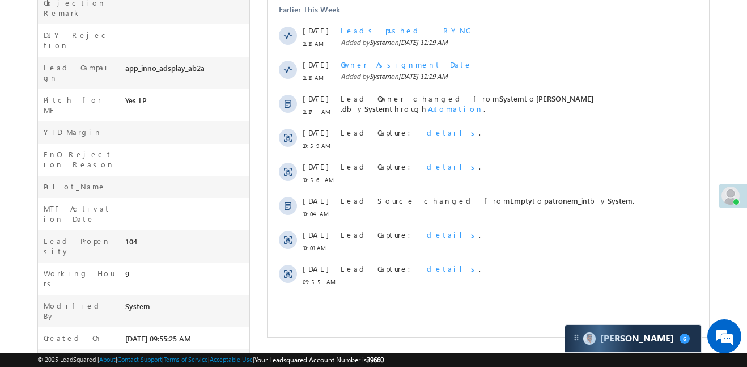
scroll to position [5558, 0]
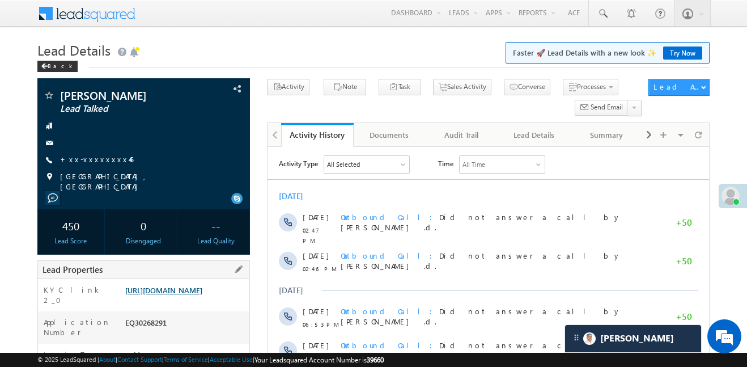
click at [202, 295] on link "https://angelbroking1-pk3em7sa.customui-test.leadsquared.com?leadId=9d447b8d-b2…" at bounding box center [163, 290] width 77 height 10
click at [202, 293] on link "https://angelbroking1-pk3em7sa.customui-test.leadsquared.com?leadId=9d447b8d-b2…" at bounding box center [163, 290] width 77 height 10
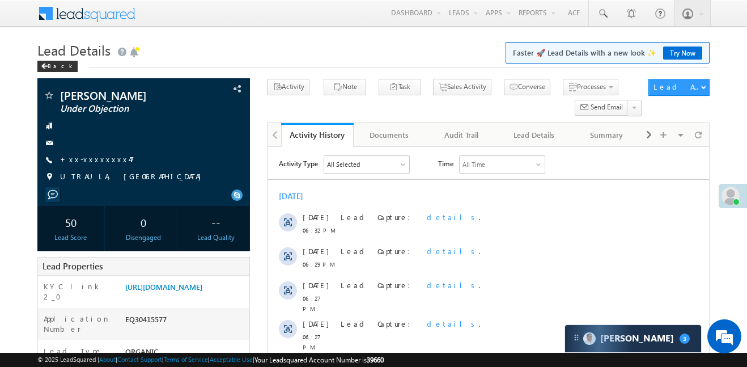
scroll to position [5681, 0]
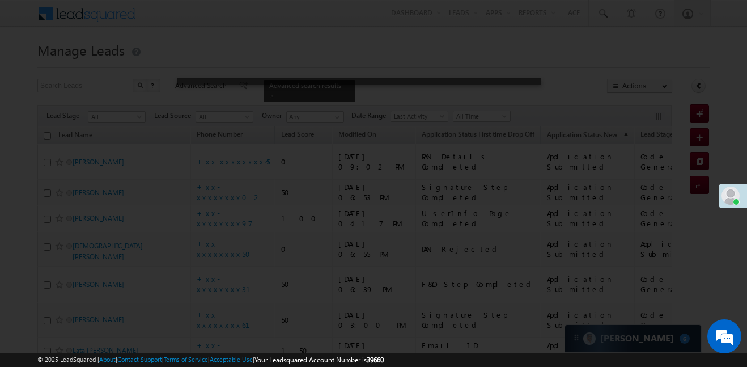
click at [224, 66] on div at bounding box center [373, 183] width 747 height 367
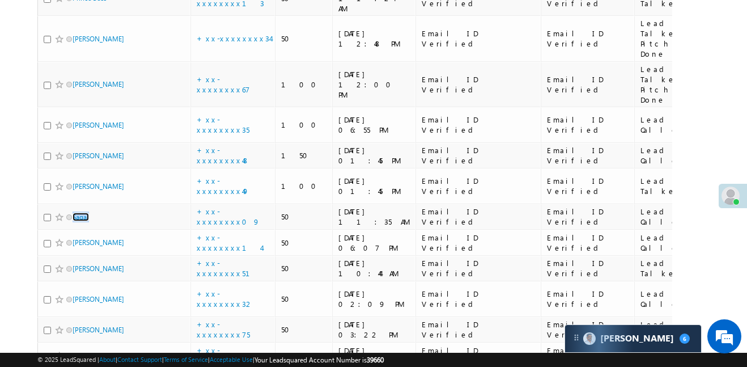
scroll to position [2287, 0]
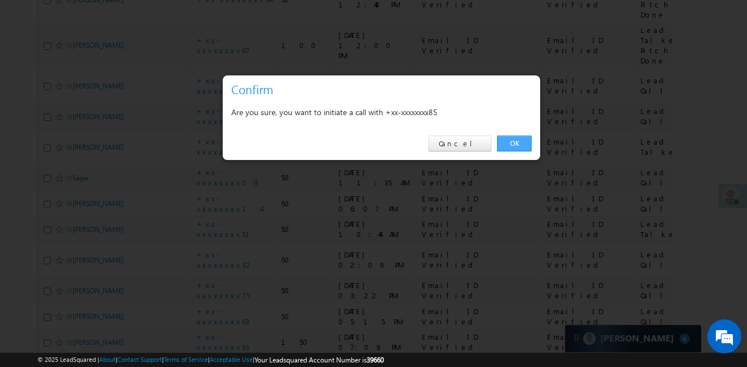
click at [523, 140] on link "OK" at bounding box center [514, 143] width 35 height 16
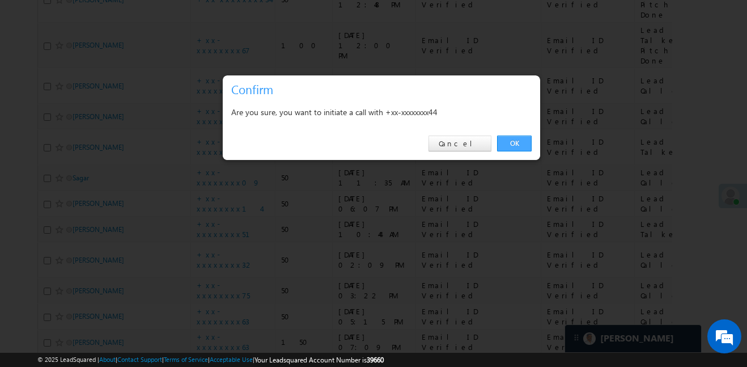
click at [513, 146] on link "OK" at bounding box center [514, 143] width 35 height 16
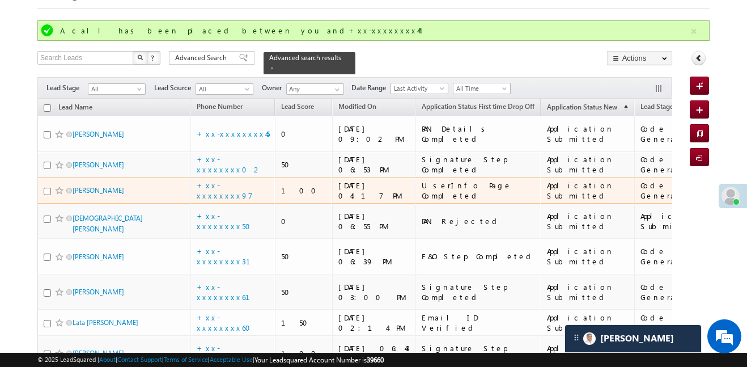
scroll to position [0, 0]
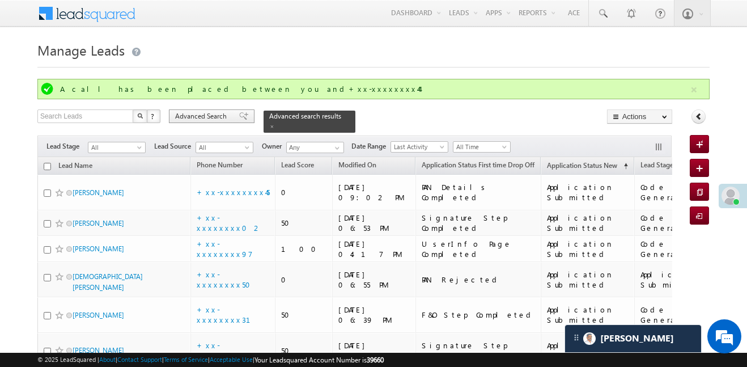
click at [214, 118] on span "Advanced Search" at bounding box center [202, 116] width 55 height 10
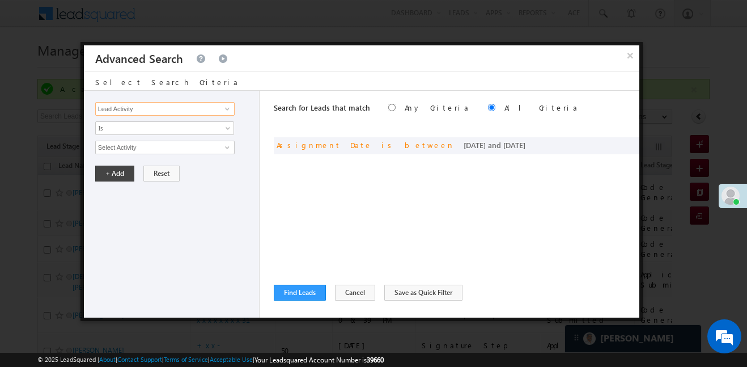
click at [197, 111] on input "Lead Activity" at bounding box center [164, 109] width 139 height 14
click at [143, 129] on link "Lead Stage" at bounding box center [164, 132] width 139 height 13
type input "Lead Stage"
click at [124, 118] on div "Lead Activity Task Sales Group Prospect Id WA Last Message Timestamp 4th Day Di…" at bounding box center [172, 204] width 176 height 227
click at [125, 126] on span "Is" at bounding box center [157, 128] width 123 height 10
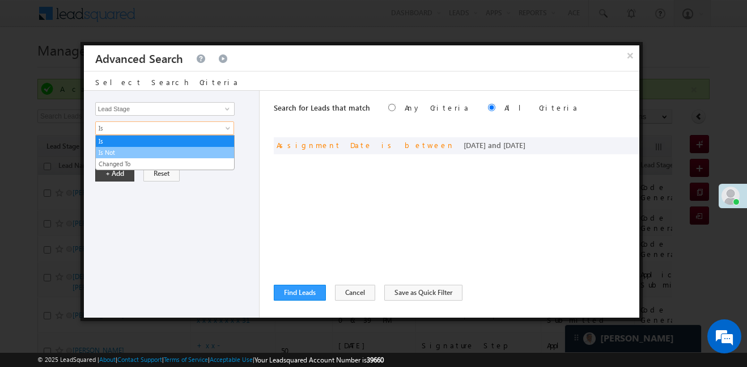
click at [121, 154] on link "Is Not" at bounding box center [165, 152] width 138 height 10
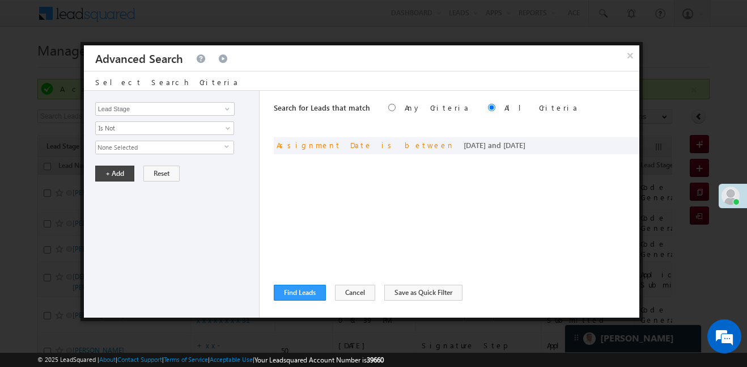
click at [146, 143] on span "None Selected" at bounding box center [160, 147] width 129 height 12
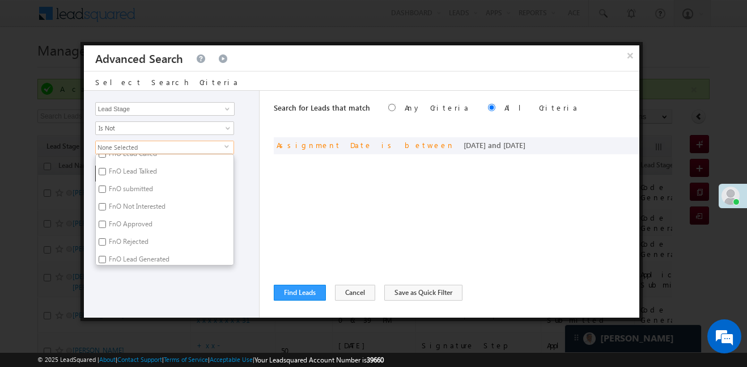
scroll to position [278, 0]
click at [103, 222] on input "Code Generated" at bounding box center [102, 218] width 7 height 7
checkbox input "true"
click at [101, 225] on input "Not Interested" at bounding box center [102, 226] width 7 height 7
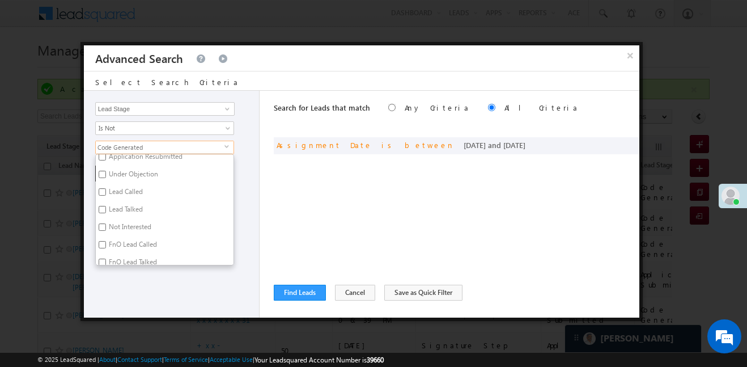
checkbox input "true"
click at [119, 293] on div "Lead Activity Task Sales Group Prospect Id WA Last Message Timestamp 4th Day Di…" at bounding box center [172, 204] width 176 height 227
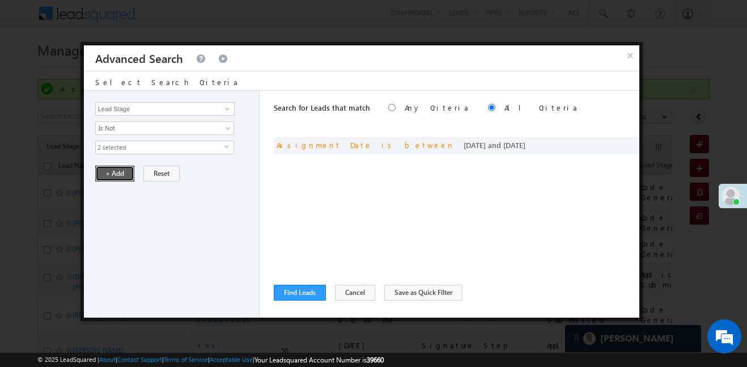
click at [115, 179] on button "+ Add" at bounding box center [114, 173] width 39 height 16
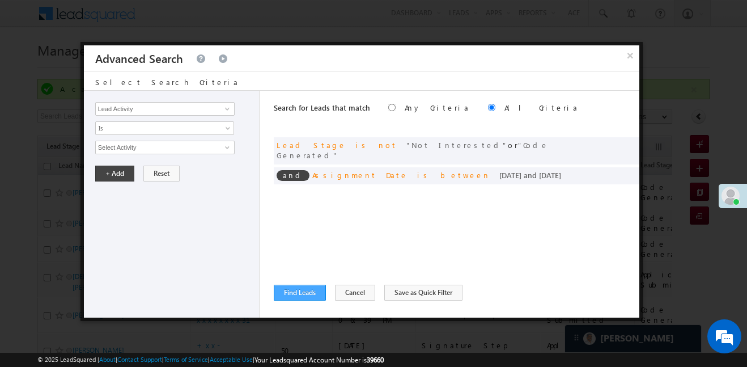
click at [306, 300] on div "Search for Leads that match Any Criteria All Criteria Note that the current tri…" at bounding box center [457, 204] width 366 height 227
click at [305, 297] on button "Find Leads" at bounding box center [300, 292] width 52 height 16
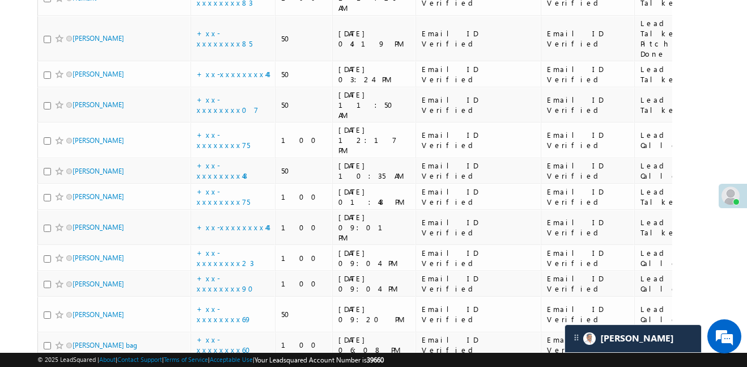
scroll to position [2657, 0]
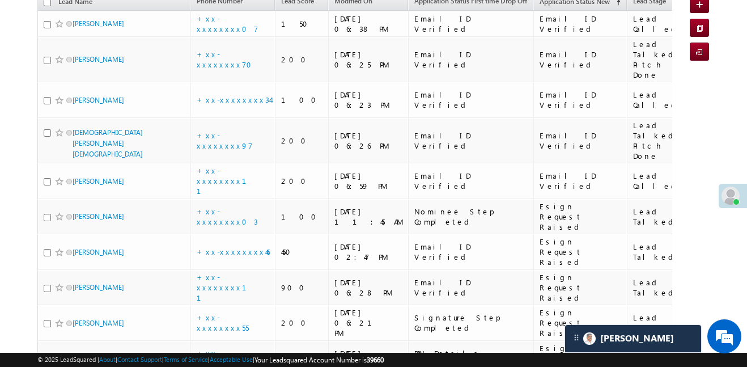
scroll to position [0, 0]
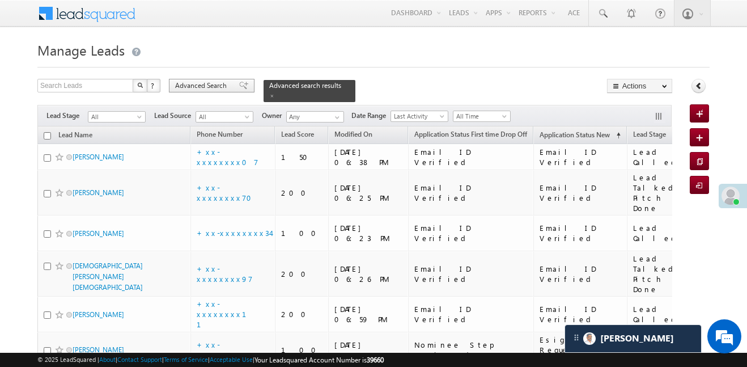
click at [223, 91] on div "Advanced Search" at bounding box center [212, 86] width 86 height 14
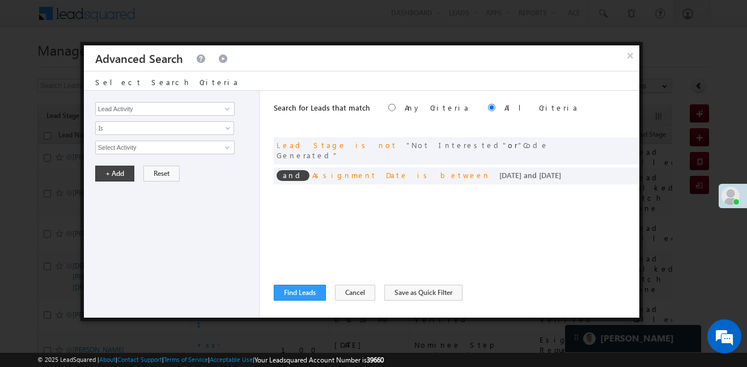
click at [628, 61] on button "×" at bounding box center [630, 55] width 18 height 20
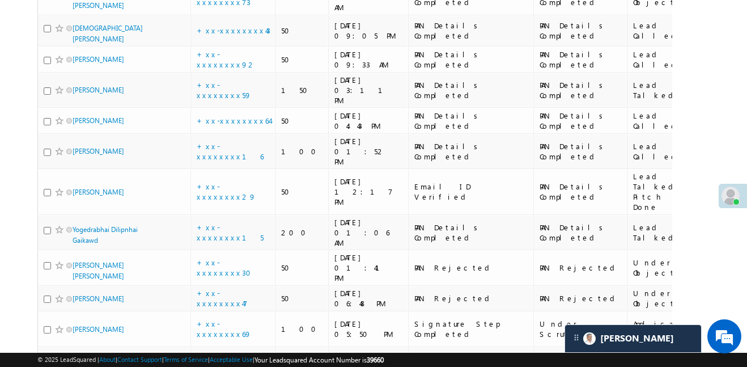
scroll to position [1272, 0]
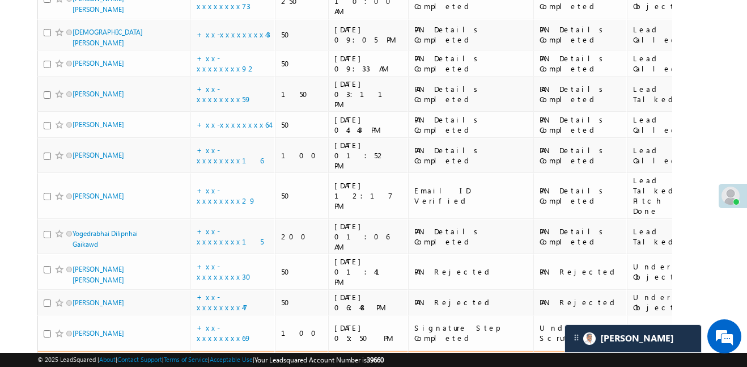
click at [246, 358] on div "+xx-xxxxxxxx60" at bounding box center [234, 368] width 74 height 20
click at [233, 358] on link "+xx-xxxxxxxx60" at bounding box center [227, 368] width 61 height 20
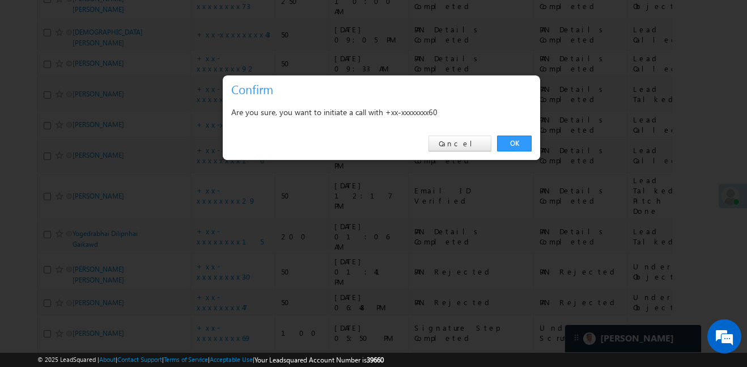
click at [507, 142] on link "OK" at bounding box center [514, 143] width 35 height 16
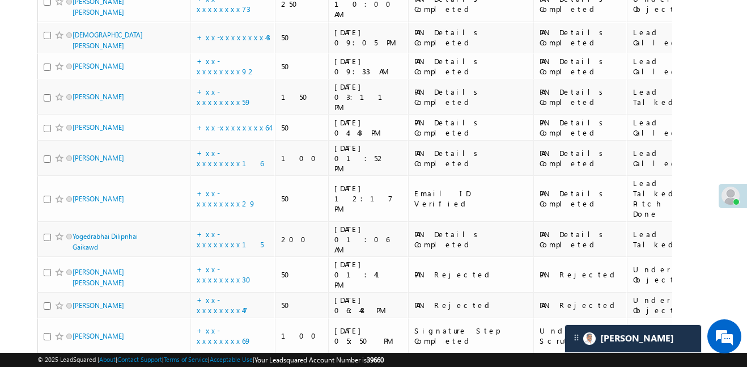
scroll to position [2602, 0]
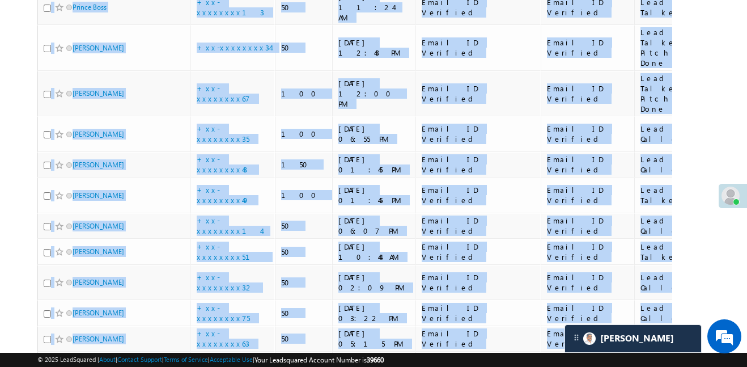
scroll to position [1902, 0]
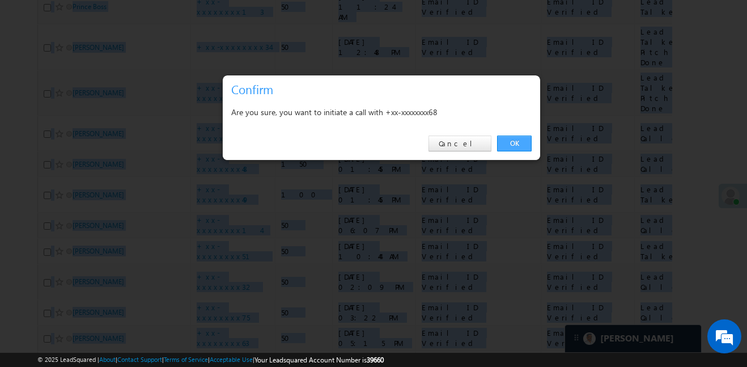
click at [516, 139] on link "OK" at bounding box center [514, 143] width 35 height 16
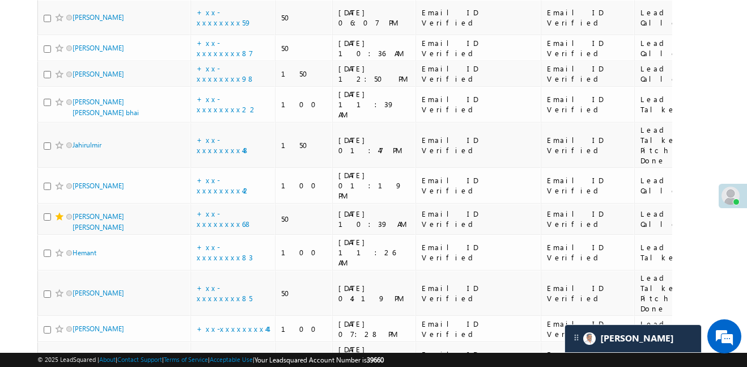
scroll to position [2405, 0]
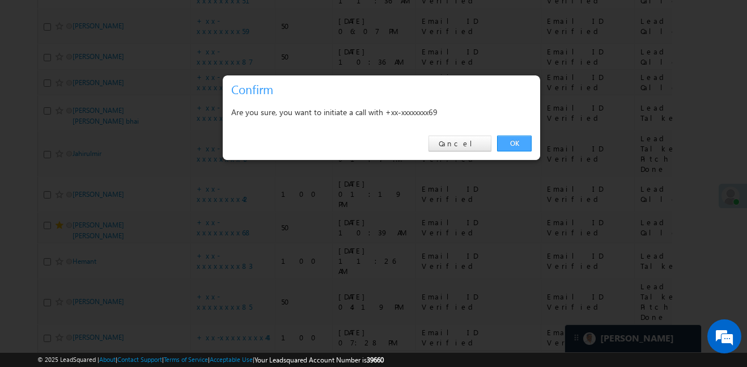
click at [524, 140] on link "OK" at bounding box center [514, 143] width 35 height 16
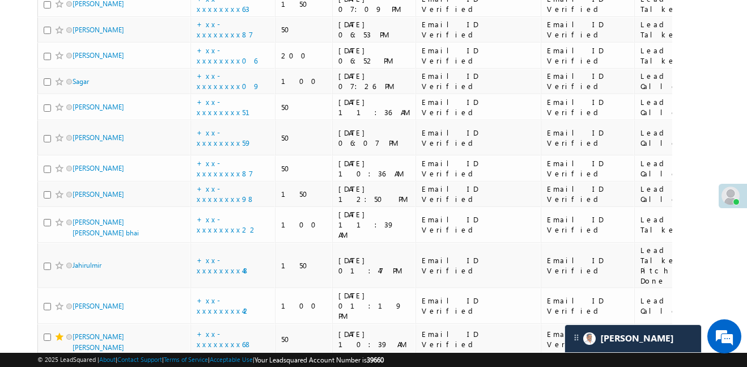
scroll to position [2286, 0]
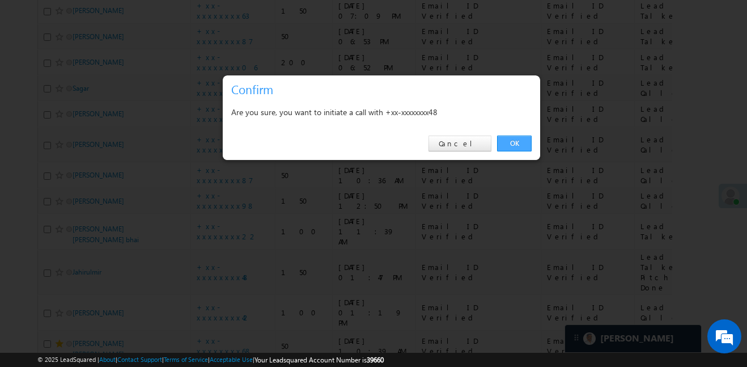
click at [520, 138] on link "OK" at bounding box center [514, 143] width 35 height 16
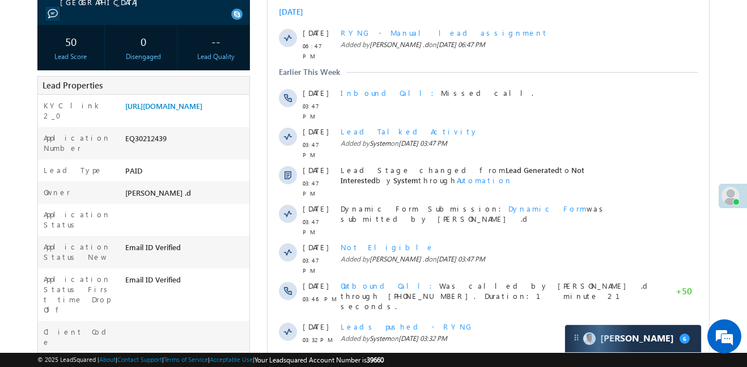
scroll to position [5435, 0]
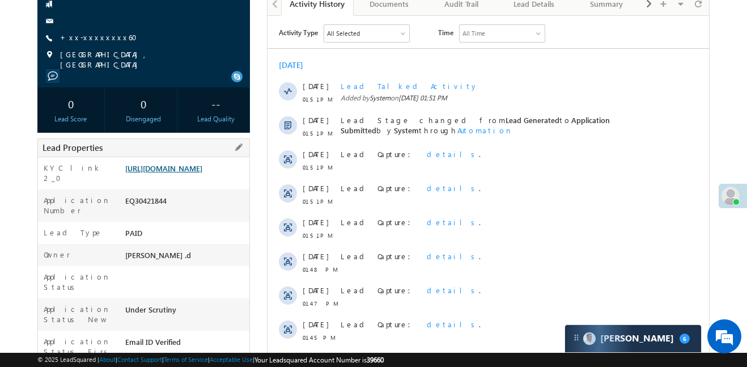
click at [201, 173] on link "[URL][DOMAIN_NAME]" at bounding box center [163, 168] width 77 height 10
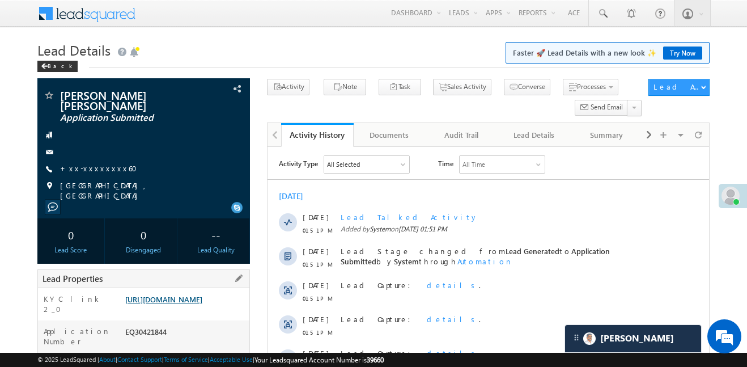
click at [202, 294] on link "https://angelbroking1-pk3em7sa.customui-test.leadsquared.com?leadId=fa47c24a-ea…" at bounding box center [163, 299] width 77 height 10
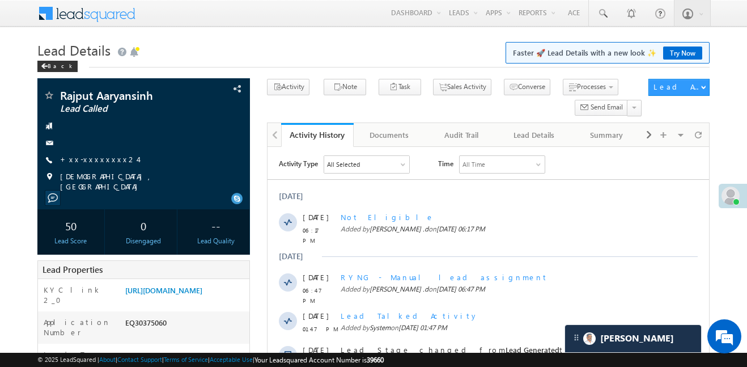
scroll to position [5681, 0]
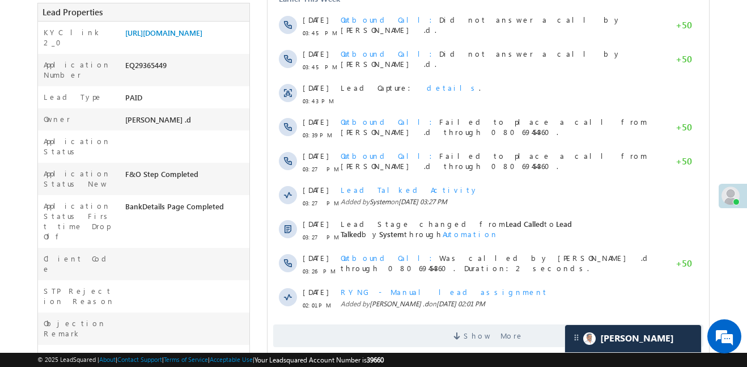
scroll to position [5681, 0]
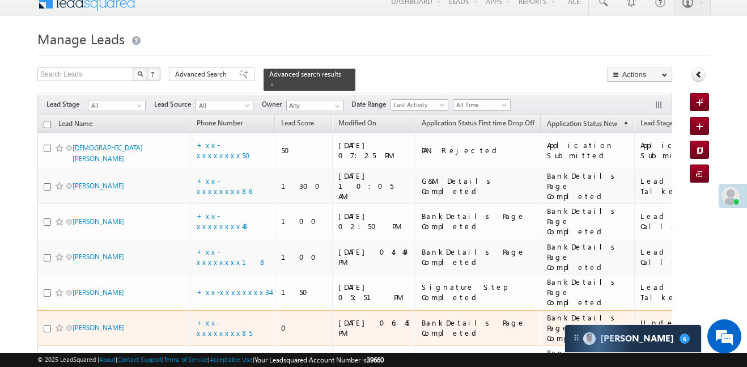
scroll to position [5435, 0]
click at [233, 317] on link "+xx-xxxxxxxx85" at bounding box center [225, 327] width 56 height 20
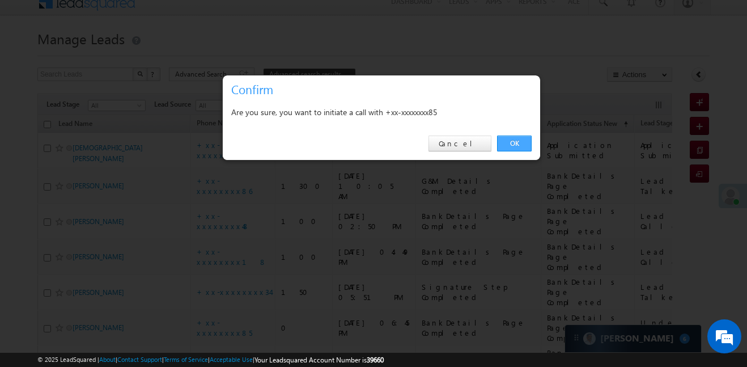
click at [513, 139] on link "OK" at bounding box center [514, 143] width 35 height 16
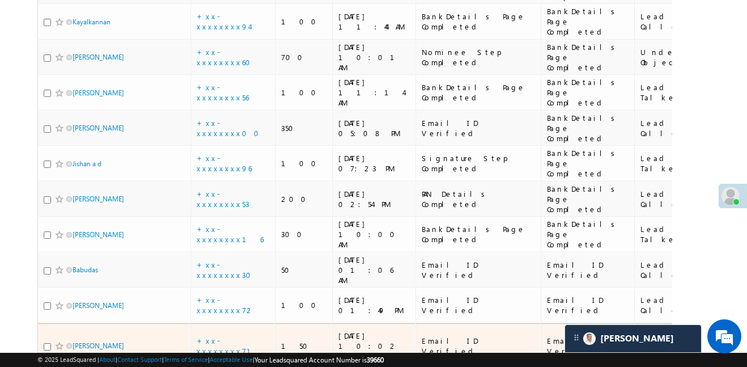
scroll to position [592, 0]
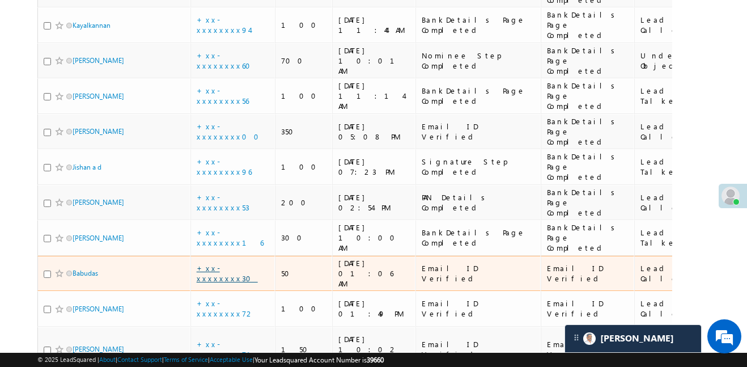
click at [244, 263] on link "+xx-xxxxxxxx30" at bounding box center [227, 273] width 61 height 20
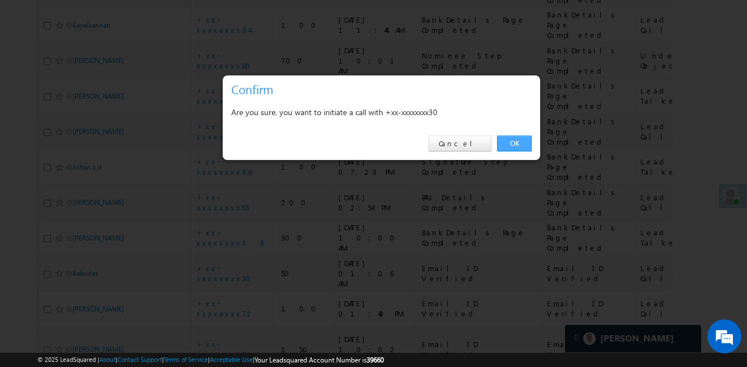
click at [508, 139] on link "OK" at bounding box center [514, 143] width 35 height 16
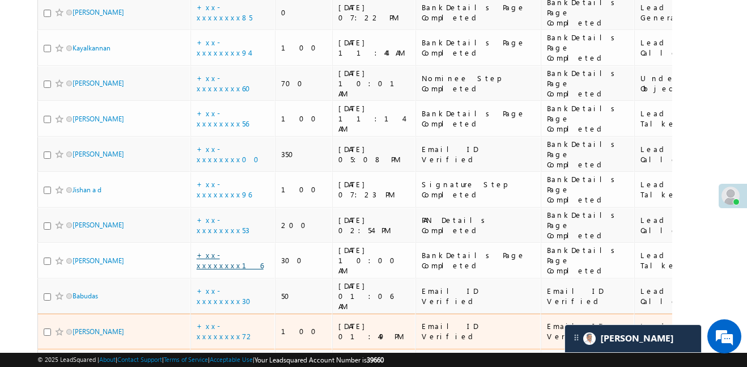
scroll to position [555, 0]
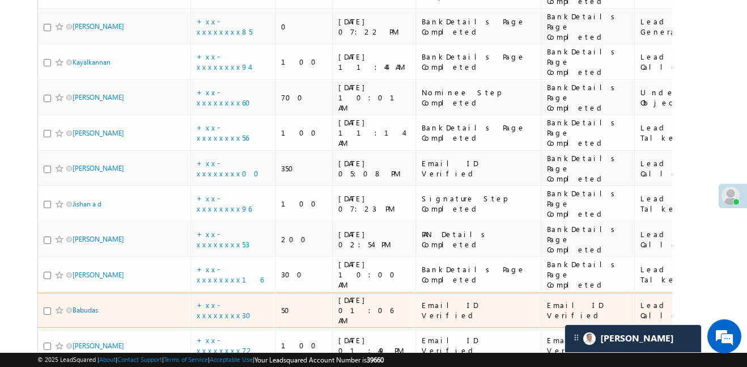
click at [228, 292] on td "+xx-xxxxxxxx30" at bounding box center [232, 310] width 85 height 36
click at [228, 300] on link "+xx-xxxxxxxx30" at bounding box center [227, 310] width 61 height 20
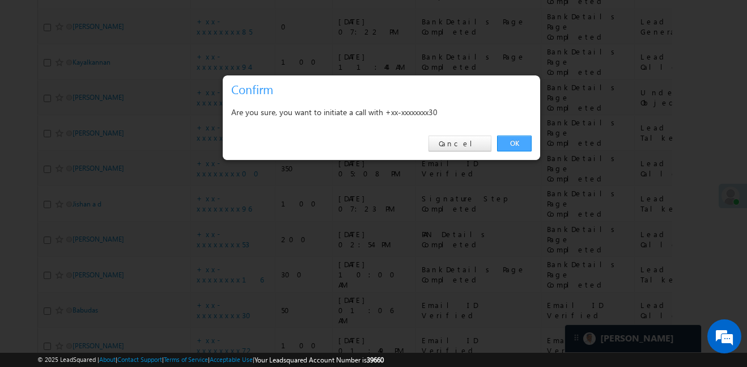
click at [513, 136] on link "OK" at bounding box center [514, 143] width 35 height 16
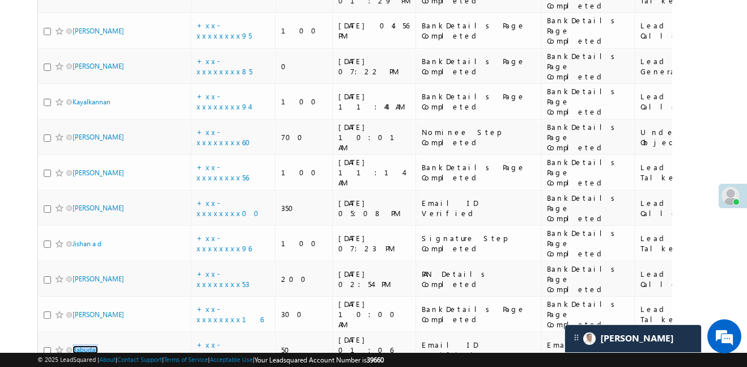
scroll to position [532, 0]
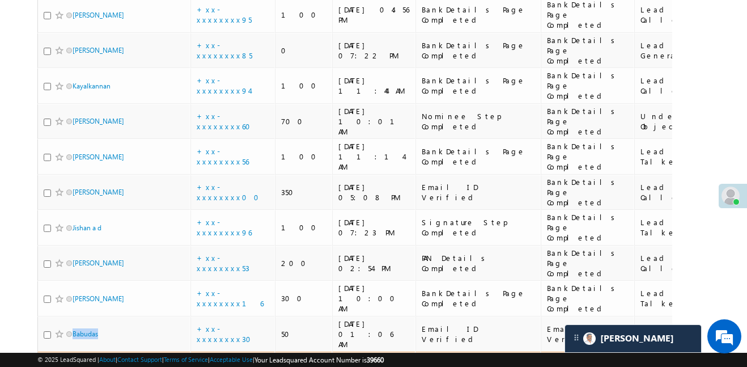
click at [236, 359] on link "+xx-xxxxxxxx72" at bounding box center [226, 369] width 58 height 20
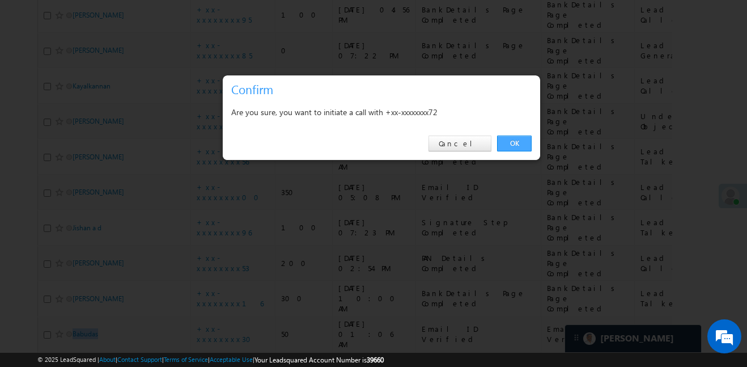
click at [508, 147] on link "OK" at bounding box center [514, 143] width 35 height 16
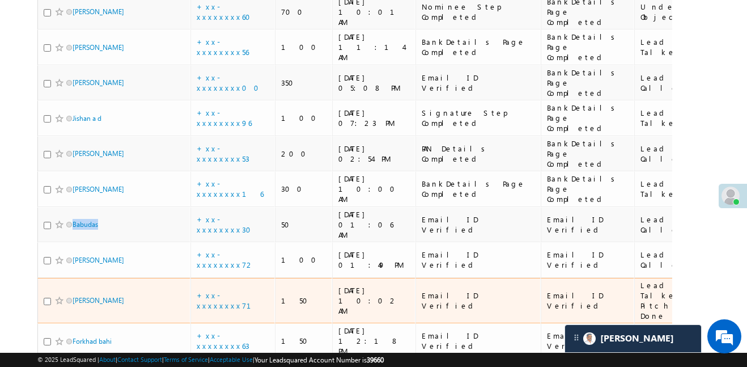
scroll to position [591, 0]
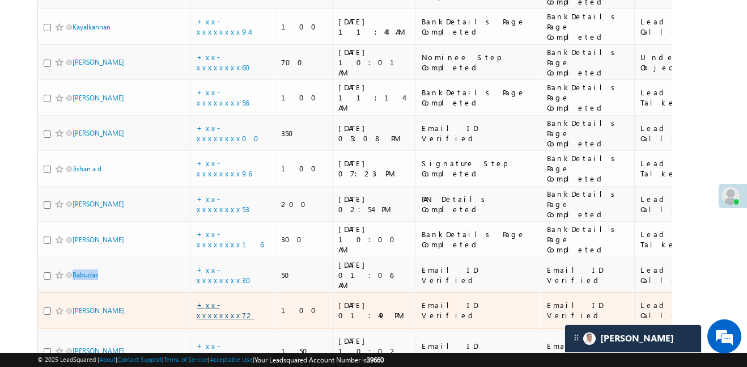
click at [235, 300] on link "+xx-xxxxxxxx72" at bounding box center [226, 310] width 58 height 20
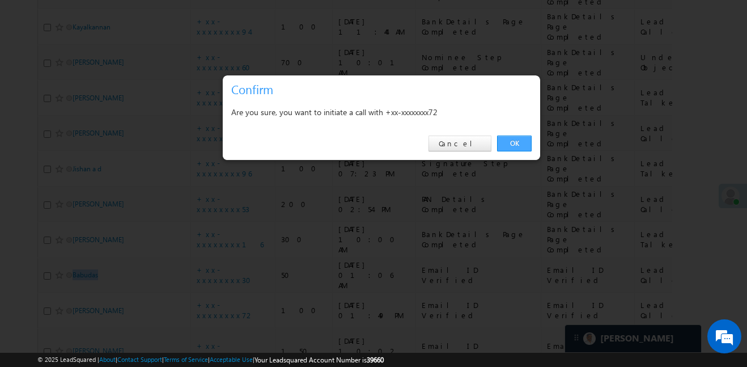
click at [511, 149] on link "OK" at bounding box center [514, 143] width 35 height 16
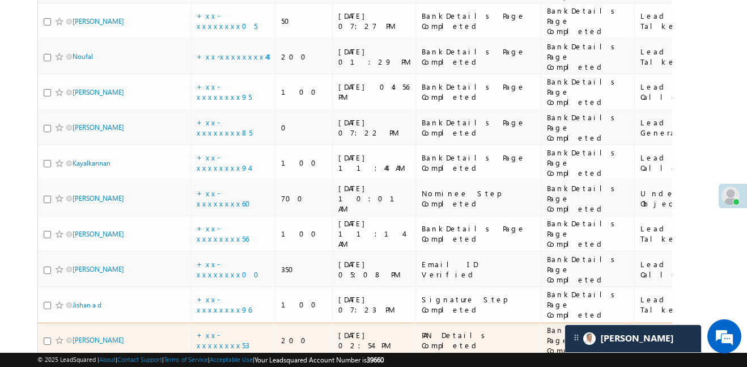
scroll to position [510, 0]
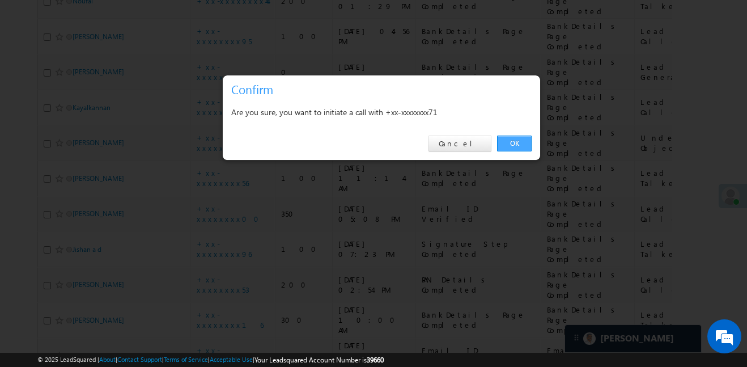
click at [512, 142] on link "OK" at bounding box center [514, 143] width 35 height 16
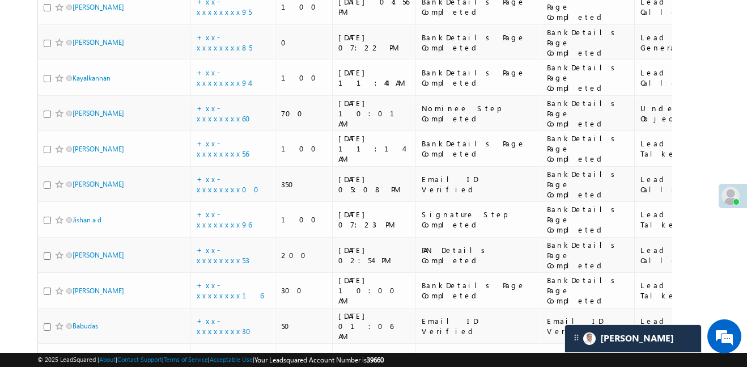
scroll to position [948, 0]
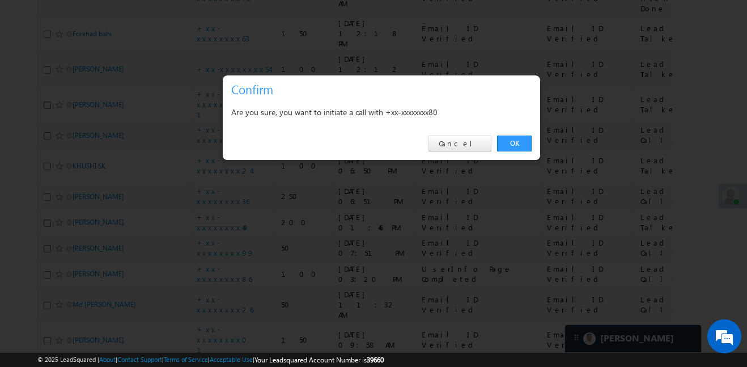
click at [540, 143] on div "OK Cancel" at bounding box center [381, 144] width 317 height 32
click at [508, 147] on link "OK" at bounding box center [514, 143] width 35 height 16
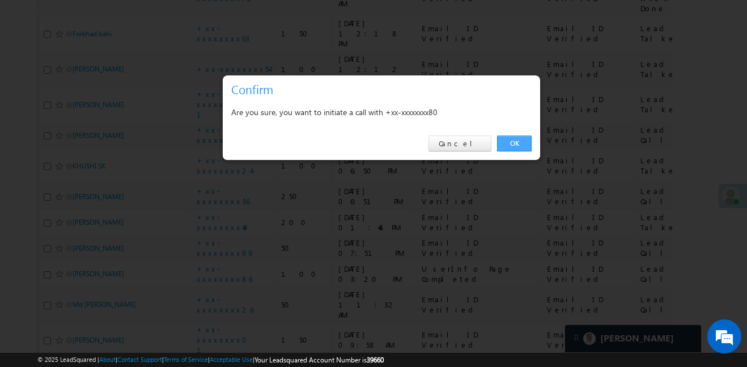
click at [514, 137] on link "OK" at bounding box center [514, 143] width 35 height 16
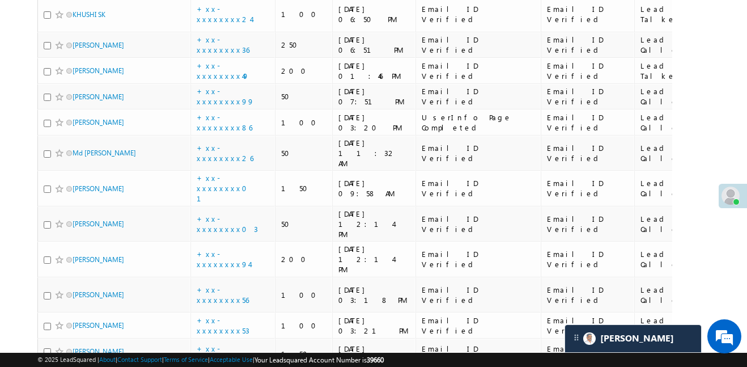
scroll to position [1105, 0]
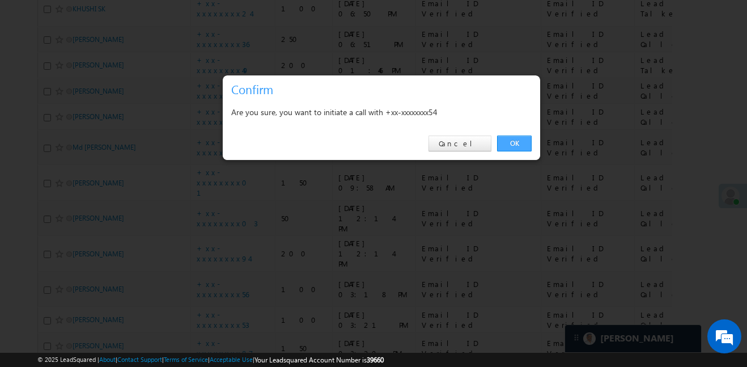
click at [506, 149] on link "OK" at bounding box center [514, 143] width 35 height 16
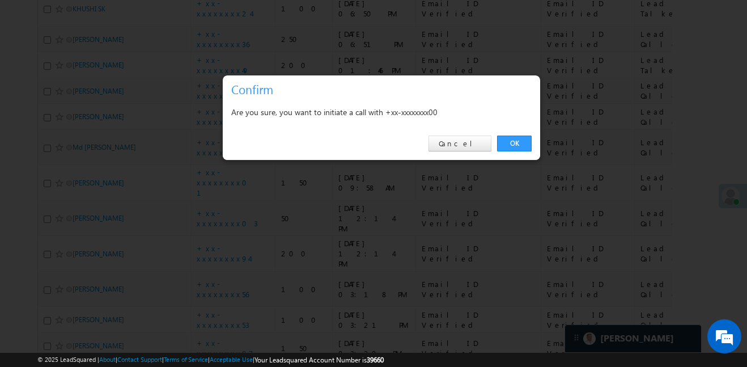
drag, startPoint x: 516, startPoint y: 144, endPoint x: 515, endPoint y: 1, distance: 143.4
click at [517, 143] on link "OK" at bounding box center [514, 143] width 35 height 16
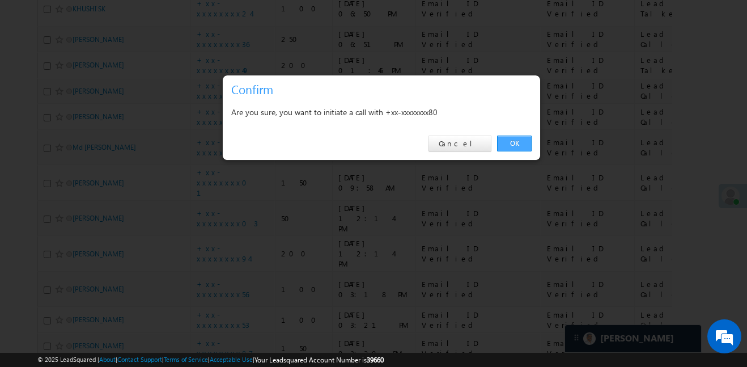
click at [526, 142] on link "OK" at bounding box center [514, 143] width 35 height 16
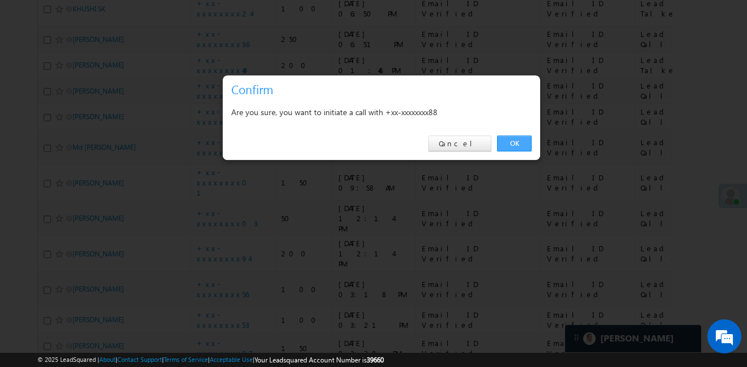
click at [517, 135] on link "OK" at bounding box center [514, 143] width 35 height 16
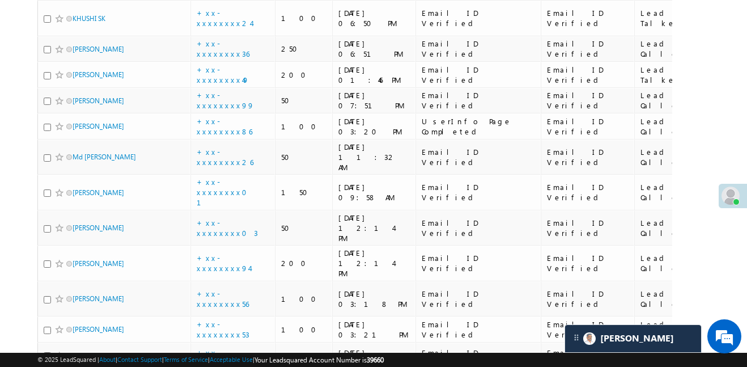
scroll to position [1088, 0]
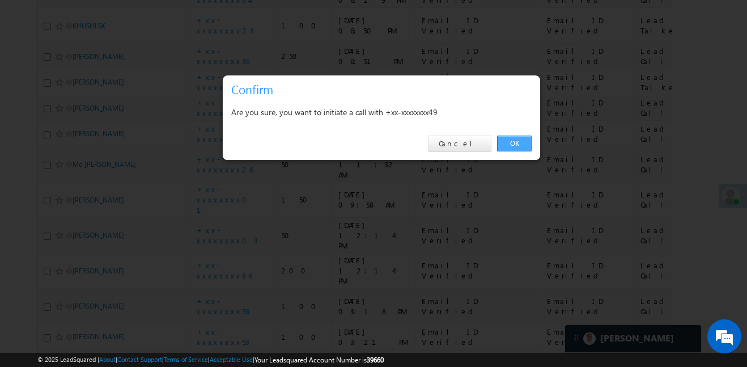
click at [515, 146] on link "OK" at bounding box center [514, 143] width 35 height 16
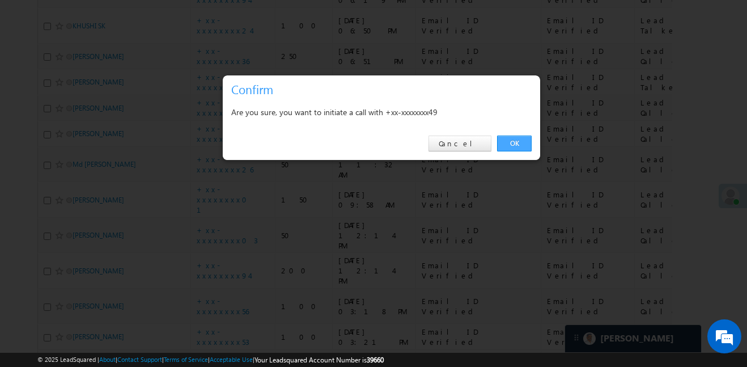
click at [522, 141] on link "OK" at bounding box center [514, 143] width 35 height 16
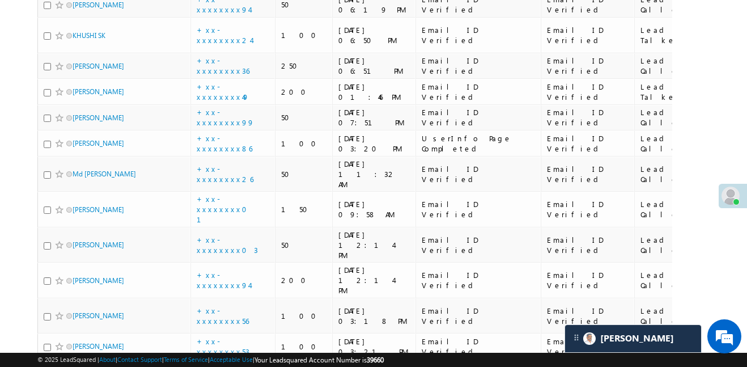
scroll to position [1071, 0]
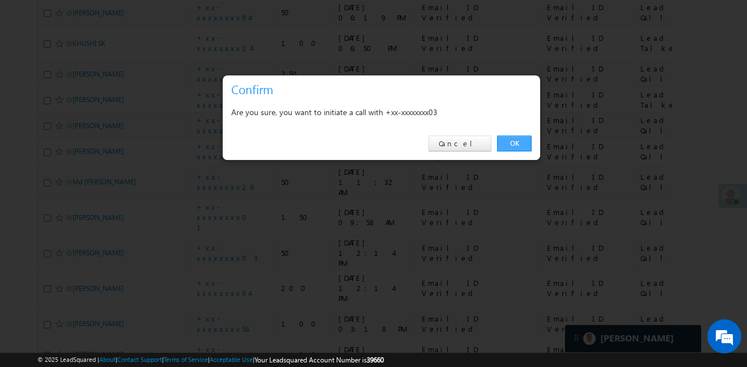
click at [529, 148] on link "OK" at bounding box center [514, 143] width 35 height 16
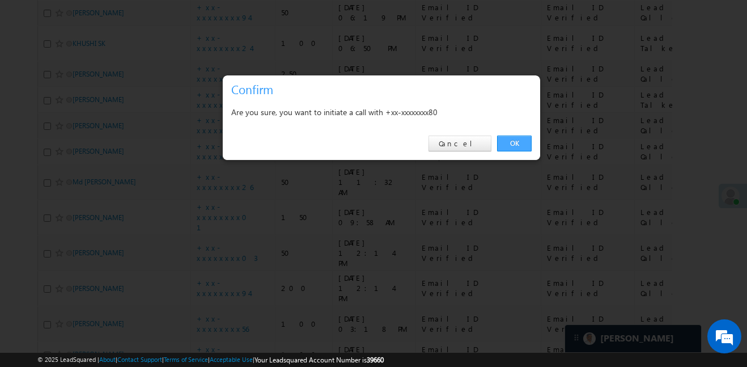
click at [504, 146] on link "OK" at bounding box center [514, 143] width 35 height 16
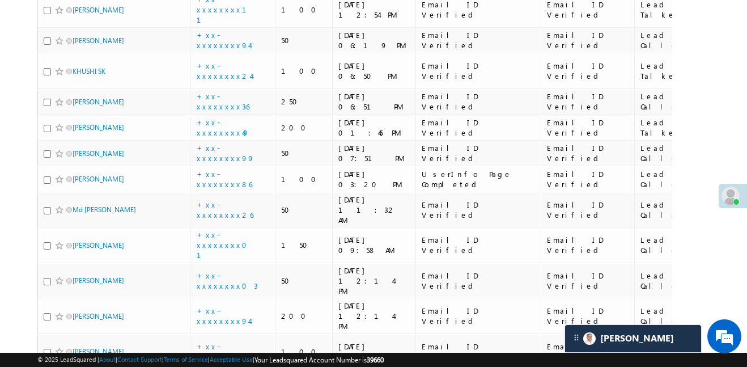
scroll to position [1032, 0]
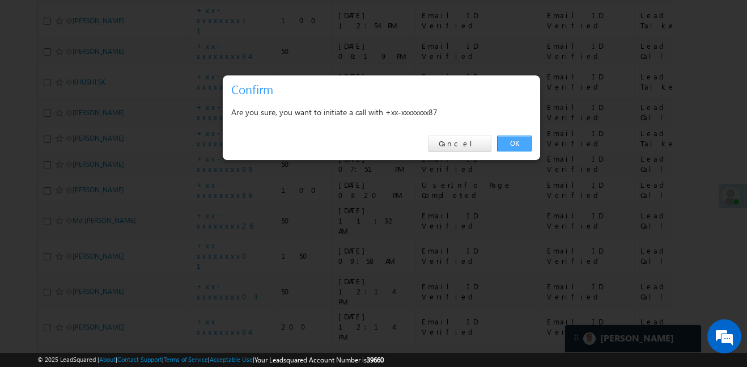
click at [507, 147] on link "OK" at bounding box center [514, 143] width 35 height 16
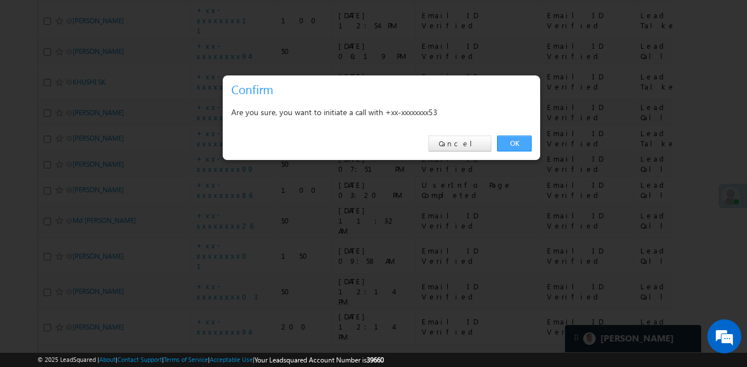
click at [523, 139] on link "OK" at bounding box center [514, 143] width 35 height 16
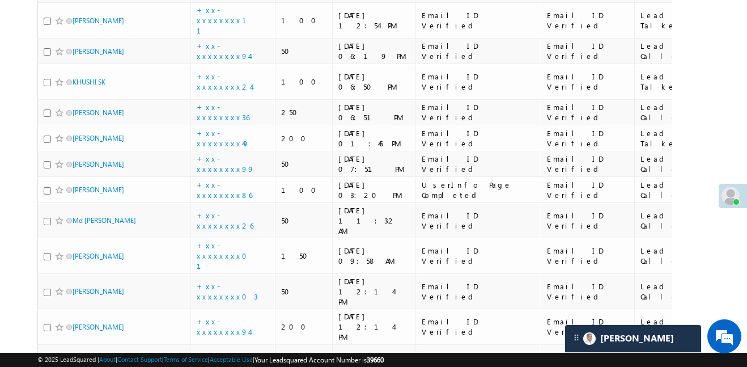
scroll to position [927, 0]
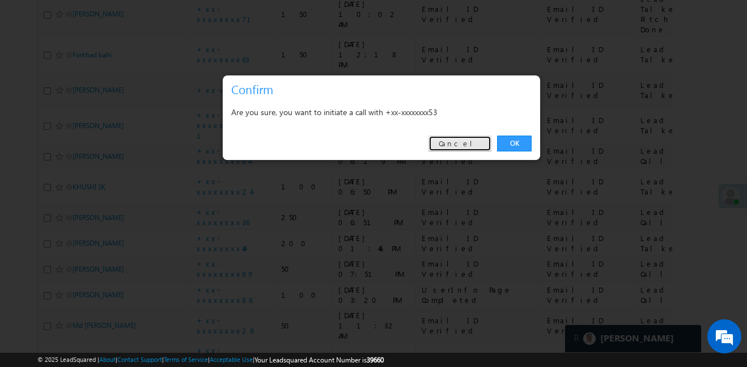
click at [456, 146] on link "Cancel" at bounding box center [459, 143] width 63 height 16
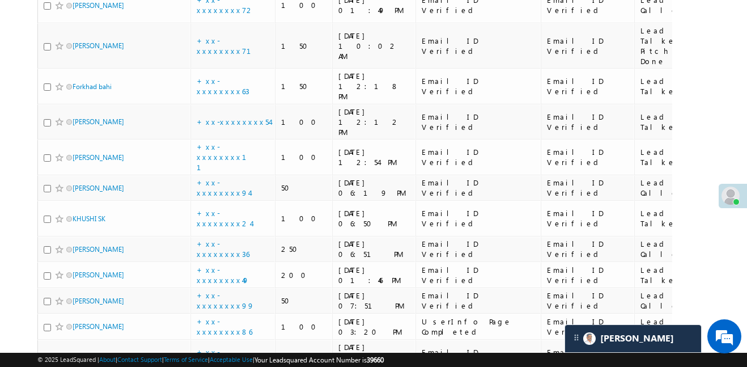
scroll to position [894, 0]
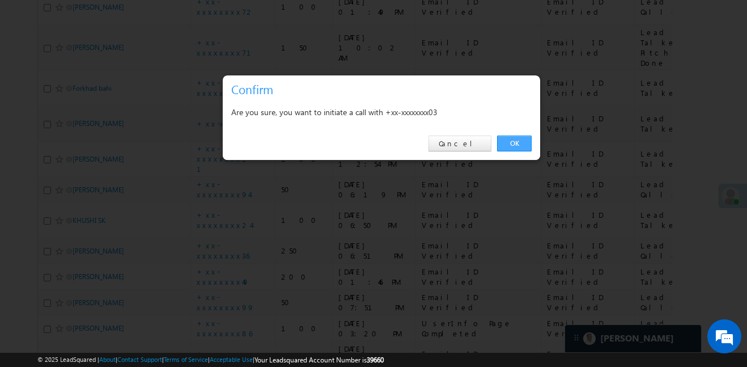
click at [524, 149] on link "OK" at bounding box center [514, 143] width 35 height 16
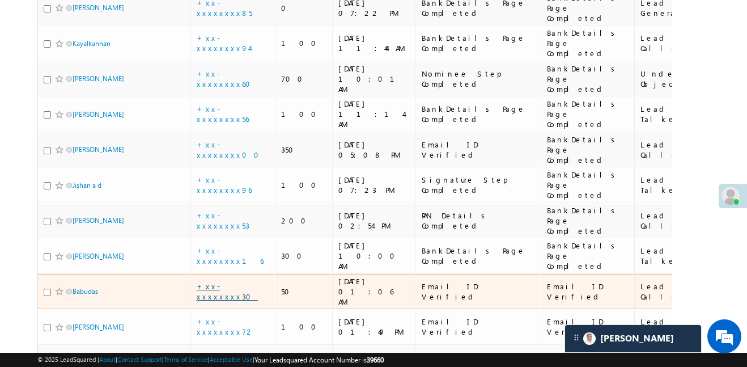
scroll to position [574, 0]
click at [232, 282] on link "+xx-xxxxxxxx30" at bounding box center [227, 292] width 61 height 20
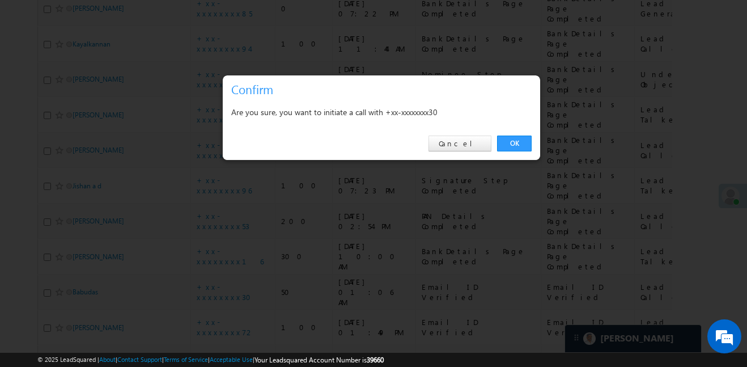
click at [458, 134] on div "OK Cancel" at bounding box center [381, 144] width 317 height 32
click at [462, 138] on link "Cancel" at bounding box center [459, 143] width 63 height 16
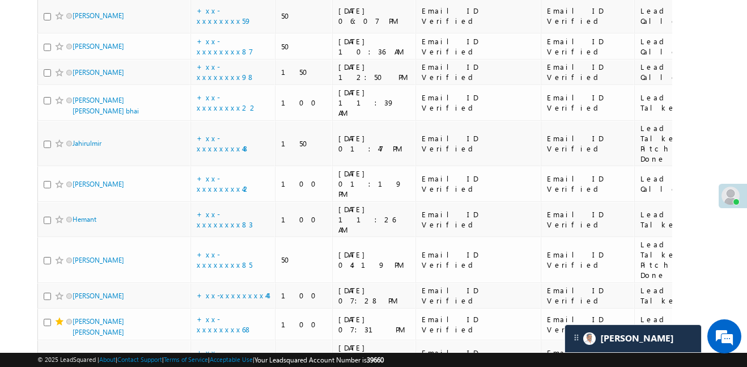
scroll to position [2668, 0]
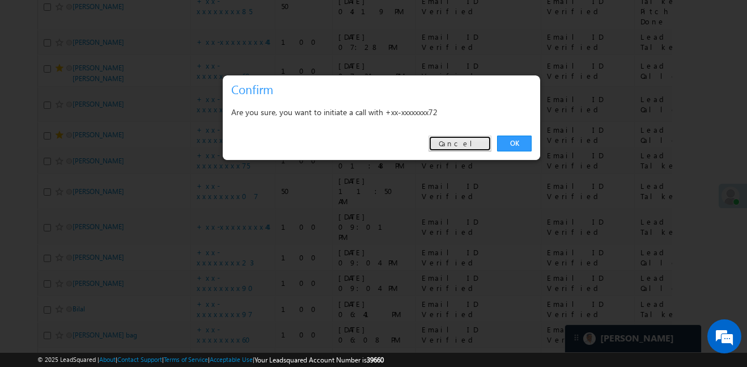
click at [482, 142] on link "Cancel" at bounding box center [459, 143] width 63 height 16
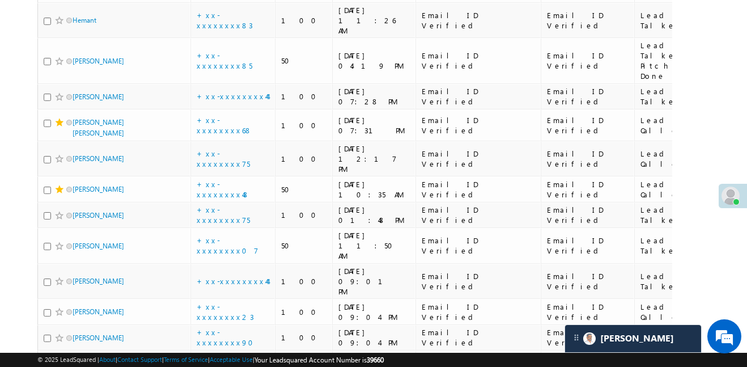
scroll to position [2648, 0]
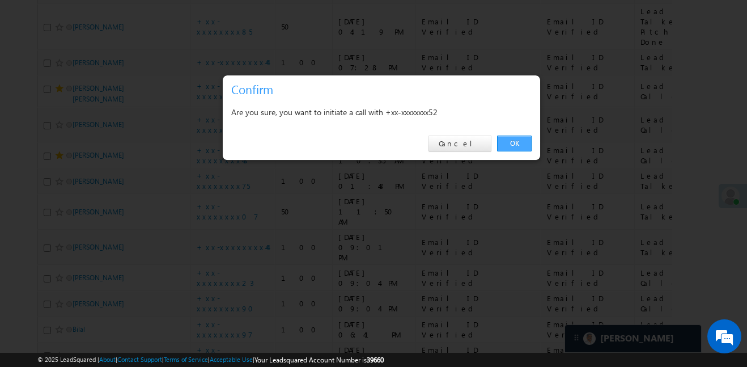
click at [502, 136] on link "OK" at bounding box center [514, 143] width 35 height 16
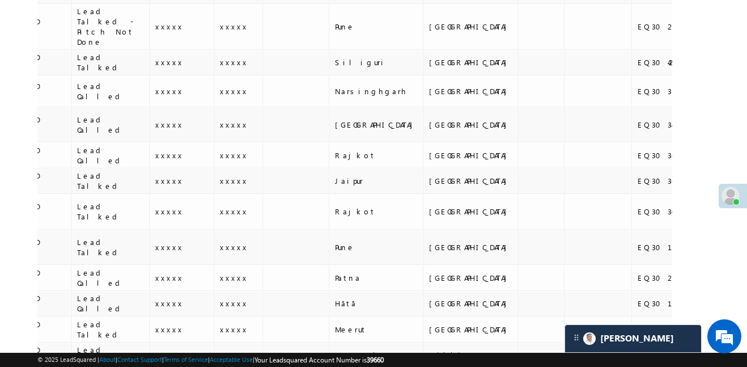
drag, startPoint x: 651, startPoint y: 258, endPoint x: 696, endPoint y: 257, distance: 45.9
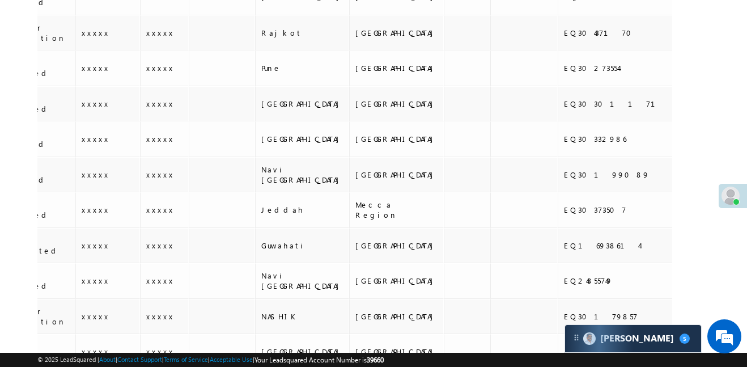
scroll to position [5569, 0]
drag, startPoint x: 491, startPoint y: 366, endPoint x: 78, endPoint y: 365, distance: 413.7
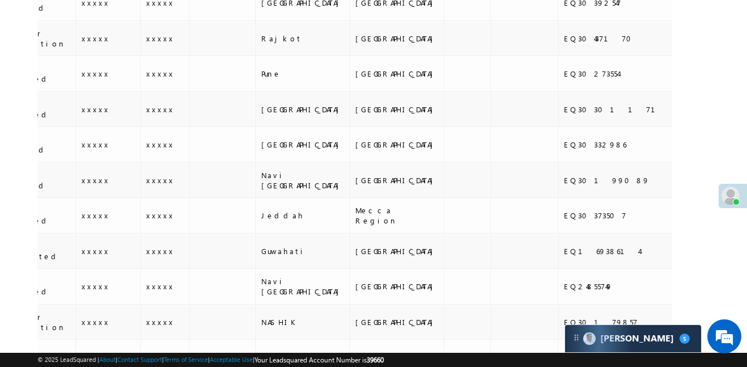
click at [0, 366] on div "© 2025 LeadSquared | About | Contact Support | Terms of Service | Acceptable Us…" at bounding box center [373, 360] width 747 height 14
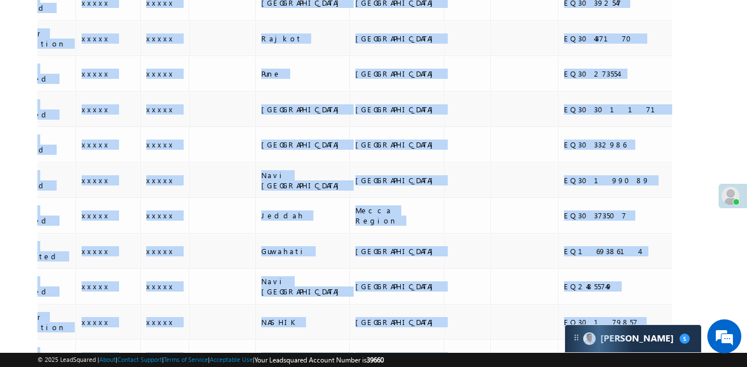
scroll to position [171, 0]
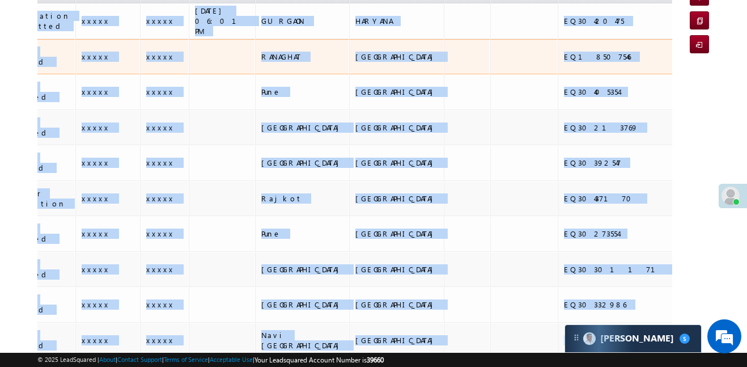
click at [349, 40] on td "WEST BENGAL" at bounding box center [396, 57] width 95 height 36
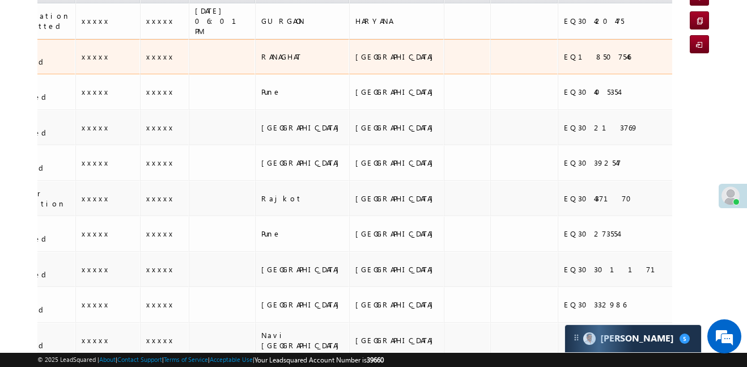
scroll to position [0, 0]
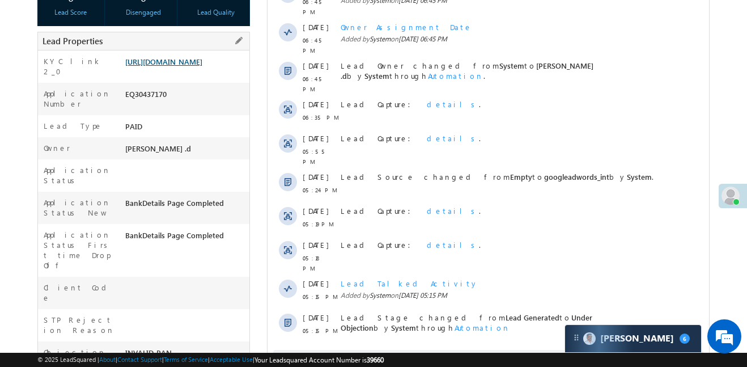
click at [179, 66] on link "https://angelbroking1-pk3em7sa.customui-test.leadsquared.com?leadId=194687f3-20…" at bounding box center [163, 62] width 77 height 10
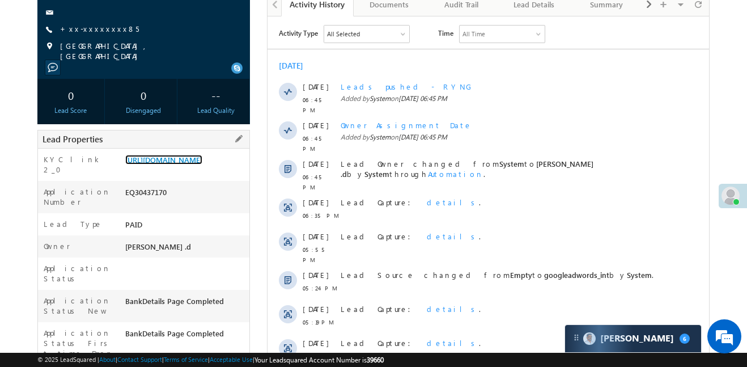
scroll to position [59, 0]
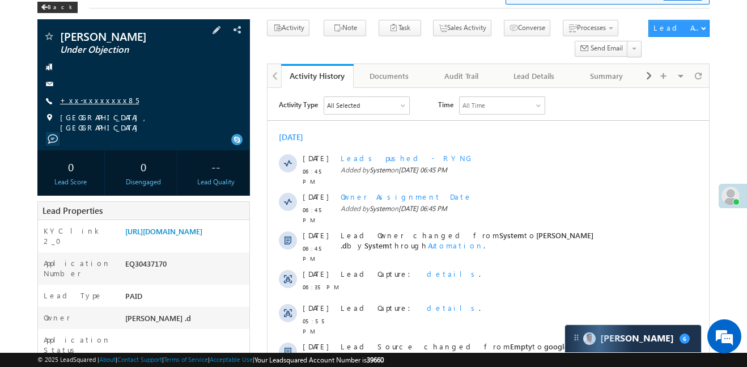
click at [86, 101] on link "+xx-xxxxxxxx85" at bounding box center [99, 100] width 79 height 10
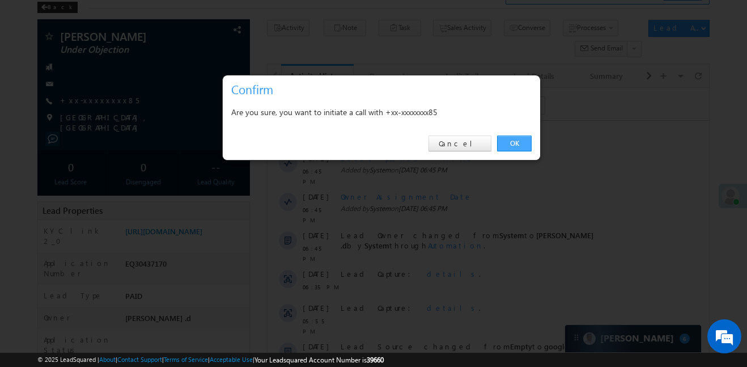
click at [508, 145] on link "OK" at bounding box center [514, 143] width 35 height 16
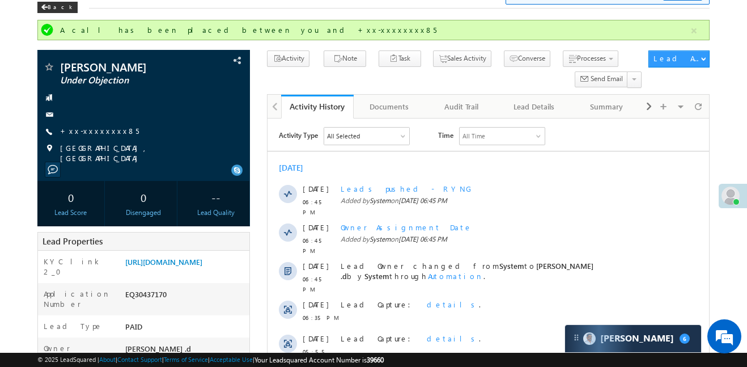
scroll to position [0, 0]
drag, startPoint x: 70, startPoint y: 137, endPoint x: 84, endPoint y: 125, distance: 18.1
click at [71, 135] on span "+xx-xxxxxxxx85" at bounding box center [99, 131] width 79 height 11
click at [84, 126] on link "+xx-xxxxxxxx85" at bounding box center [99, 131] width 79 height 10
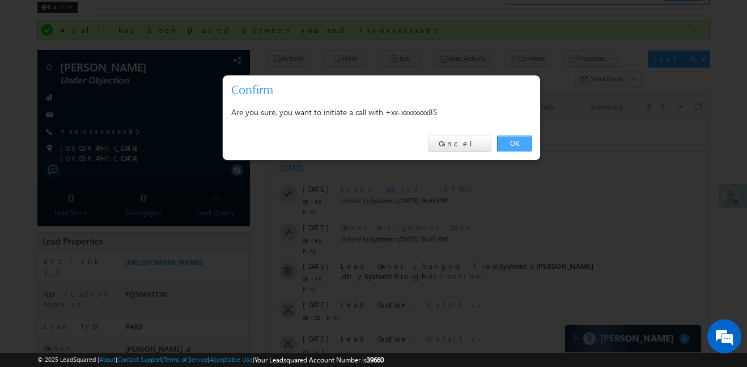
drag, startPoint x: 523, startPoint y: 142, endPoint x: 217, endPoint y: 12, distance: 331.7
click at [523, 142] on link "OK" at bounding box center [514, 143] width 35 height 16
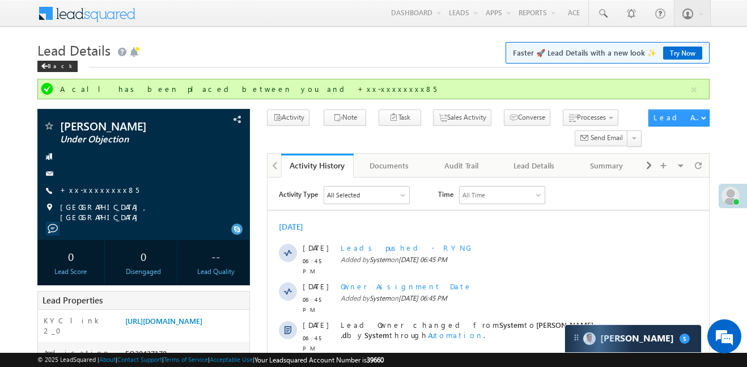
scroll to position [5569, 0]
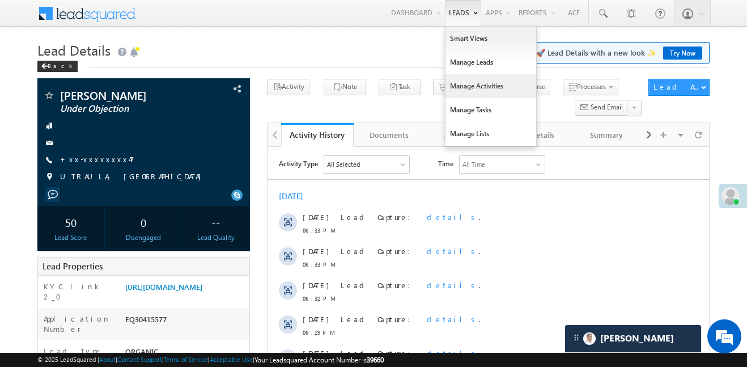
scroll to position [4631, 0]
click at [481, 92] on link "Manage Activities" at bounding box center [490, 86] width 91 height 24
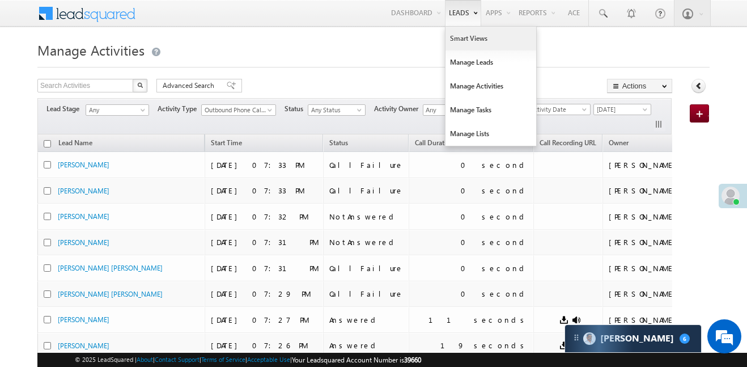
click at [470, 47] on link "Smart Views" at bounding box center [490, 39] width 91 height 24
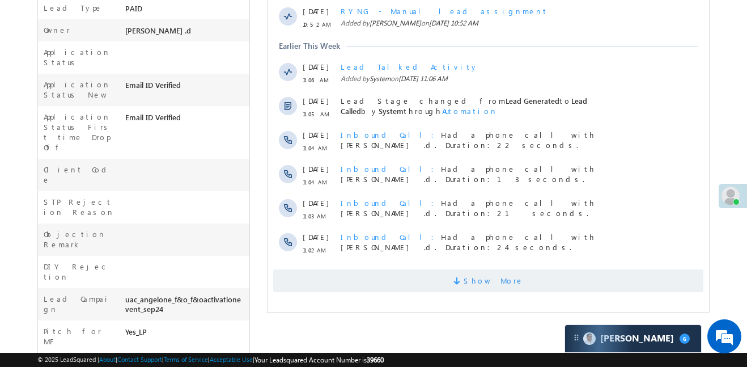
scroll to position [343, 0]
click at [477, 282] on html "Activity Type All Selected Select All Sales Activities 1 Sales Activity Email A…" at bounding box center [487, 51] width 441 height 496
click at [477, 269] on span "Show More" at bounding box center [494, 280] width 60 height 23
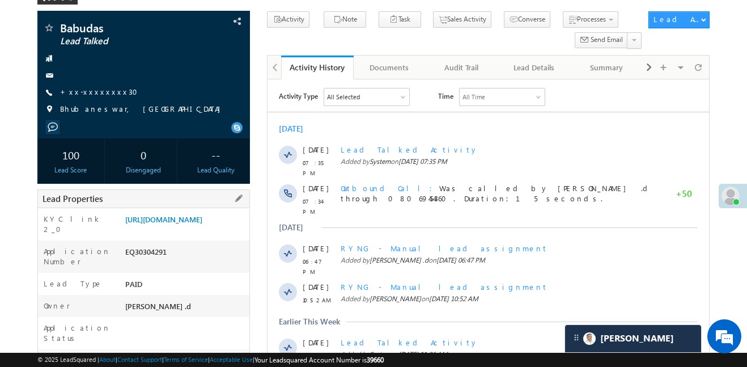
scroll to position [64, 0]
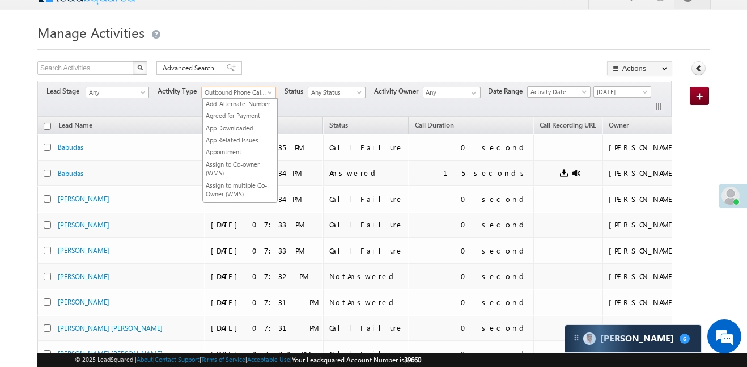
scroll to position [1022, 0]
click at [236, 91] on span "Outbound Phone Call Activity" at bounding box center [236, 92] width 69 height 10
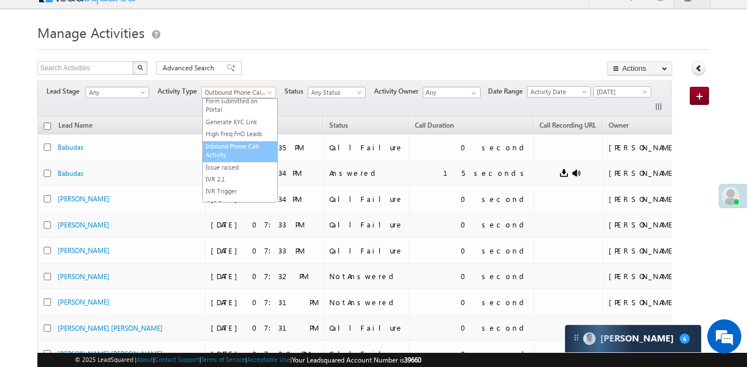
click at [225, 147] on link "Inbound Phone Call Activity" at bounding box center [240, 151] width 74 height 18
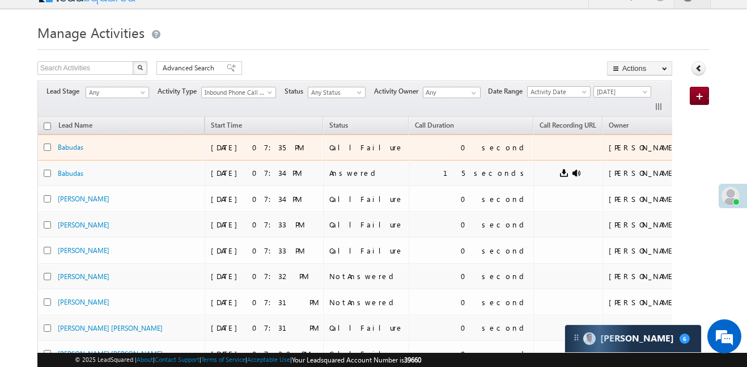
scroll to position [0, 0]
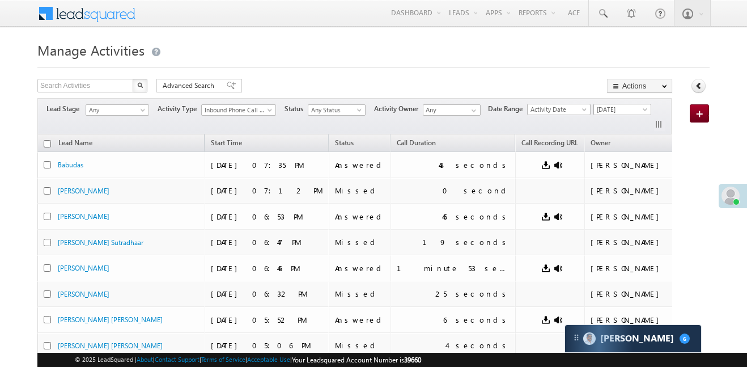
click at [632, 118] on div "Lead Stage Any Any Activity Type Add_Alternate_Number Agreed for Payment App Do…" at bounding box center [354, 116] width 635 height 36
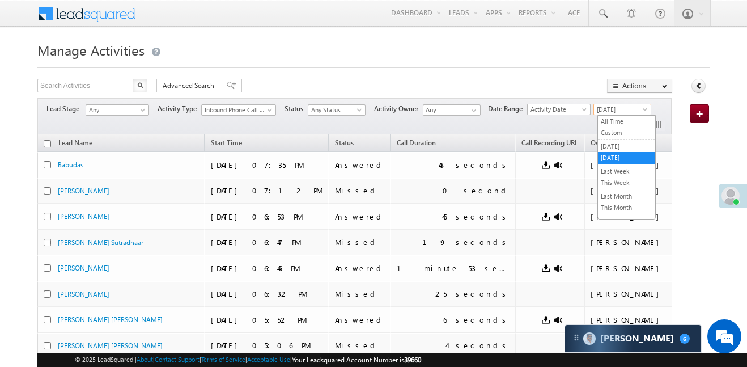
click at [632, 113] on span "[DATE]" at bounding box center [621, 109] width 54 height 10
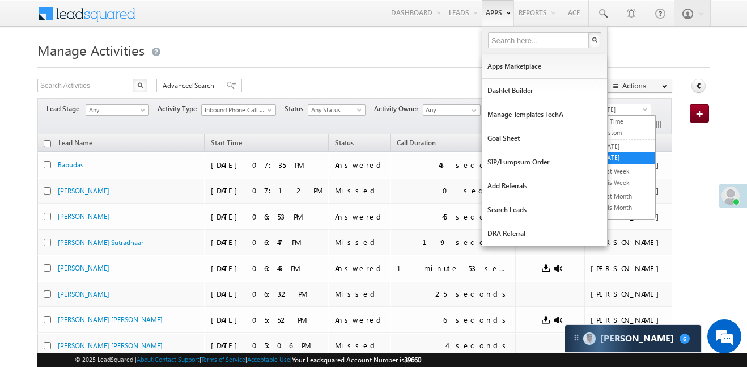
scroll to position [0, 0]
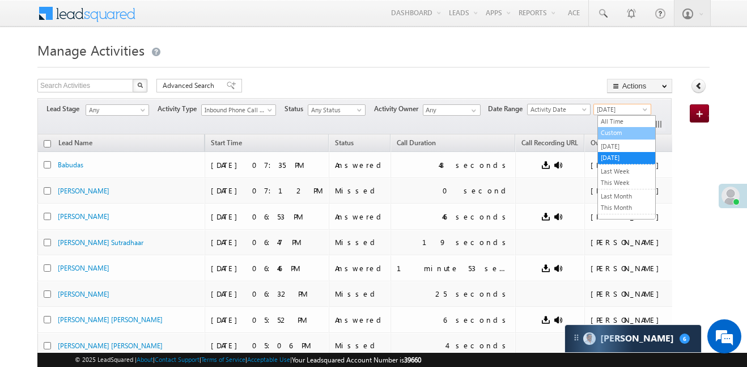
click at [619, 128] on link "Custom" at bounding box center [626, 133] width 57 height 10
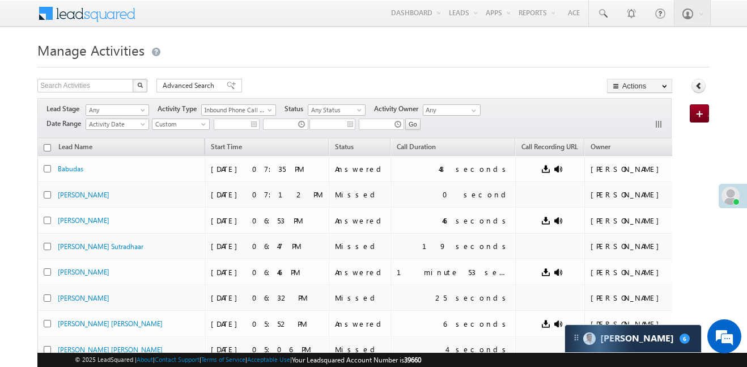
click at [253, 131] on div "Go All Time Custom [DATE] [DATE] Last Week This Week Last Month This Month Last…" at bounding box center [286, 126] width 269 height 17
click at [247, 124] on input "__/__/__" at bounding box center [237, 123] width 46 height 11
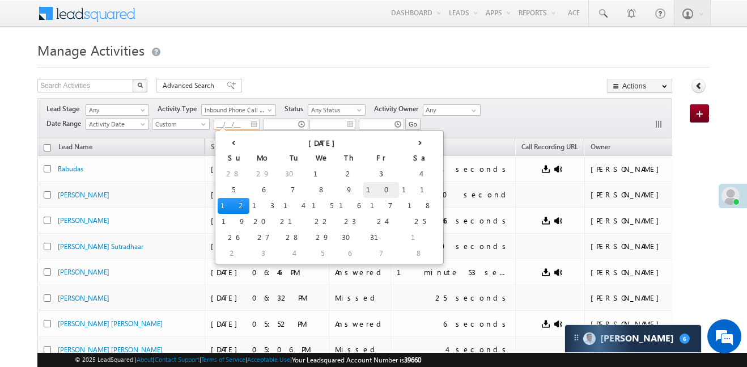
click at [363, 190] on td "10" at bounding box center [381, 190] width 36 height 16
type input "[DATE]"
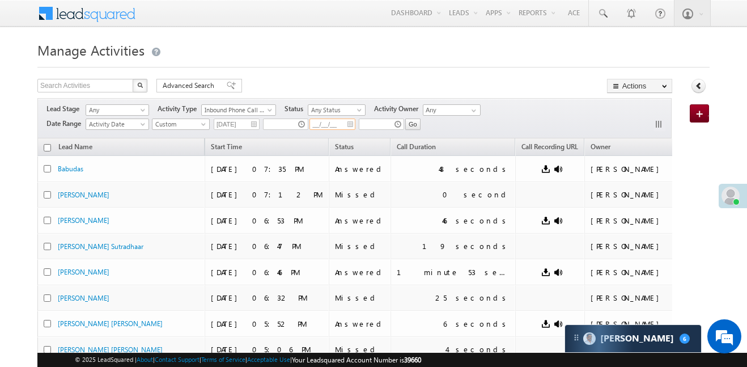
click at [327, 121] on input "__/__/__" at bounding box center [332, 123] width 46 height 11
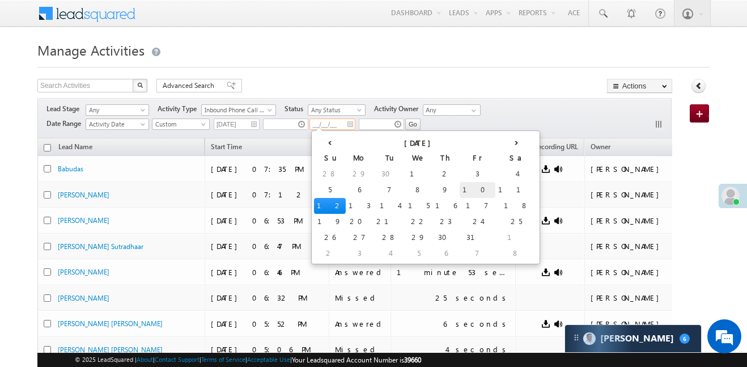
click at [460, 192] on td "10" at bounding box center [478, 190] width 36 height 16
type input "[DATE]"
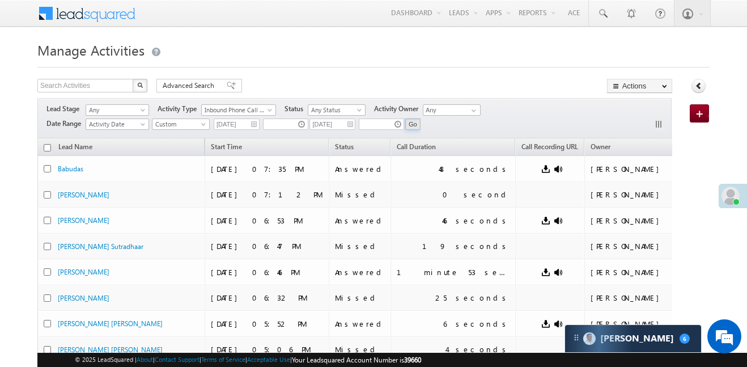
click at [411, 126] on input "Go" at bounding box center [412, 123] width 15 height 11
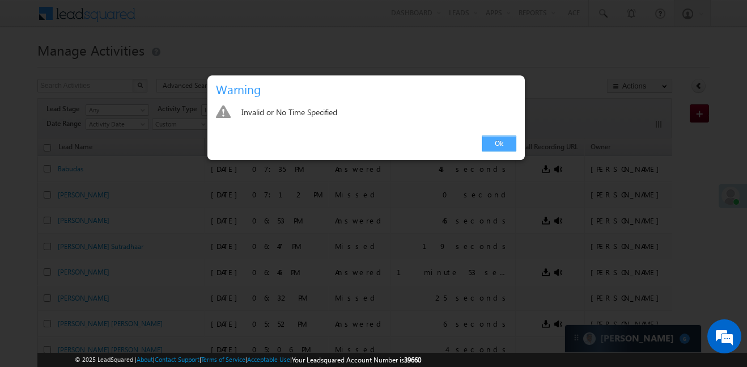
click at [495, 145] on link "Ok" at bounding box center [499, 143] width 35 height 16
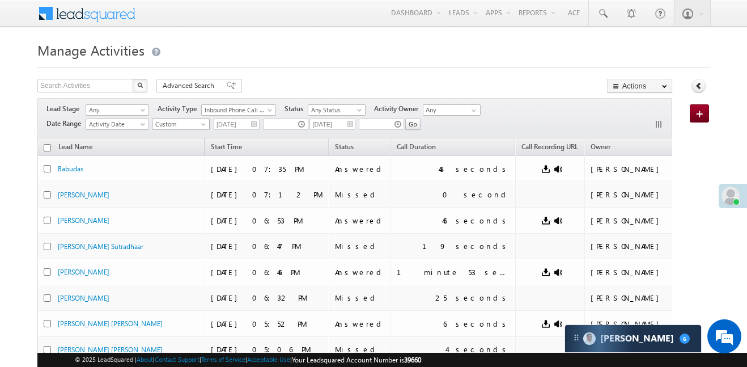
click at [184, 123] on span "Custom" at bounding box center [179, 124] width 54 height 10
click at [182, 147] on link "Custom" at bounding box center [182, 147] width 57 height 10
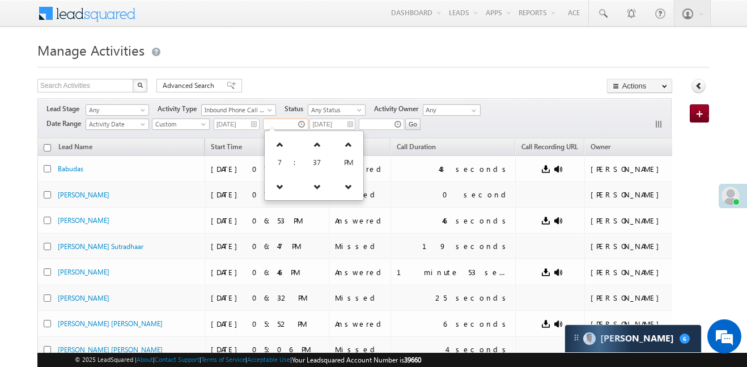
click at [300, 126] on input "text" at bounding box center [285, 123] width 45 height 11
click at [281, 161] on span "7" at bounding box center [280, 162] width 5 height 10
click at [279, 182] on icon at bounding box center [280, 186] width 8 height 8
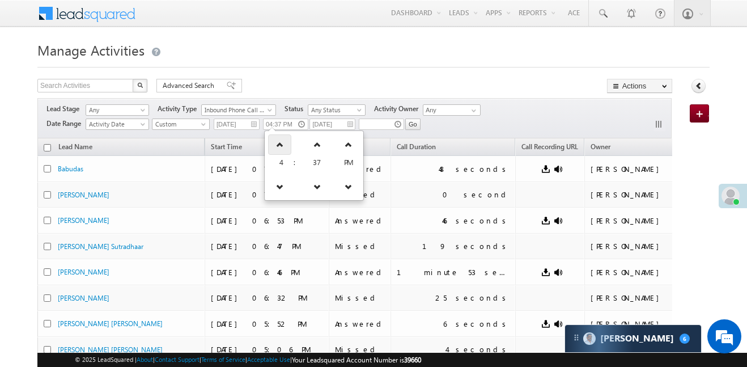
click at [275, 148] on link at bounding box center [279, 144] width 23 height 20
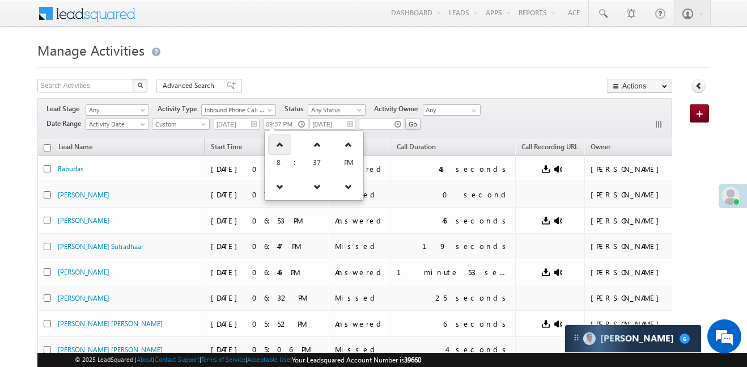
click at [275, 148] on link at bounding box center [279, 144] width 23 height 20
click at [275, 148] on link at bounding box center [282, 144] width 23 height 20
click at [318, 148] on link at bounding box center [329, 144] width 23 height 20
click at [326, 188] on icon at bounding box center [330, 186] width 8 height 8
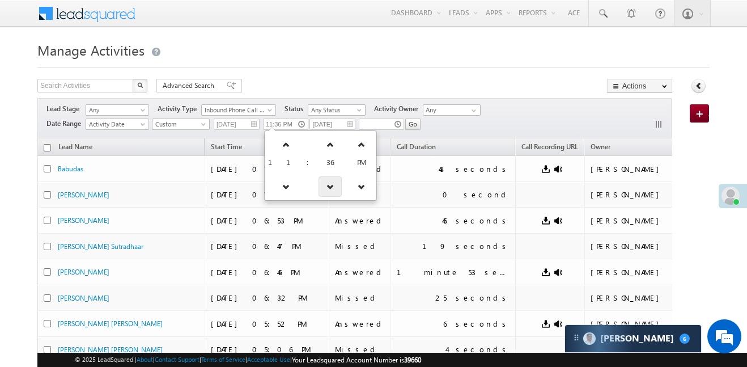
click at [326, 188] on icon at bounding box center [330, 186] width 8 height 8
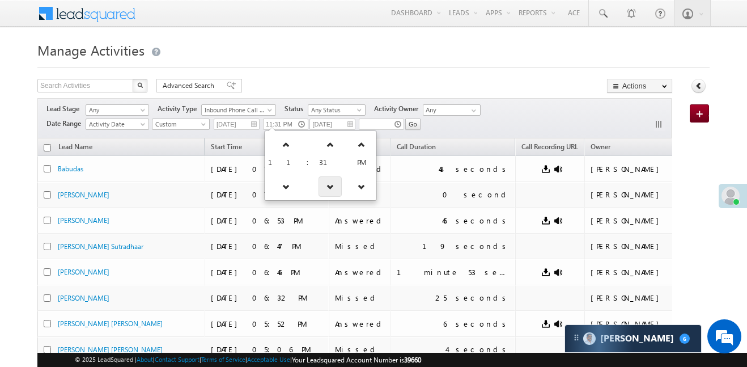
click at [326, 188] on icon at bounding box center [330, 186] width 8 height 8
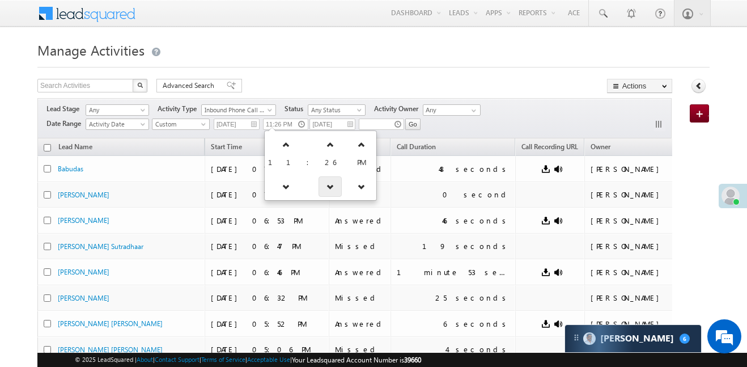
click at [326, 188] on icon at bounding box center [330, 186] width 8 height 8
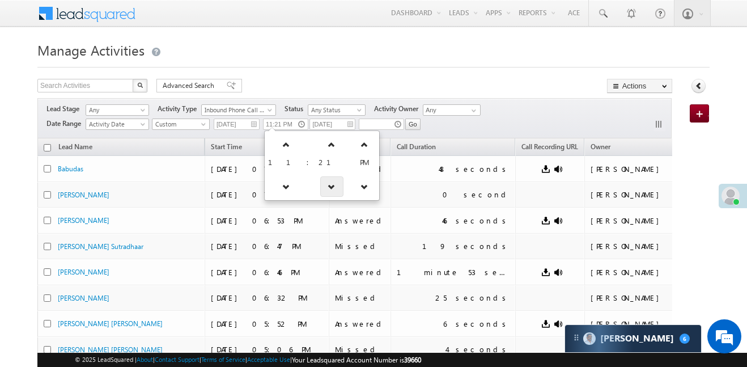
click at [328, 188] on icon at bounding box center [332, 186] width 8 height 8
click at [326, 188] on icon at bounding box center [330, 186] width 8 height 8
click at [327, 188] on icon at bounding box center [331, 186] width 8 height 8
click at [326, 188] on icon at bounding box center [330, 186] width 8 height 8
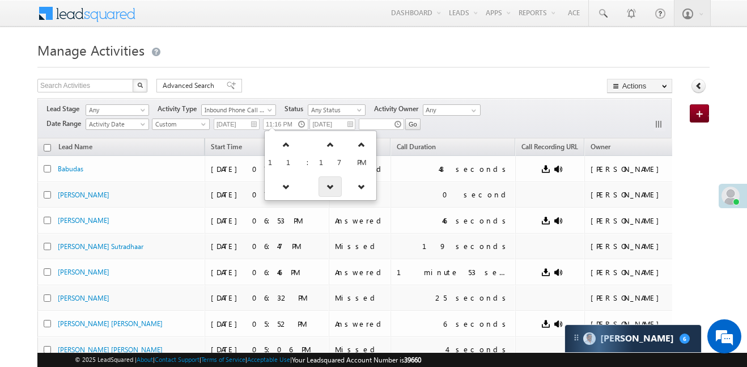
click at [326, 188] on icon at bounding box center [330, 186] width 8 height 8
click at [328, 188] on icon at bounding box center [332, 186] width 8 height 8
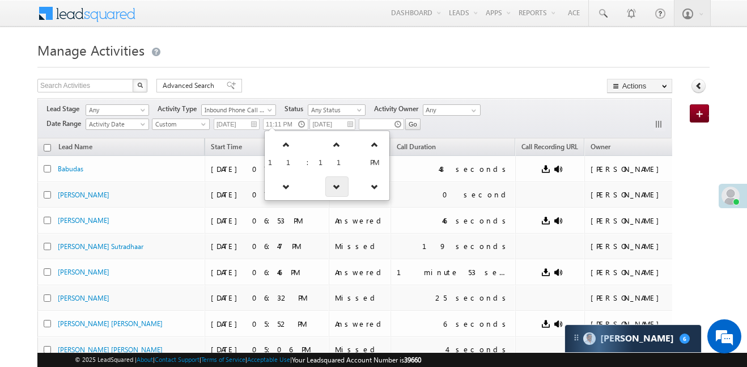
click at [333, 188] on icon at bounding box center [337, 186] width 8 height 8
click at [330, 188] on icon at bounding box center [334, 186] width 8 height 8
click at [326, 188] on icon at bounding box center [330, 186] width 8 height 8
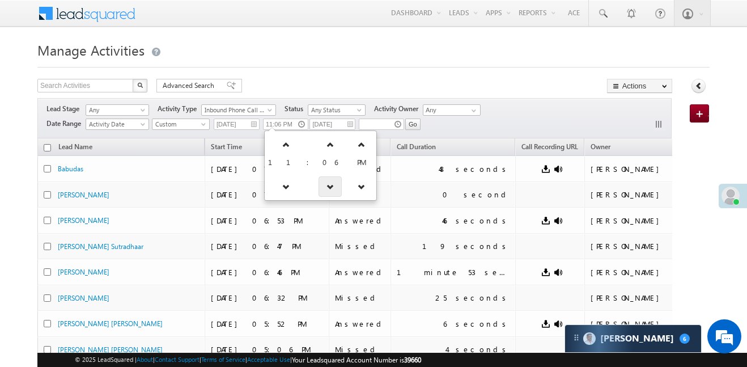
click at [326, 188] on icon at bounding box center [330, 186] width 8 height 8
type input "11:04 PM"
click at [469, 120] on div "Lead Stage Any Any Activity Type Add_Alternate_Number Agreed for Payment App Do…" at bounding box center [354, 118] width 635 height 40
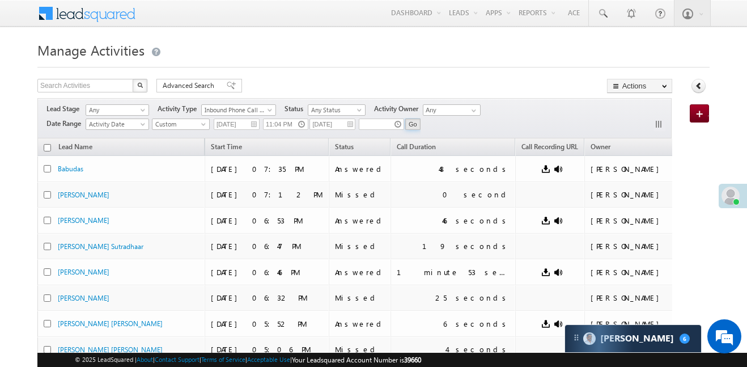
click at [409, 122] on input "Go" at bounding box center [412, 123] width 15 height 11
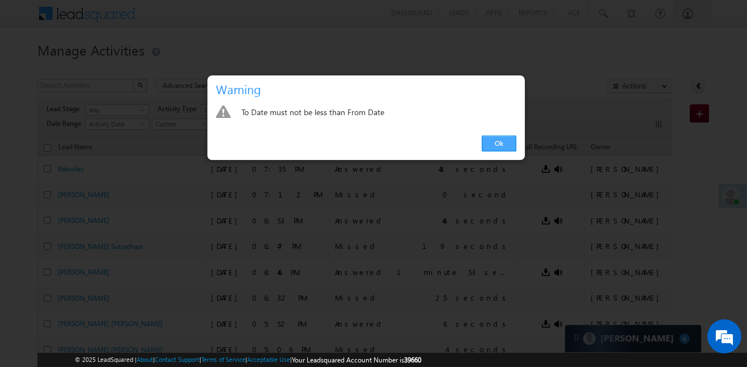
click at [497, 148] on link "Ok" at bounding box center [499, 143] width 35 height 16
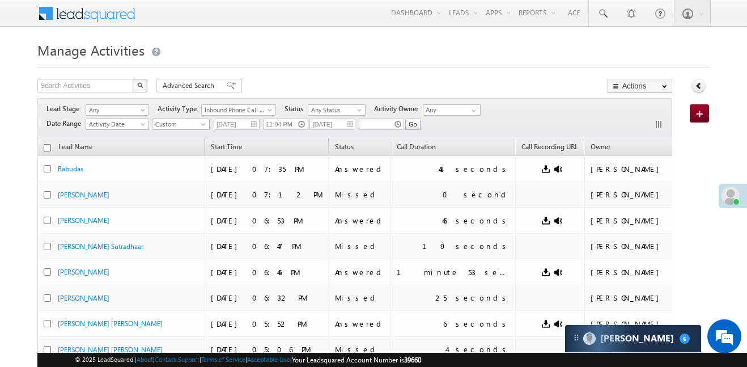
click at [521, 148] on span "Call Recording URL" at bounding box center [549, 146] width 57 height 9
click at [336, 124] on input "10/10/25" at bounding box center [332, 123] width 46 height 11
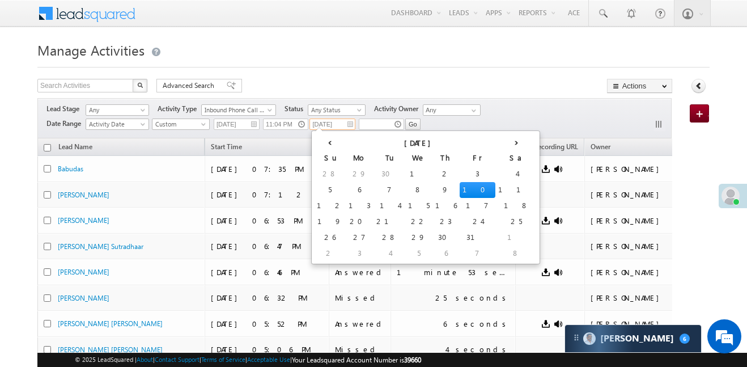
click at [460, 186] on td "10" at bounding box center [478, 190] width 36 height 16
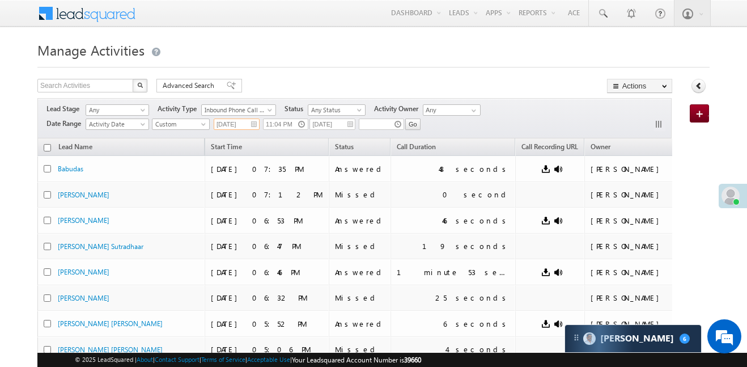
click at [232, 120] on input "10/10/25" at bounding box center [237, 123] width 46 height 11
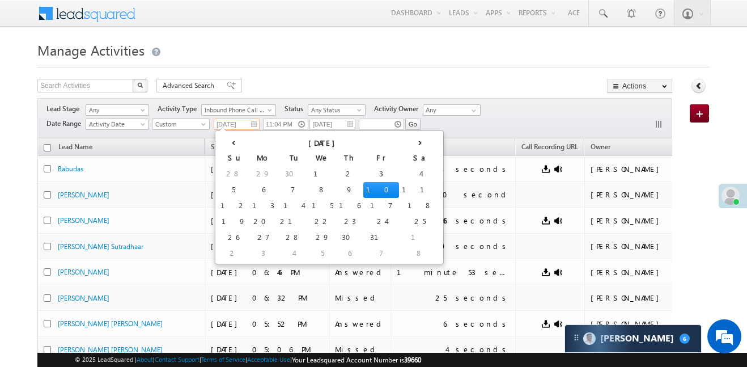
click at [363, 188] on td "10" at bounding box center [381, 190] width 36 height 16
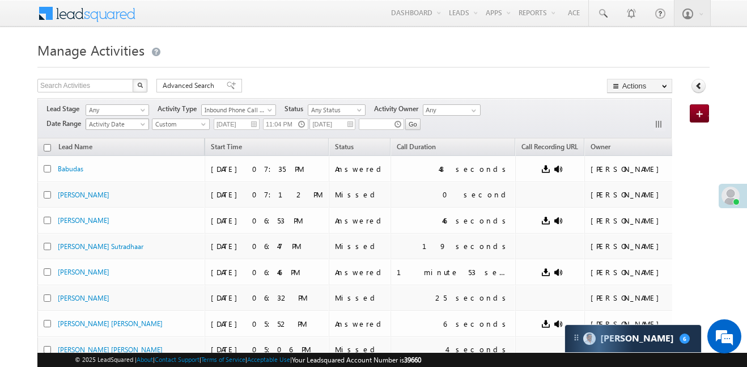
click at [128, 122] on span "Activity Date" at bounding box center [115, 124] width 59 height 10
click at [116, 135] on link "Activity Date" at bounding box center [118, 136] width 63 height 10
click at [409, 124] on input "Go" at bounding box center [412, 123] width 15 height 11
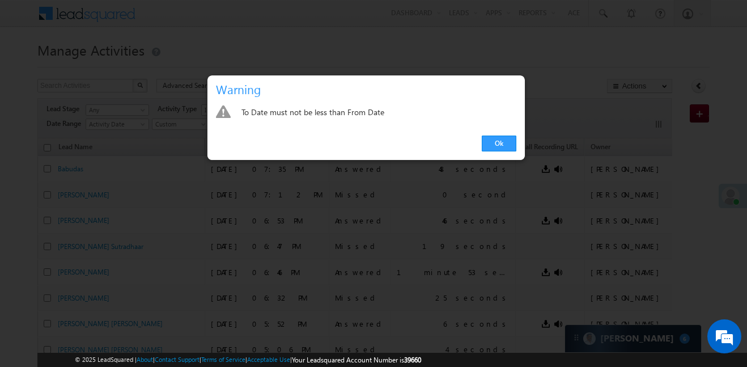
click at [396, 125] on div "To Date must not be less than From Date" at bounding box center [365, 113] width 317 height 28
click at [514, 143] on link "Ok" at bounding box center [499, 143] width 35 height 16
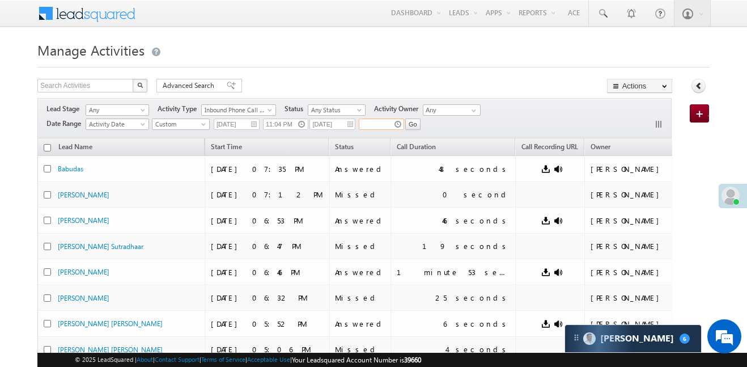
click at [397, 125] on input "text" at bounding box center [381, 123] width 45 height 11
click at [715, 233] on body "Menu Aakansha .d Aakan sha.D @ange lbrok ing.c" at bounding box center [373, 238] width 747 height 476
type input "07:37 PM"
click at [413, 77] on div "× Online Offline Online Away Offline (Check-Out) Aakansha .d +91-9321500915" at bounding box center [373, 257] width 672 height 438
click at [170, 124] on span "Custom" at bounding box center [179, 124] width 54 height 10
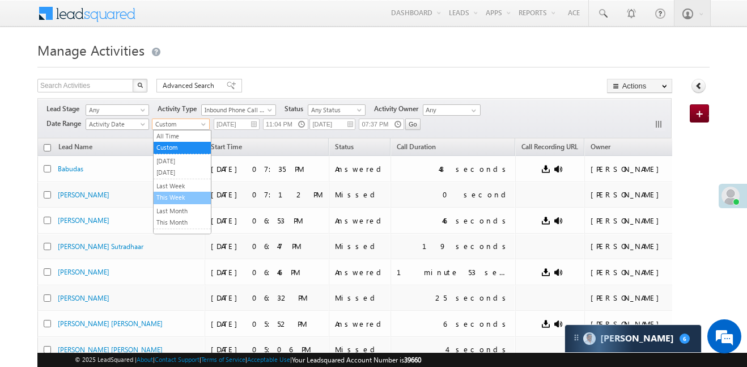
drag, startPoint x: 186, startPoint y: 186, endPoint x: 188, endPoint y: 201, distance: 14.9
click at [188, 201] on ul "All Time Custom Yesterday Today Last Week This Week Last Month This Month Last …" at bounding box center [182, 182] width 58 height 104
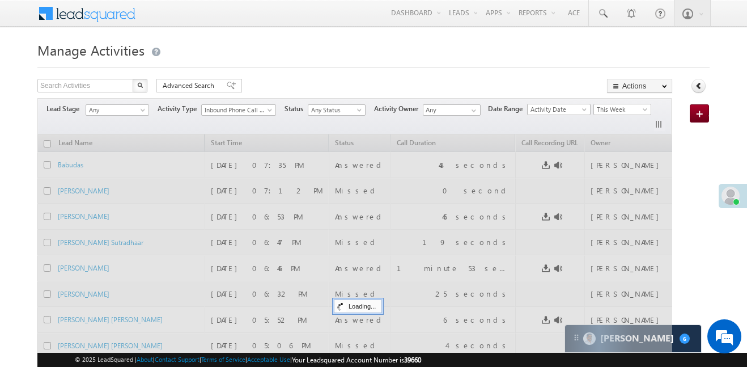
click at [187, 199] on div at bounding box center [354, 303] width 635 height 338
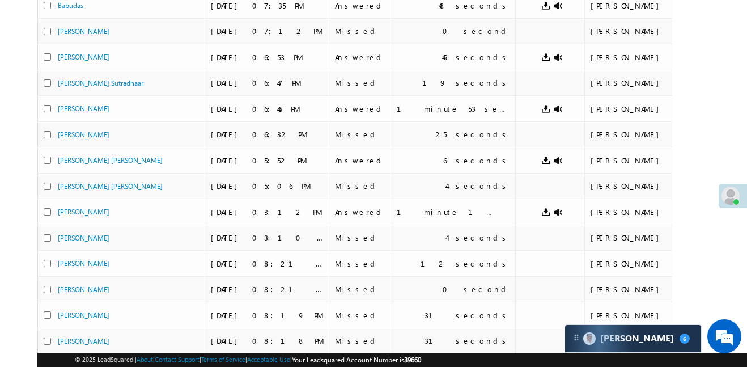
scroll to position [521, 0]
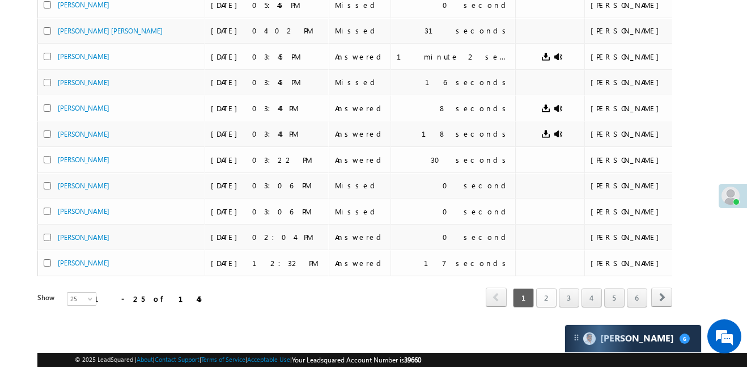
click at [551, 300] on link "2" at bounding box center [546, 297] width 20 height 19
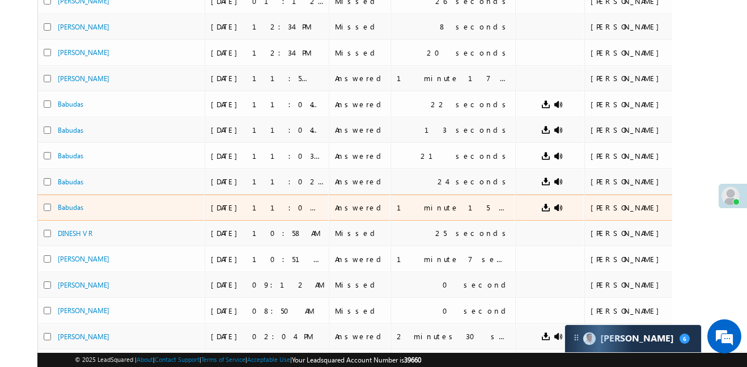
scroll to position [406, 0]
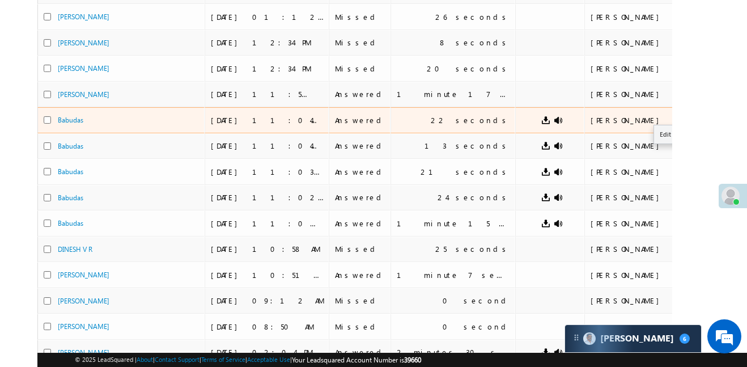
click at [699, 116] on button "button" at bounding box center [704, 119] width 11 height 11
click at [654, 135] on link "Edit" at bounding box center [682, 135] width 57 height 14
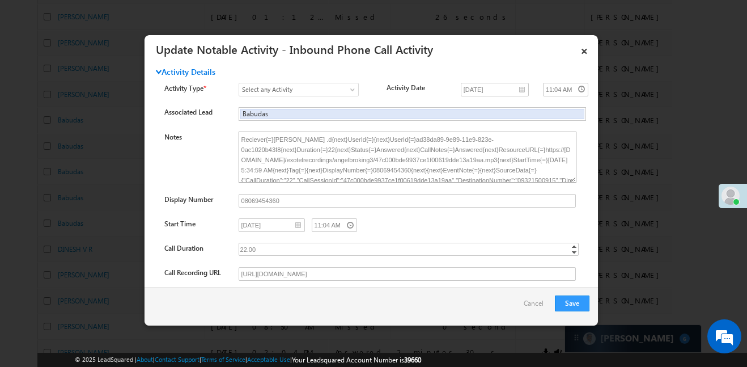
scroll to position [6, 0]
click at [278, 244] on div "22.00" at bounding box center [407, 249] width 336 height 13
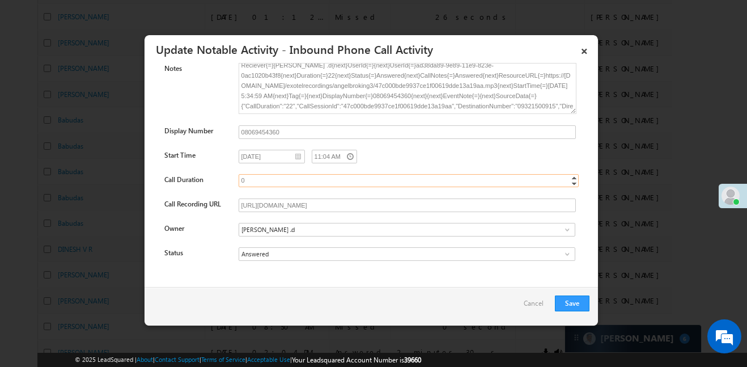
scroll to position [70, 0]
type input "0"
click at [329, 253] on link at bounding box center [336, 252] width 14 height 11
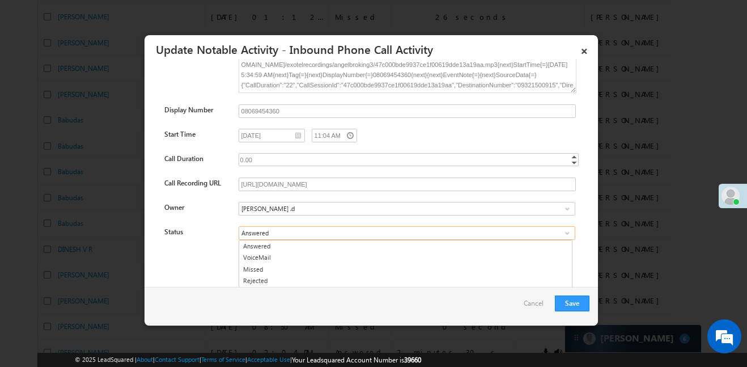
scroll to position [90, 0]
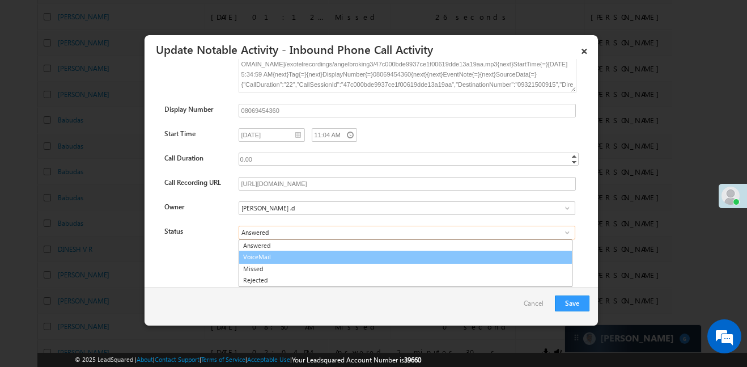
click at [296, 260] on link "VoiceMail" at bounding box center [406, 256] width 334 height 13
type input "VoiceMail"
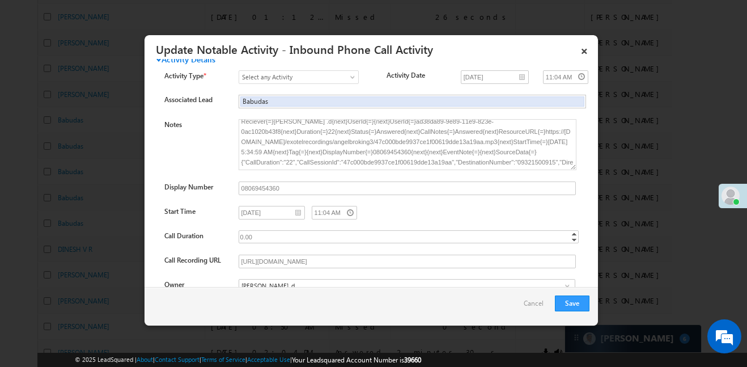
scroll to position [0, 0]
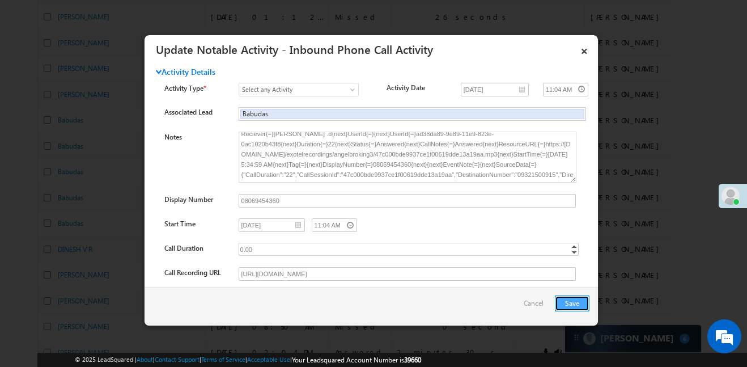
click at [568, 300] on button "Save" at bounding box center [572, 303] width 35 height 16
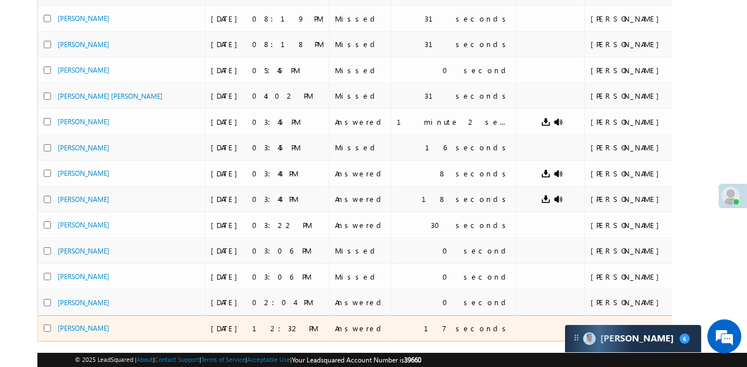
scroll to position [521, 0]
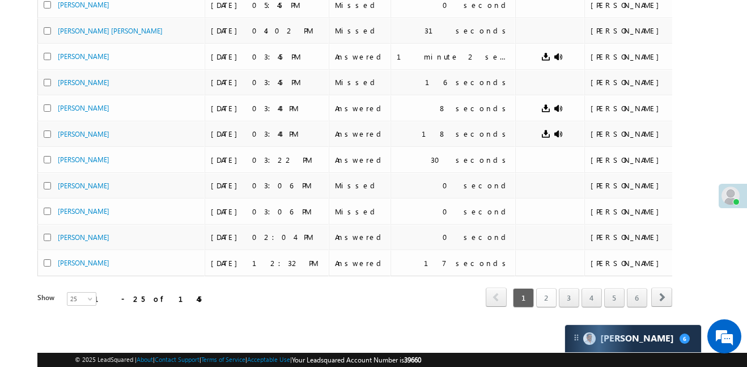
click at [546, 297] on link "2" at bounding box center [546, 297] width 20 height 19
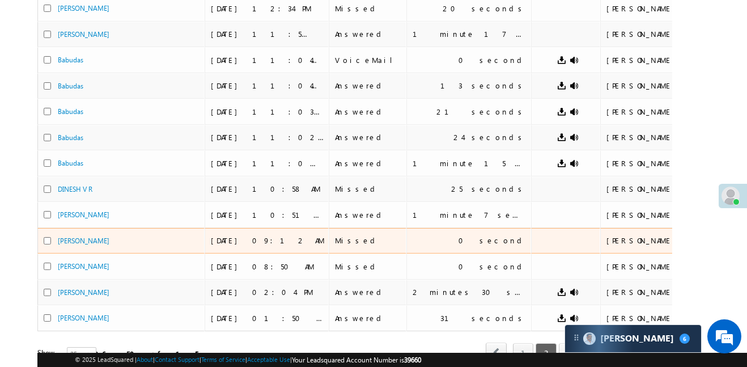
scroll to position [461, 0]
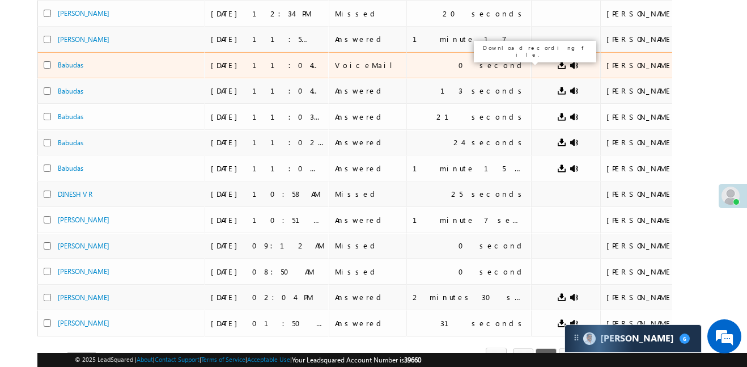
click at [557, 67] on link at bounding box center [561, 65] width 9 height 9
click at [715, 62] on button "button" at bounding box center [720, 64] width 11 height 11
click at [670, 80] on link "Edit" at bounding box center [698, 80] width 57 height 14
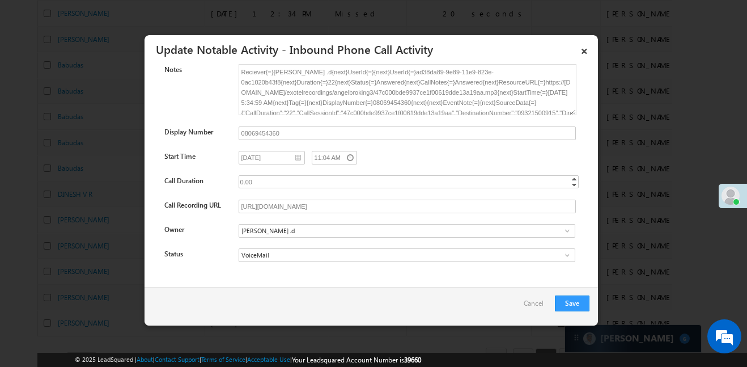
scroll to position [70, 0]
click at [540, 206] on input "https://recordings.exotel.com/exotelrecordings/angelbroking3/47c000bde9937ce1f0…" at bounding box center [407, 204] width 337 height 14
drag, startPoint x: 240, startPoint y: 199, endPoint x: 547, endPoint y: 210, distance: 306.8
click at [546, 210] on input "https://recordings.exotel.com/exotelrecordings/angelbroking3/47c000bde9937ce1f0…" at bounding box center [407, 204] width 337 height 14
click at [324, 252] on input "VoiceMail" at bounding box center [407, 253] width 337 height 14
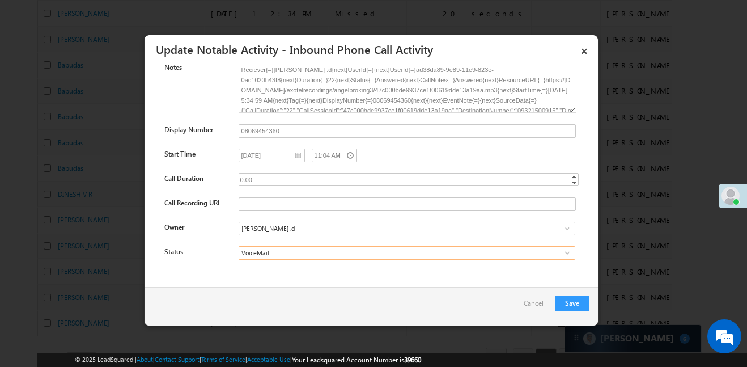
click at [553, 253] on input "VoiceMail" at bounding box center [407, 253] width 337 height 14
click at [568, 253] on span at bounding box center [567, 252] width 9 height 9
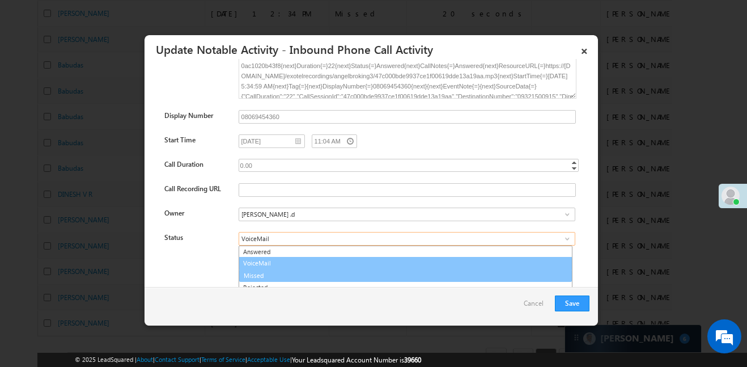
scroll to position [90, 0]
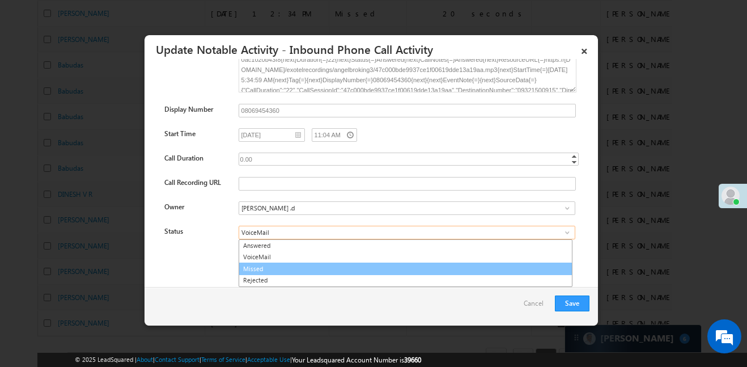
click at [297, 271] on link "Missed" at bounding box center [406, 268] width 334 height 13
type input "Missed"
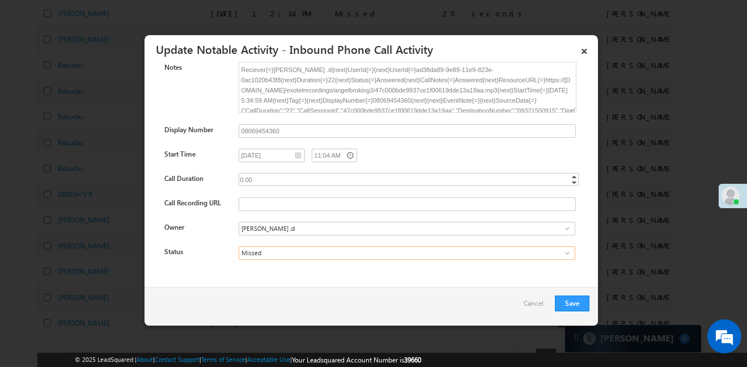
scroll to position [70, 0]
click at [571, 301] on button "Save" at bounding box center [572, 303] width 35 height 16
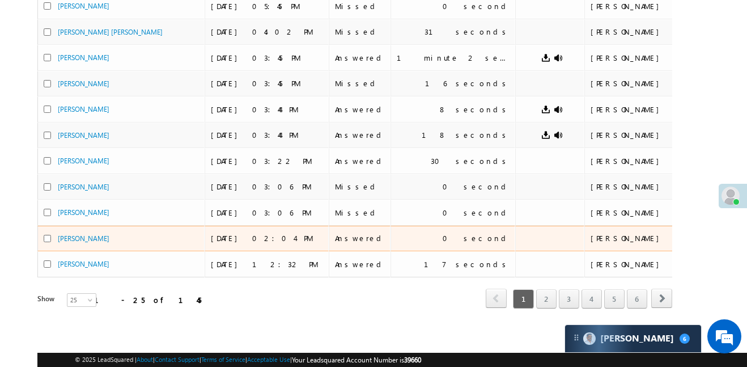
scroll to position [551, 0]
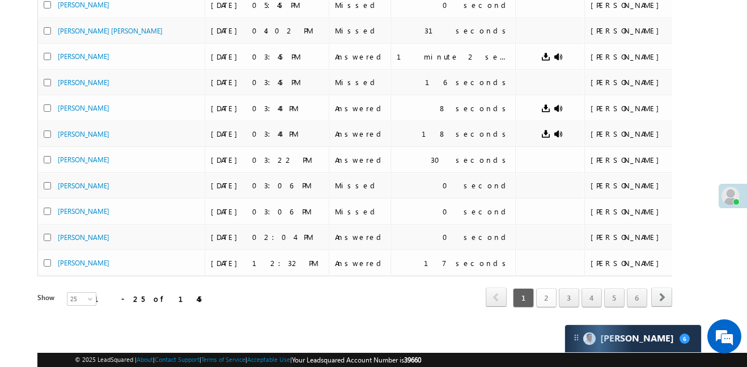
click at [539, 290] on link "2" at bounding box center [546, 297] width 20 height 19
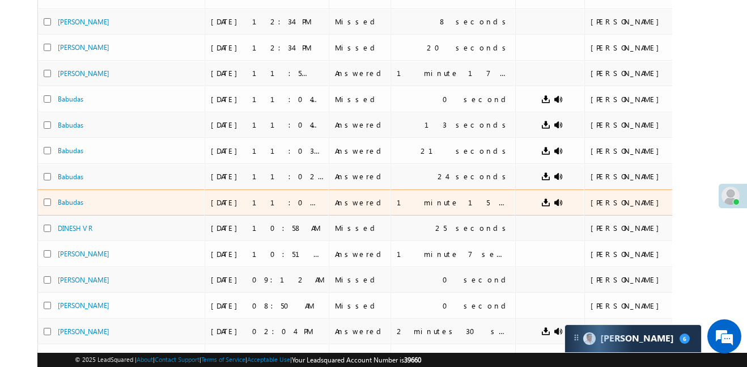
scroll to position [426, 0]
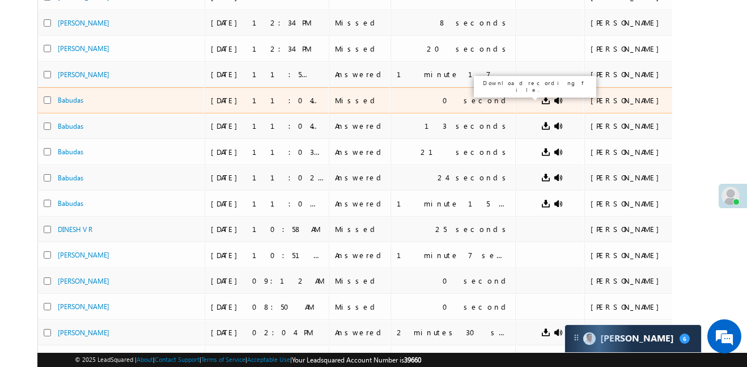
click at [541, 103] on link at bounding box center [545, 100] width 9 height 9
click at [699, 101] on button "button" at bounding box center [704, 99] width 11 height 11
click at [654, 111] on link "Edit" at bounding box center [682, 115] width 57 height 14
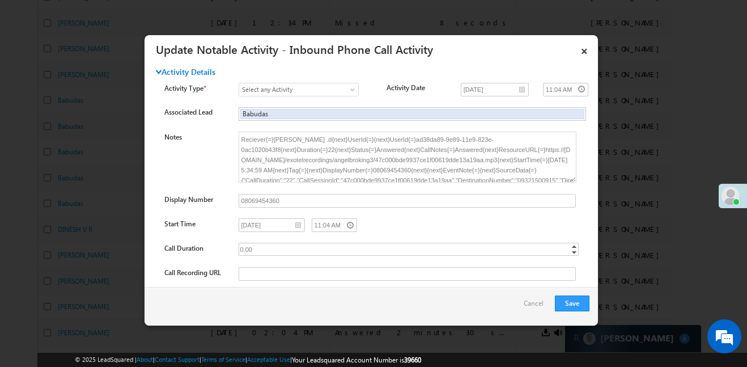
click at [341, 82] on div "Activity Details" at bounding box center [335, 75] width 359 height 16
click at [336, 94] on span "Select any Activity" at bounding box center [292, 89] width 107 height 10
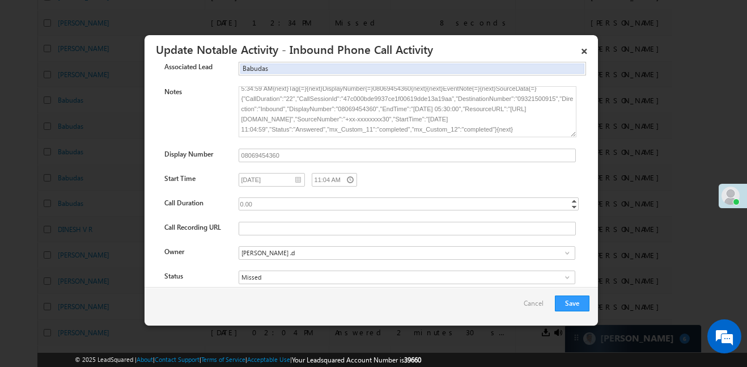
scroll to position [70, 0]
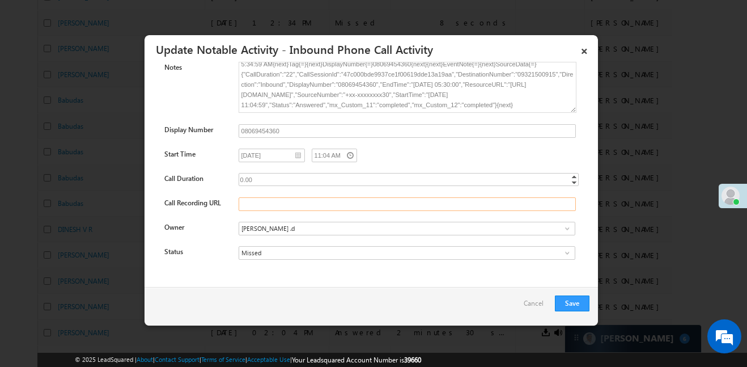
click at [267, 208] on input "Call Recording URL" at bounding box center [407, 204] width 337 height 14
click at [398, 277] on div "Activity Details Activity Type * Select any Activity 3 Hours Redistribution Acc…" at bounding box center [371, 138] width 453 height 282
click at [298, 249] on input "Missed" at bounding box center [407, 253] width 337 height 14
click at [569, 252] on span at bounding box center [567, 252] width 9 height 9
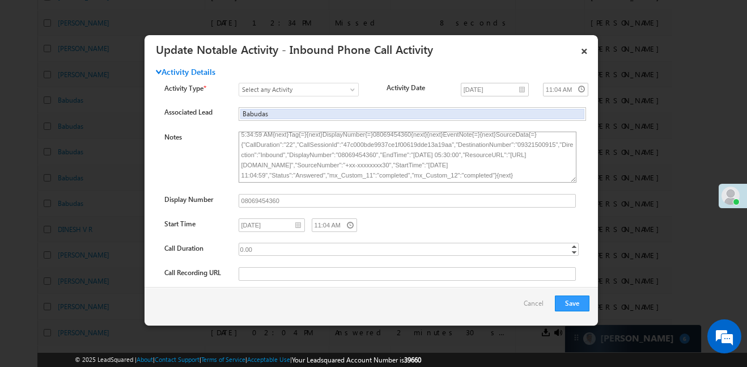
scroll to position [0, 0]
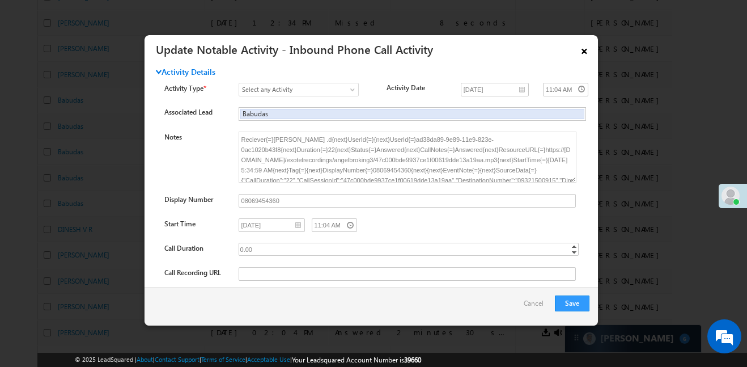
click at [585, 46] on link "×" at bounding box center [584, 49] width 19 height 20
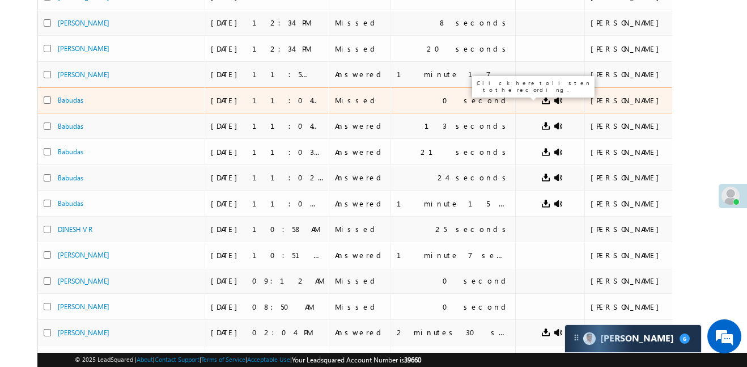
click at [554, 102] on link at bounding box center [558, 100] width 9 height 9
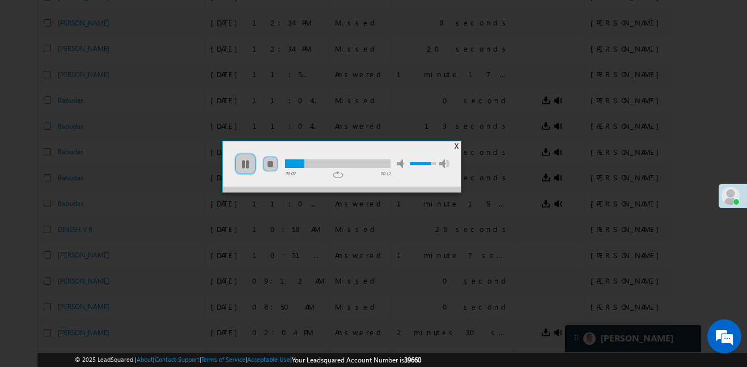
click at [457, 147] on span "X" at bounding box center [457, 146] width 4 height 9
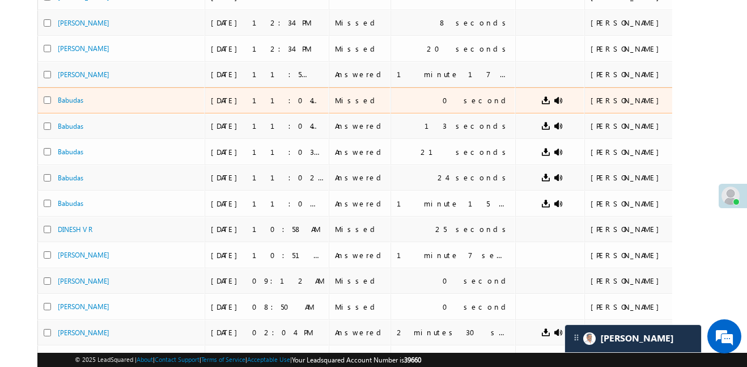
click at [446, 101] on div "0 second" at bounding box center [476, 100] width 67 height 10
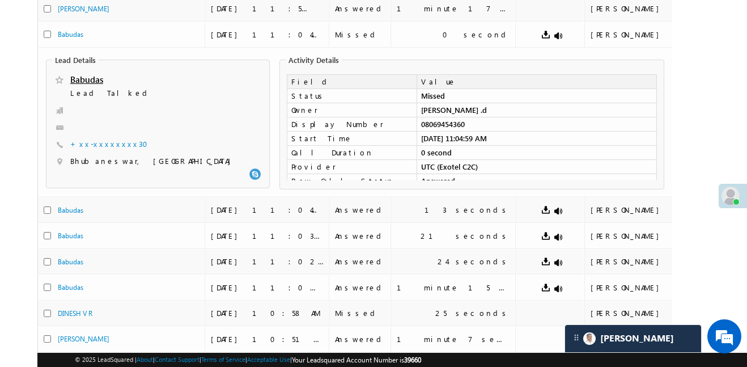
click at [695, 56] on div "Search Activities X 145 results found Advanced Search Advanced search results A…" at bounding box center [373, 52] width 672 height 930
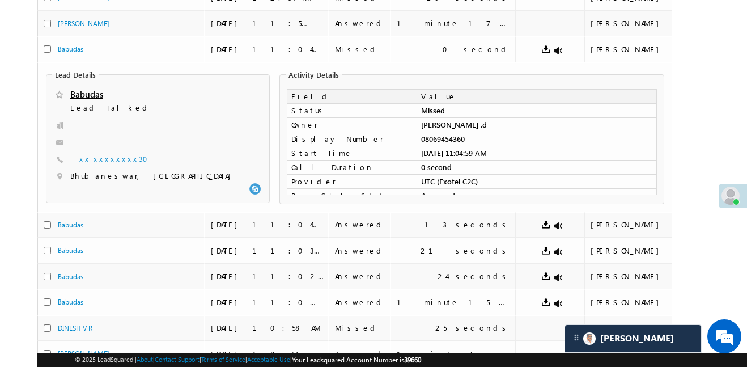
scroll to position [446, 0]
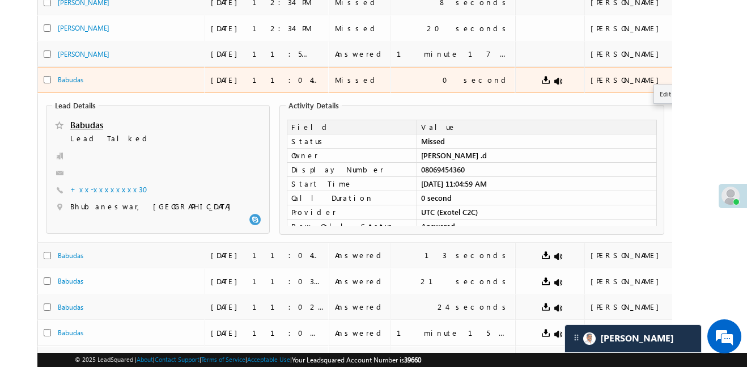
click at [699, 81] on button "button" at bounding box center [704, 79] width 11 height 11
click at [654, 93] on link "Edit" at bounding box center [682, 94] width 57 height 14
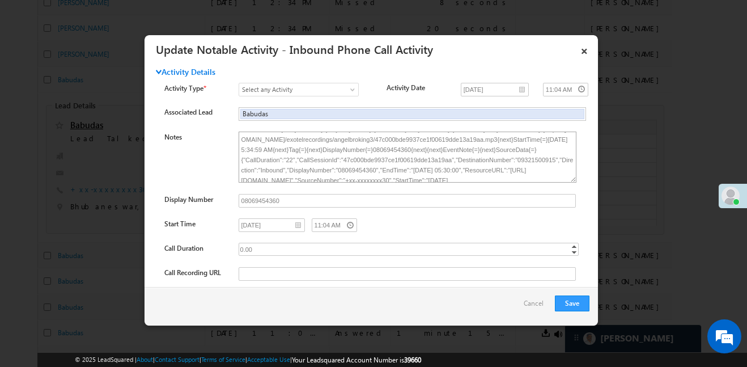
scroll to position [46, 0]
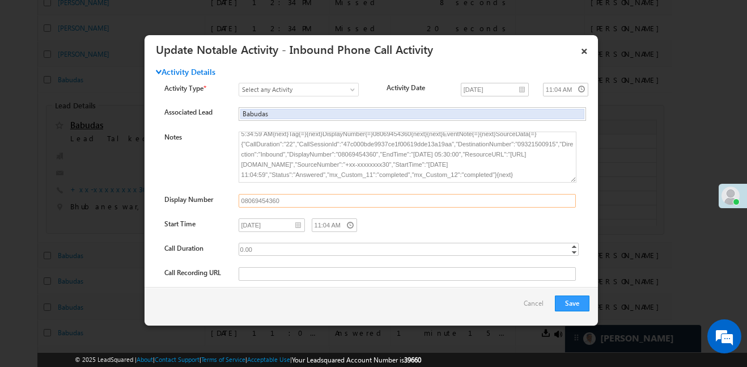
click at [402, 202] on input "08069454360" at bounding box center [407, 201] width 337 height 14
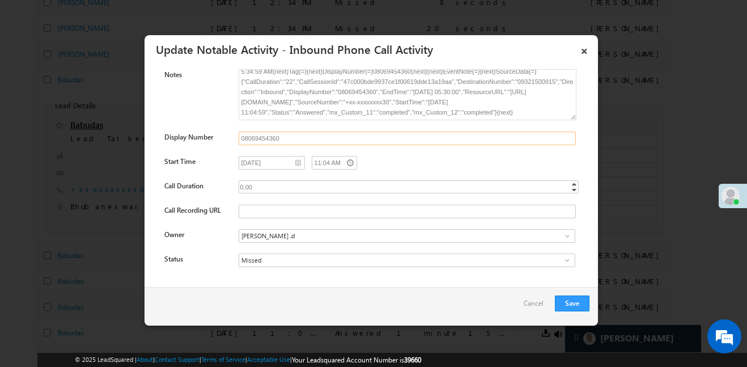
scroll to position [70, 0]
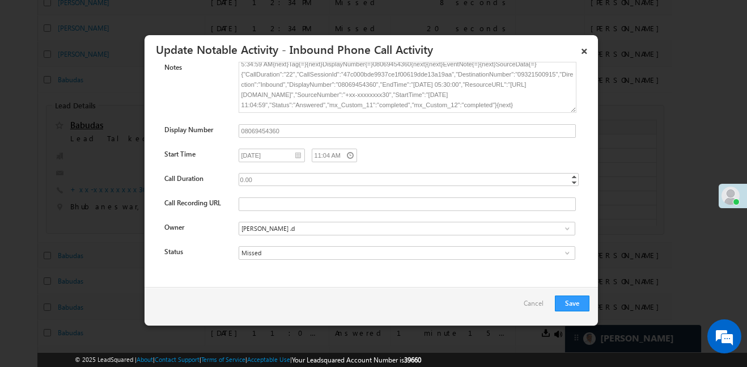
click at [453, 183] on div "0.00" at bounding box center [407, 179] width 336 height 13
click at [425, 202] on input "Call Recording URL" at bounding box center [407, 204] width 337 height 14
click at [383, 124] on input "08069454360" at bounding box center [407, 131] width 337 height 14
click at [556, 185] on div "0.00" at bounding box center [407, 179] width 336 height 13
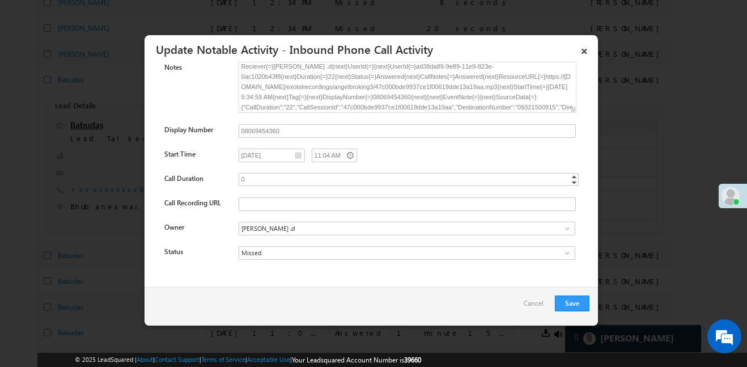
click at [412, 166] on div "Start Time 10/10/25 11:04 AM" at bounding box center [381, 157] width 434 height 19
click at [258, 154] on input "10/10/25" at bounding box center [272, 155] width 66 height 14
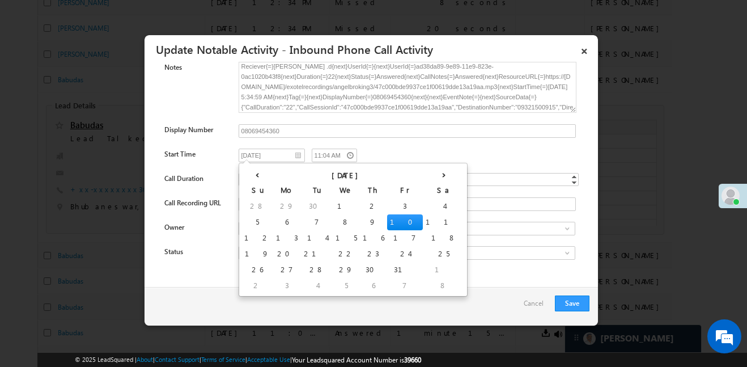
click at [435, 150] on div "10/10/25 11:04 AM" at bounding box center [405, 156] width 332 height 16
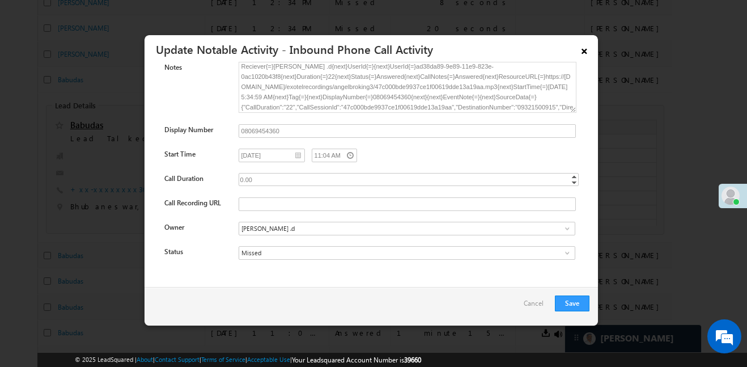
click at [581, 47] on link "×" at bounding box center [584, 49] width 19 height 20
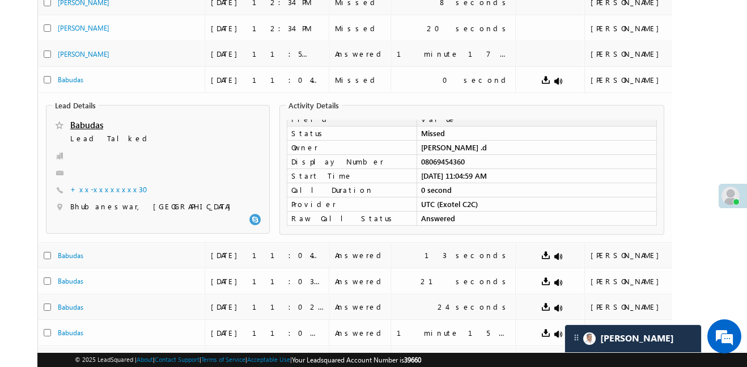
scroll to position [11, 0]
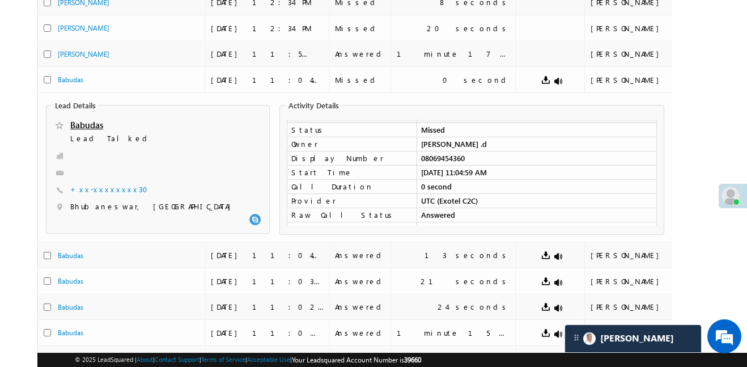
click at [740, 113] on body "Menu Aakansha .d Aakan sha.D @ange lbrok ing.c" at bounding box center [373, 58] width 747 height 1009
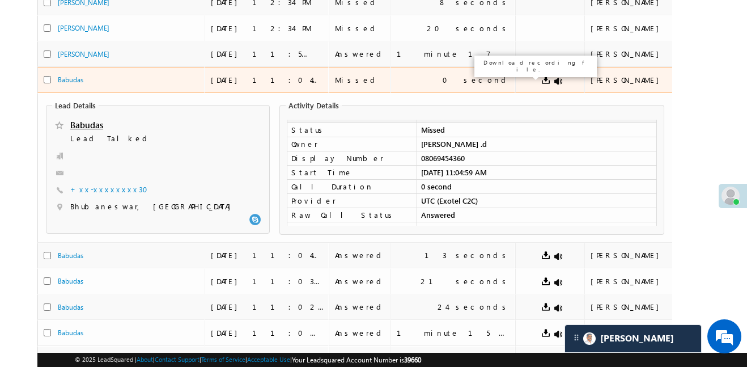
click at [717, 109] on body "Menu Aakansha .d Aakan sha.D @ange lbrok ing.c" at bounding box center [373, 58] width 747 height 1009
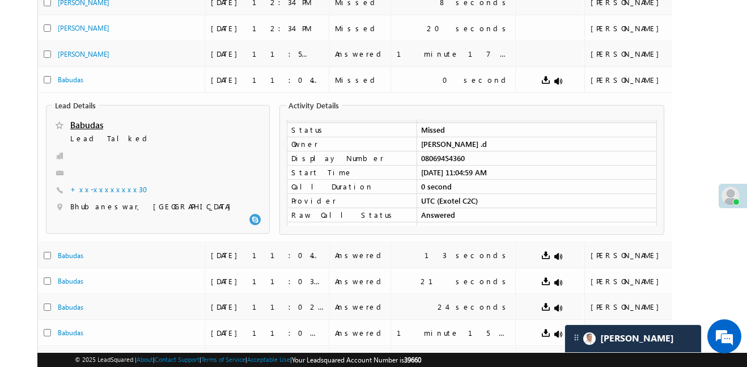
drag, startPoint x: 642, startPoint y: 81, endPoint x: 704, endPoint y: 104, distance: 66.3
click at [657, 97] on tbody "Kayalkannan 11/10/25 12:04 PM Answered 31 seconds Aakansha .d Kayalkannan 11/10…" at bounding box center [380, 103] width 687 height 795
click at [704, 104] on div "Search Activities X 145 results found Advanced Search Advanced search results A…" at bounding box center [373, 98] width 672 height 930
drag, startPoint x: 61, startPoint y: 88, endPoint x: 84, endPoint y: 32, distance: 61.3
click at [62, 88] on div "Babudas" at bounding box center [129, 82] width 142 height 16
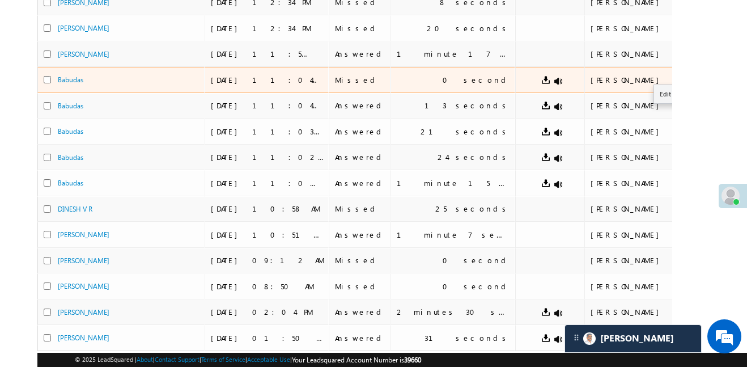
click at [699, 79] on button "button" at bounding box center [704, 79] width 11 height 11
click at [654, 97] on link "Edit" at bounding box center [682, 94] width 57 height 14
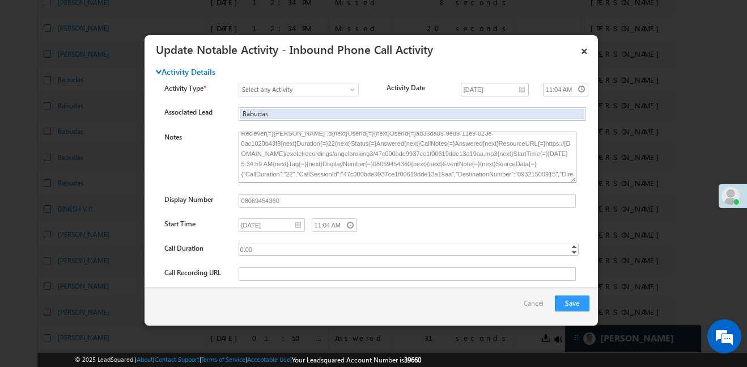
scroll to position [0, 0]
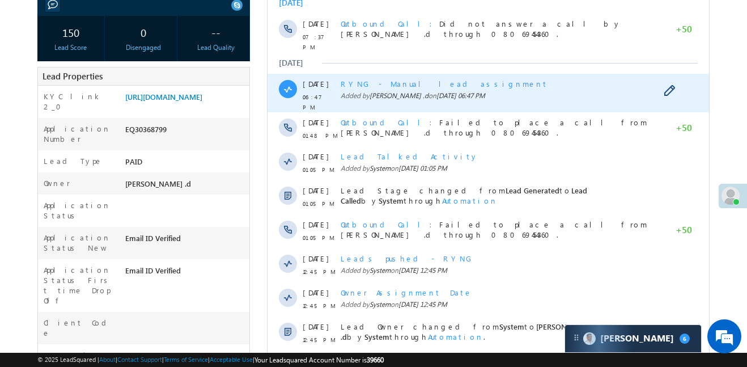
scroll to position [328, 0]
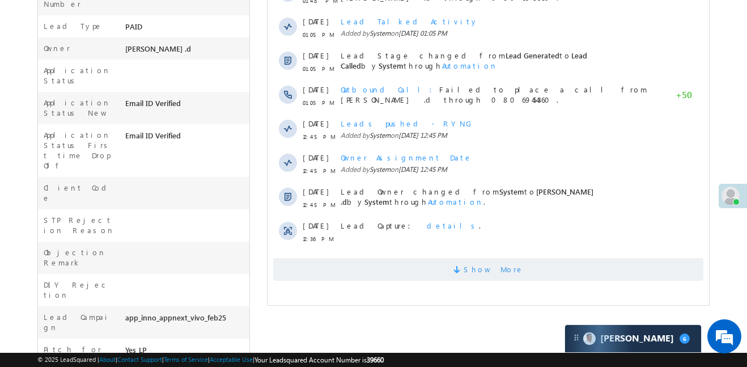
click at [539, 263] on span "Show More" at bounding box center [488, 269] width 430 height 23
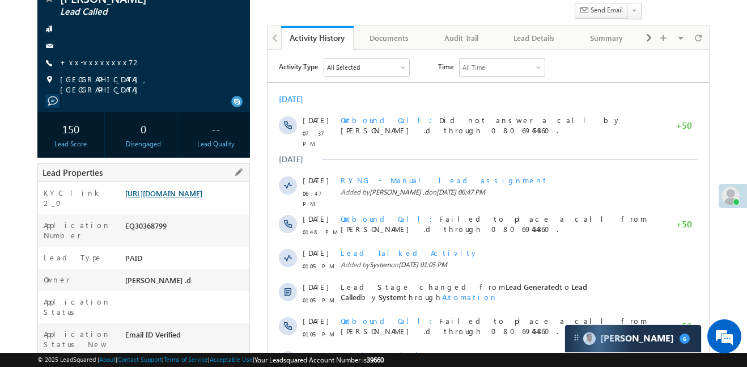
scroll to position [106, 0]
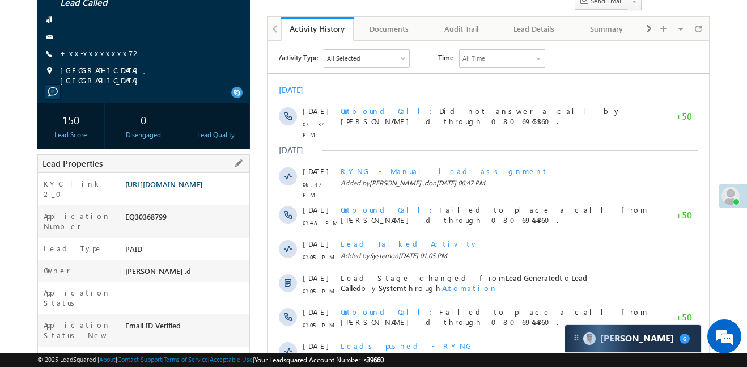
click at [184, 189] on link "https://angelbroking1-pk3em7sa.customui-test.leadsquared.com?leadId=a3598b35-71…" at bounding box center [163, 184] width 77 height 10
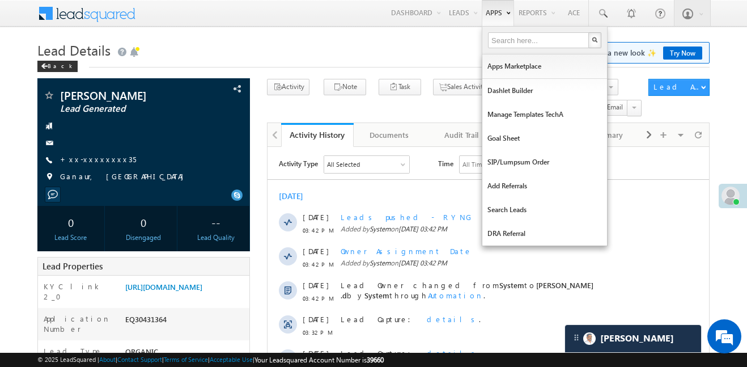
scroll to position [5558, 0]
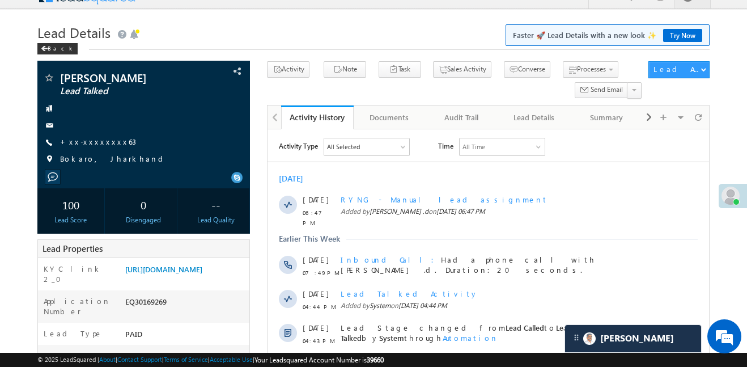
scroll to position [5558, 0]
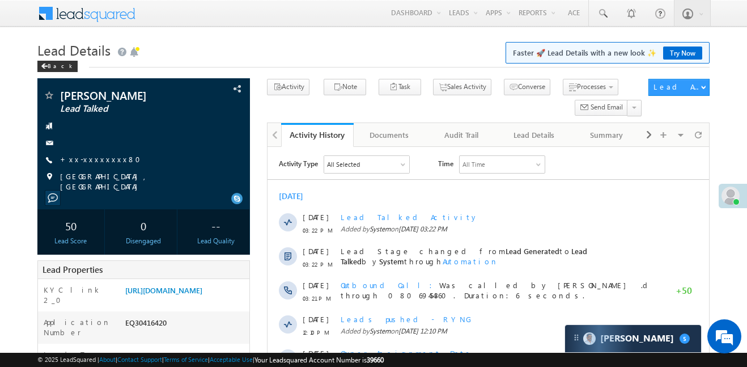
scroll to position [5569, 0]
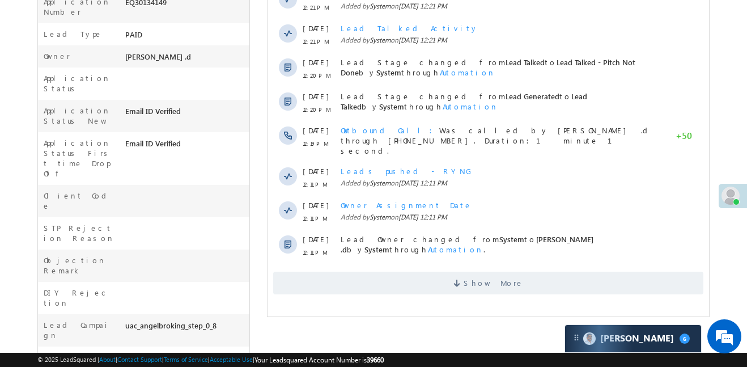
scroll to position [368, 0]
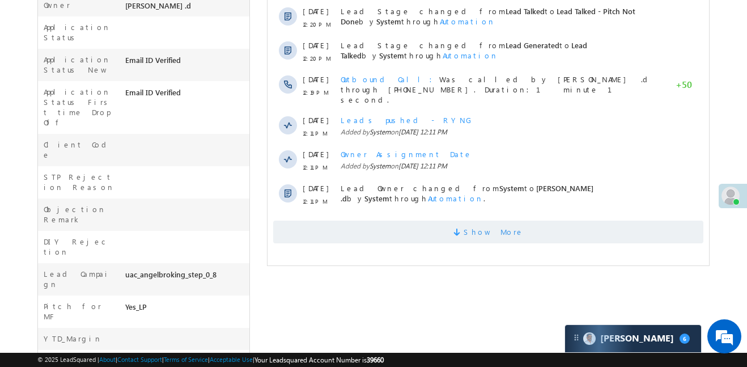
click at [447, 220] on span "Show More" at bounding box center [488, 231] width 430 height 23
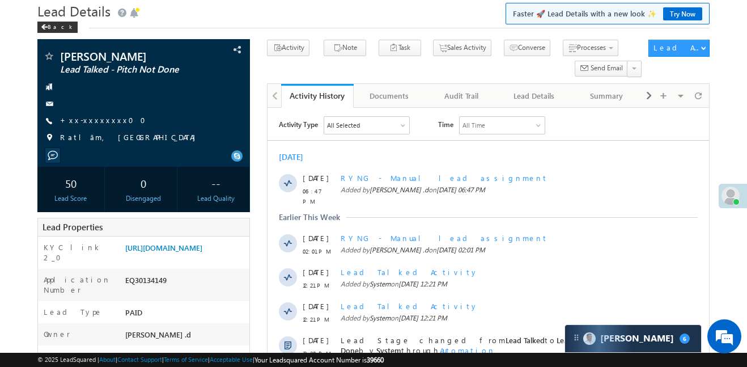
scroll to position [0, 0]
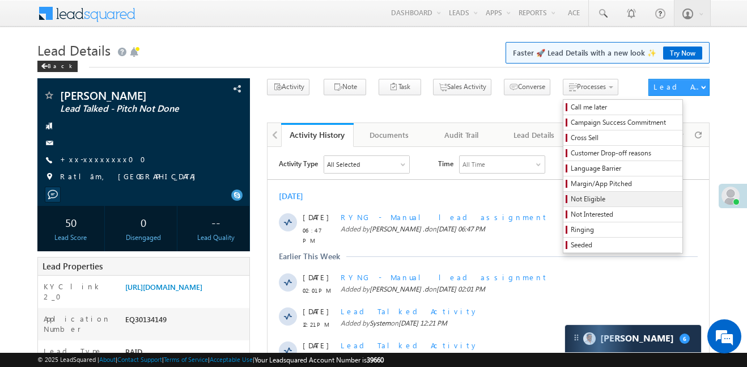
click at [571, 196] on span "Not Eligible" at bounding box center [625, 199] width 108 height 10
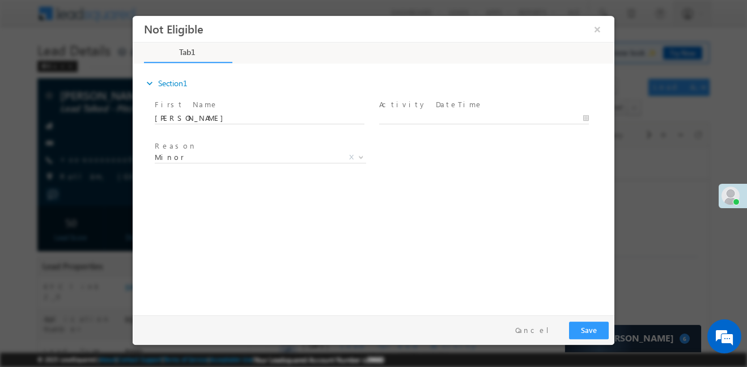
click at [466, 125] on span at bounding box center [483, 129] width 209 height 12
click at [462, 115] on body "Not Eligible ×" at bounding box center [374, 162] width 482 height 294
type input "[DATE] 7:52 PM"
click at [606, 327] on button "Save" at bounding box center [589, 330] width 40 height 18
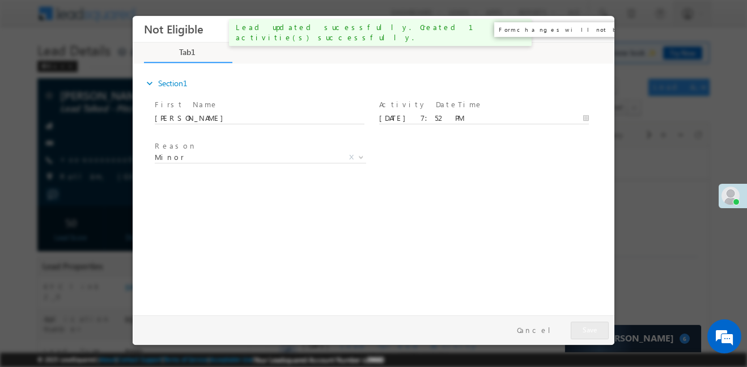
click at [598, 26] on button "×" at bounding box center [597, 28] width 19 height 21
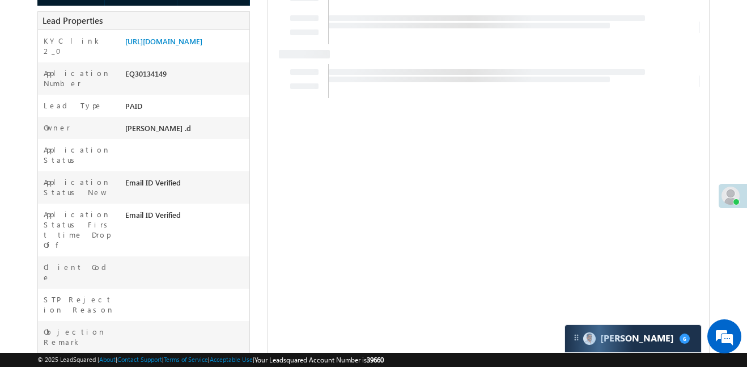
scroll to position [253, 0]
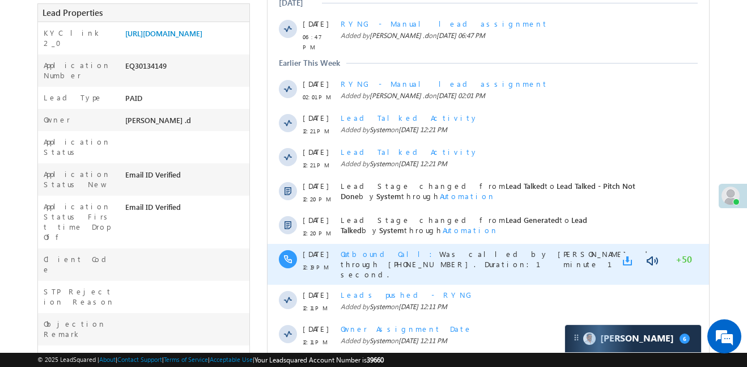
click at [627, 255] on link at bounding box center [630, 260] width 14 height 11
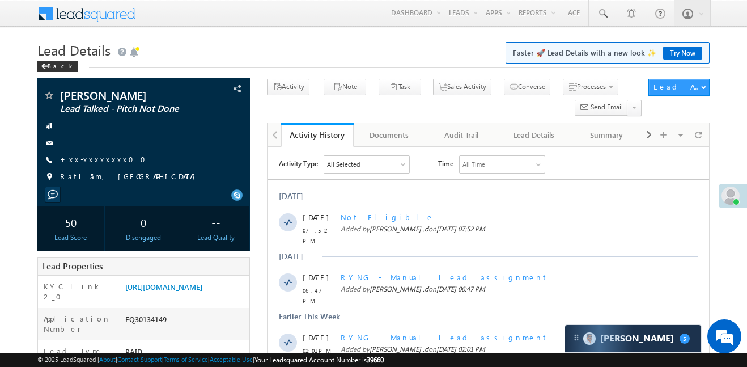
scroll to position [5569, 0]
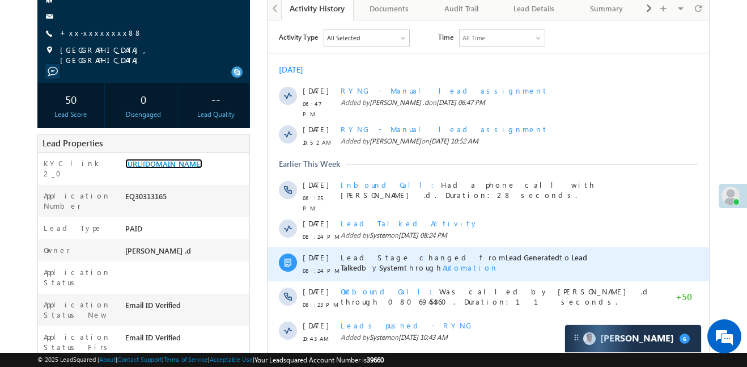
scroll to position [166, 0]
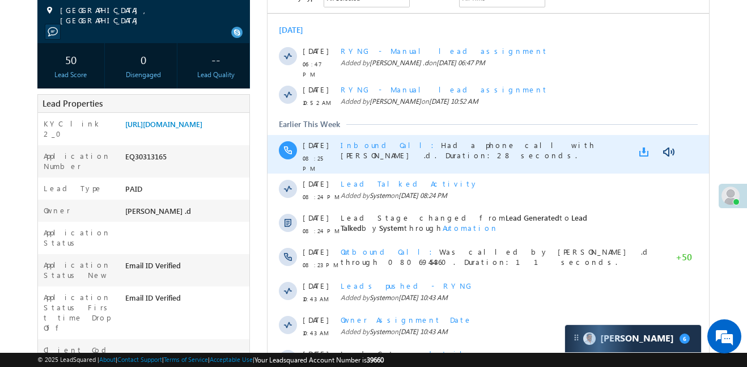
click at [640, 146] on link at bounding box center [646, 151] width 14 height 11
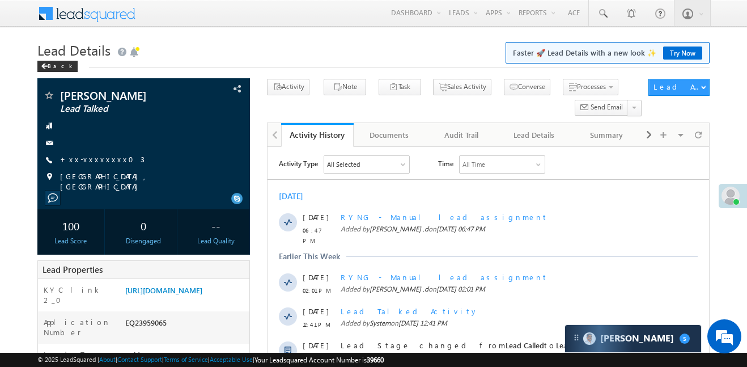
scroll to position [5569, 0]
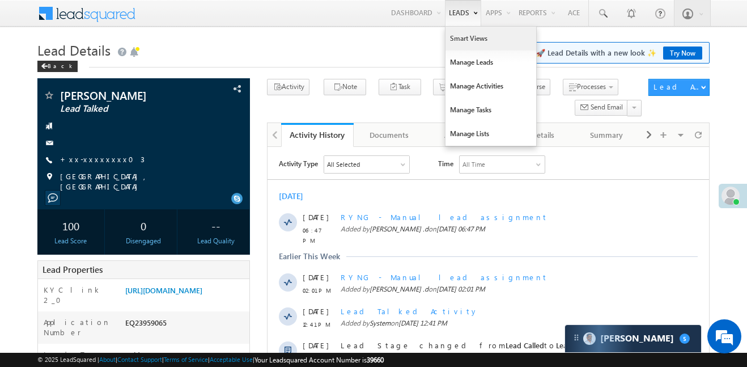
click at [478, 45] on link "Smart Views" at bounding box center [490, 39] width 91 height 24
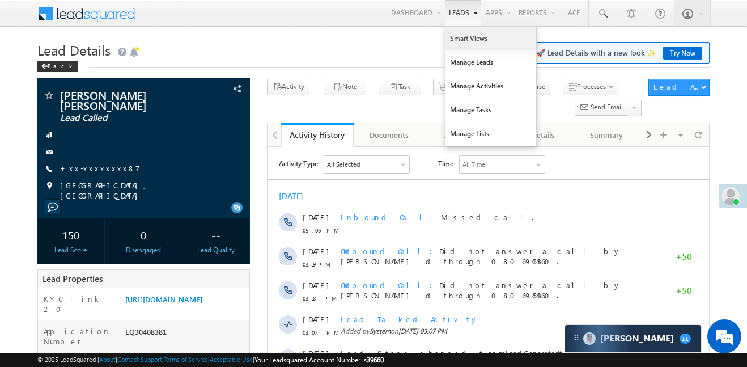
click at [455, 33] on link "Smart Views" at bounding box center [490, 39] width 91 height 24
